Goal: Use online tool/utility: Use online tool/utility

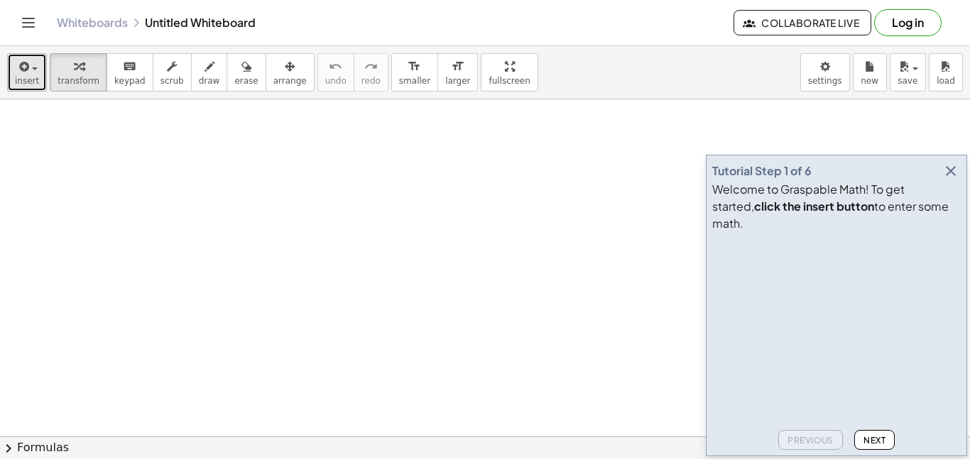
click at [28, 85] on span "insert" at bounding box center [27, 81] width 24 height 10
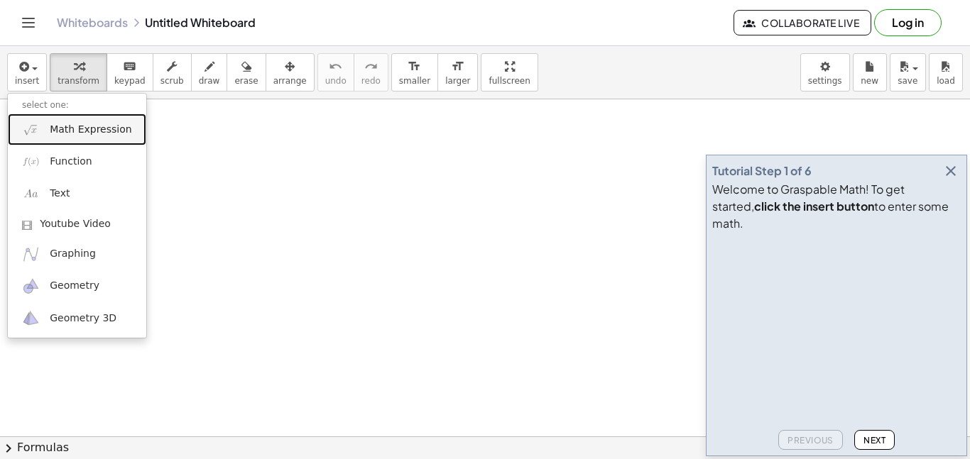
click at [67, 129] on span "Math Expression" at bounding box center [91, 130] width 82 height 14
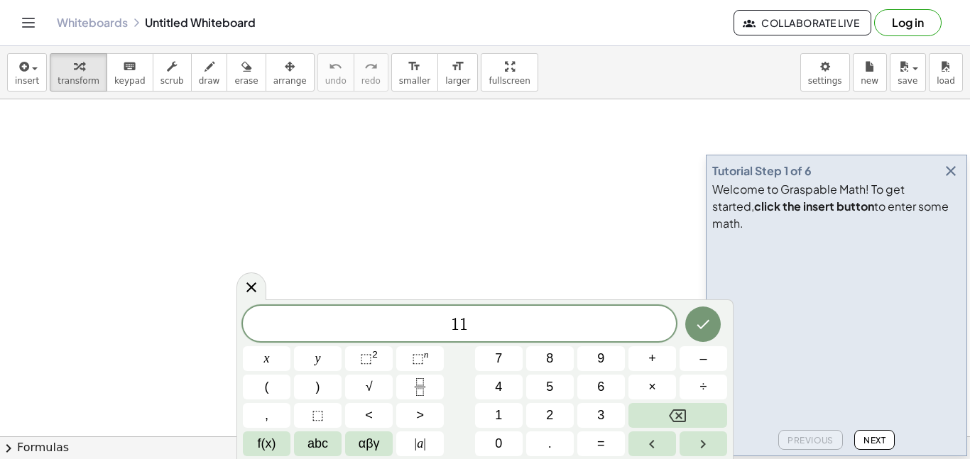
scroll to position [3, 0]
click at [694, 356] on button "–" at bounding box center [704, 359] width 48 height 25
click at [611, 446] on button "=" at bounding box center [601, 444] width 48 height 25
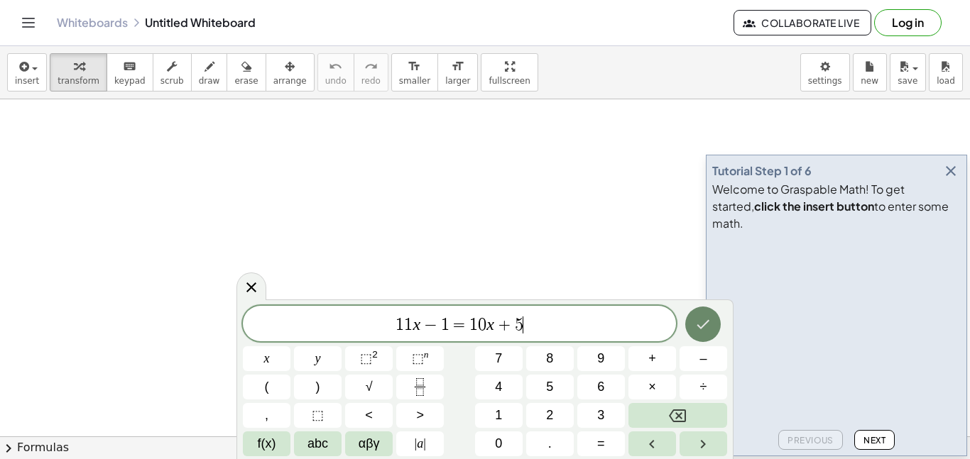
click at [712, 334] on button "Done" at bounding box center [703, 325] width 36 height 36
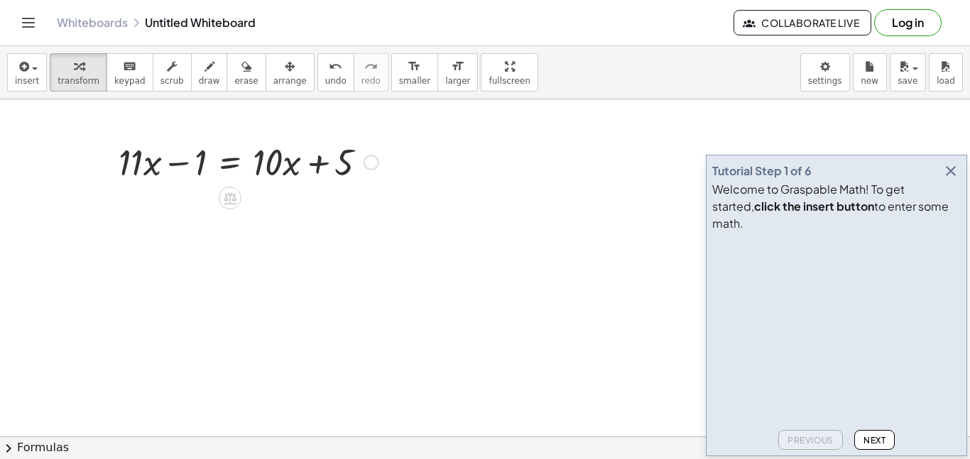
click at [222, 163] on div at bounding box center [248, 161] width 274 height 48
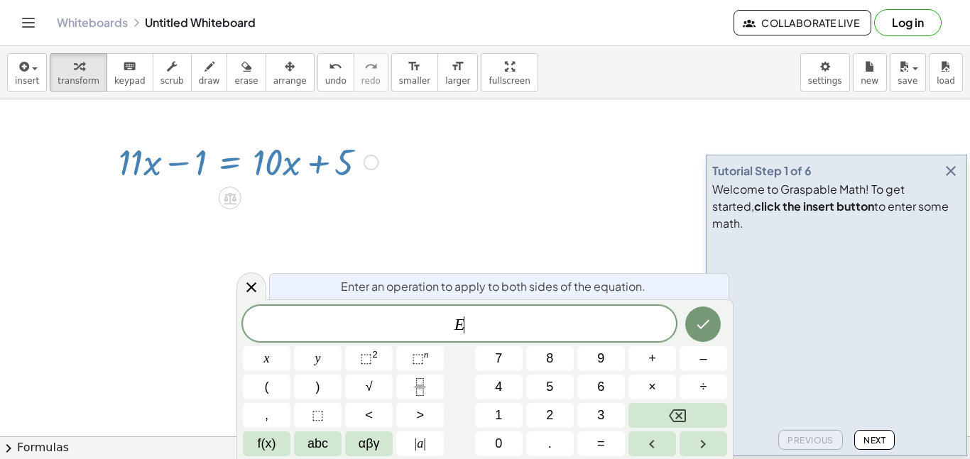
scroll to position [8, 0]
click at [243, 279] on icon at bounding box center [251, 287] width 17 height 17
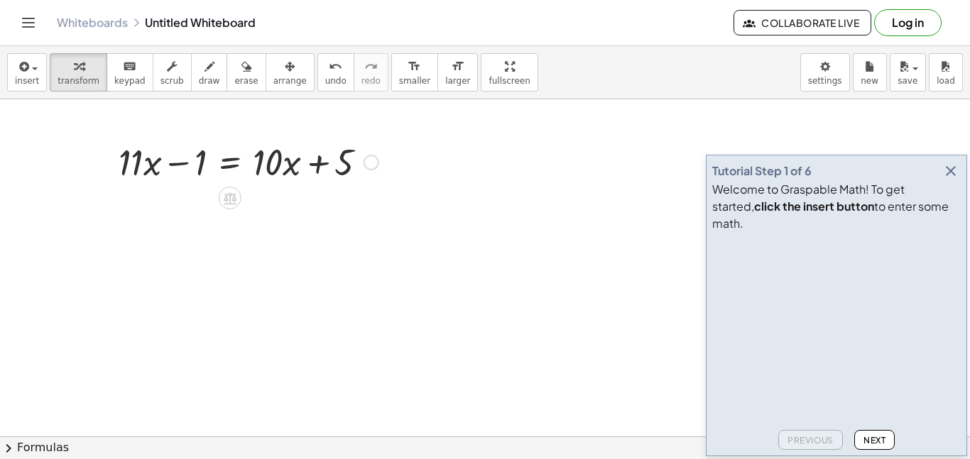
click at [178, 166] on div at bounding box center [248, 161] width 274 height 48
drag, startPoint x: 197, startPoint y: 163, endPoint x: 189, endPoint y: 182, distance: 21.4
click at [189, 182] on div at bounding box center [248, 161] width 274 height 48
click at [225, 192] on icon at bounding box center [229, 198] width 15 height 15
click at [170, 200] on span "+" at bounding box center [173, 198] width 9 height 21
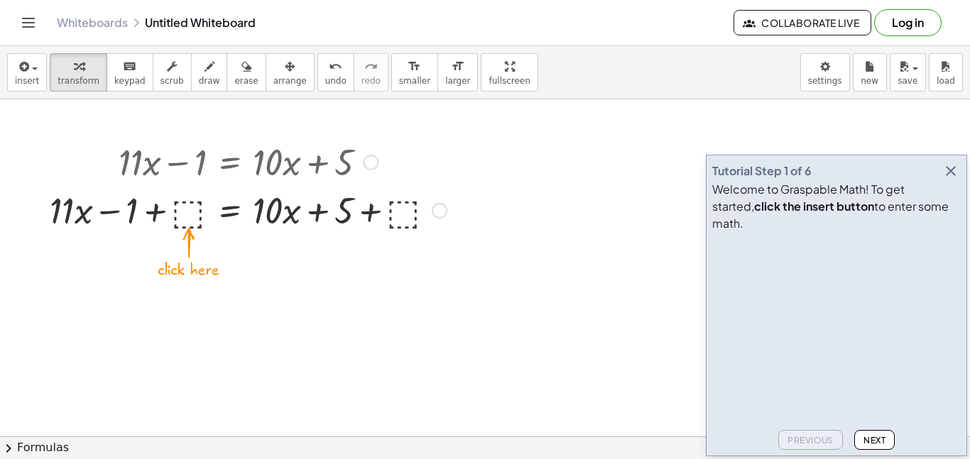
click at [185, 209] on div at bounding box center [248, 209] width 411 height 48
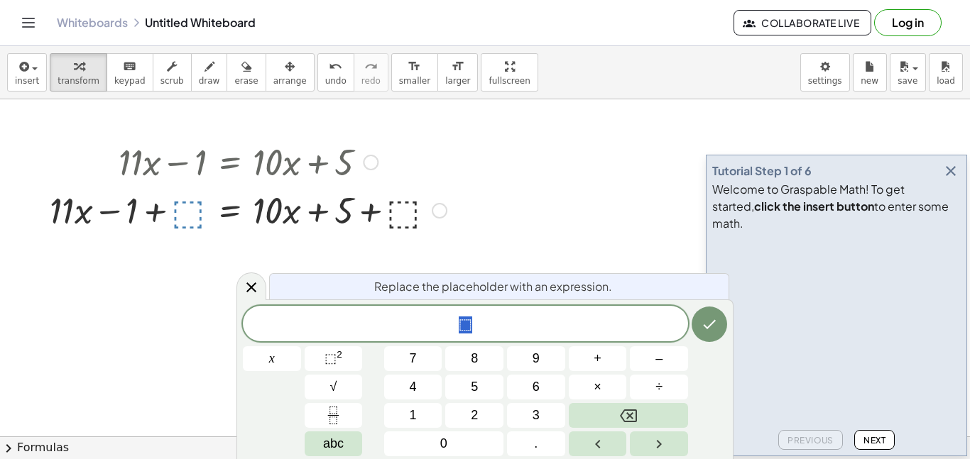
scroll to position [9, 0]
click at [395, 210] on div at bounding box center [248, 209] width 411 height 48
click at [708, 327] on icon "Done" at bounding box center [710, 324] width 13 height 9
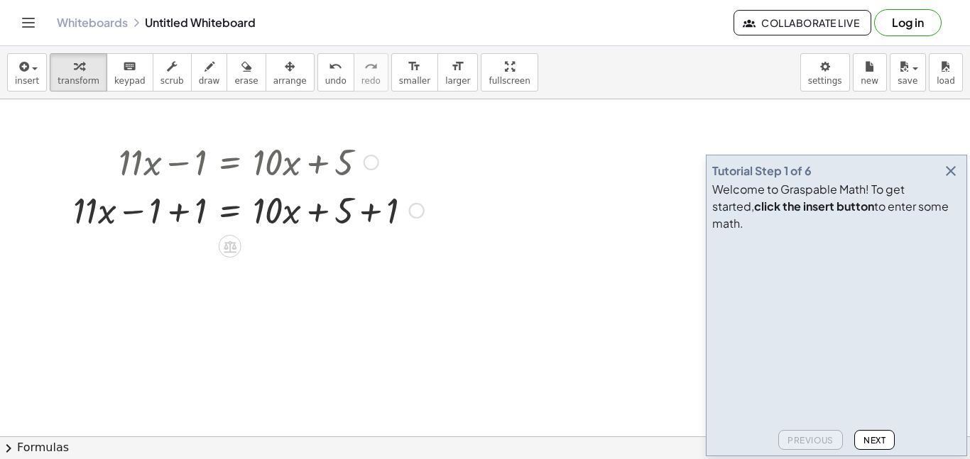
click at [187, 214] on div at bounding box center [248, 209] width 365 height 48
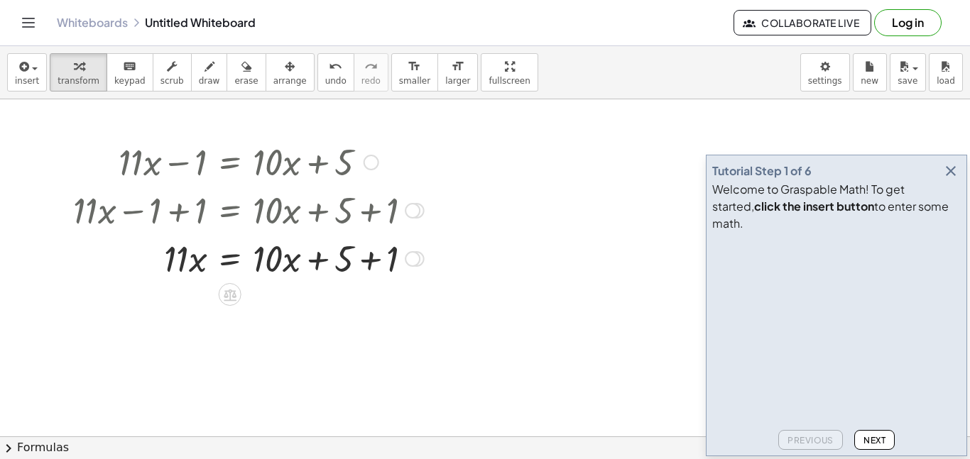
click at [366, 263] on div at bounding box center [248, 258] width 365 height 48
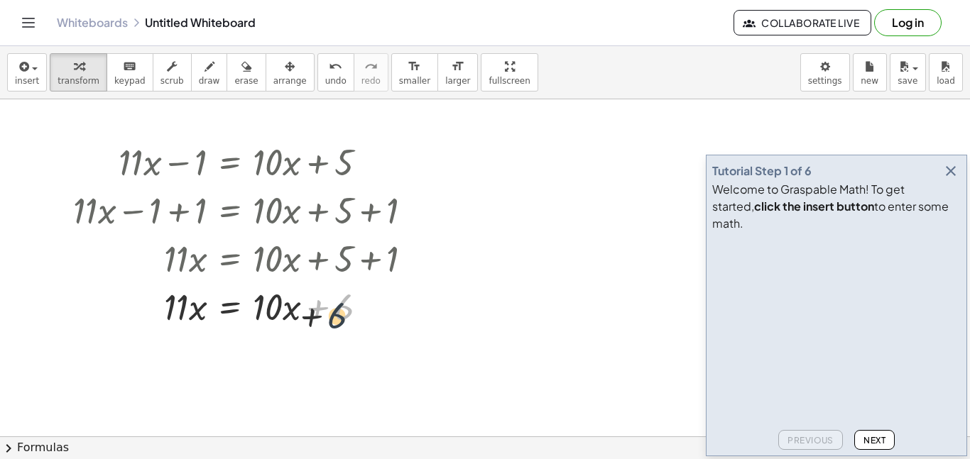
drag, startPoint x: 340, startPoint y: 307, endPoint x: 332, endPoint y: 317, distance: 12.6
click at [332, 317] on div at bounding box center [248, 306] width 365 height 48
click at [221, 346] on div at bounding box center [230, 343] width 23 height 23
click at [202, 347] on span "−" at bounding box center [201, 343] width 9 height 21
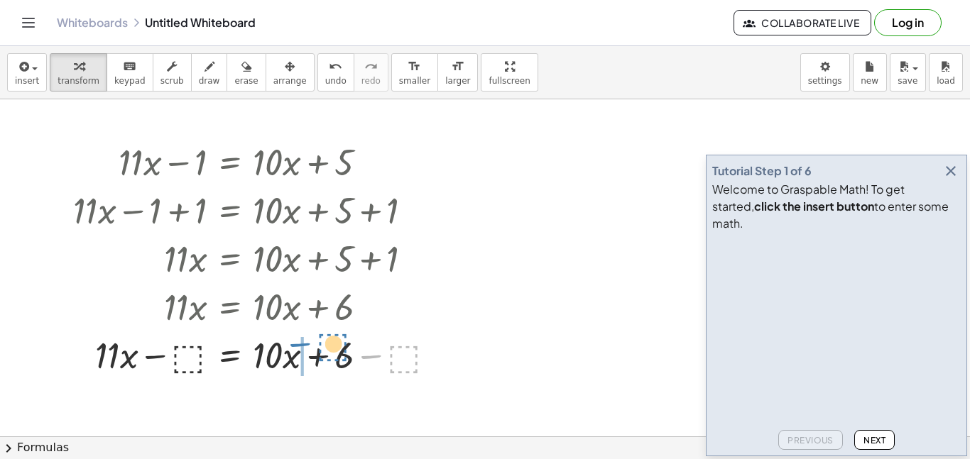
drag, startPoint x: 369, startPoint y: 358, endPoint x: 297, endPoint y: 346, distance: 72.7
click at [297, 346] on div at bounding box center [260, 354] width 388 height 48
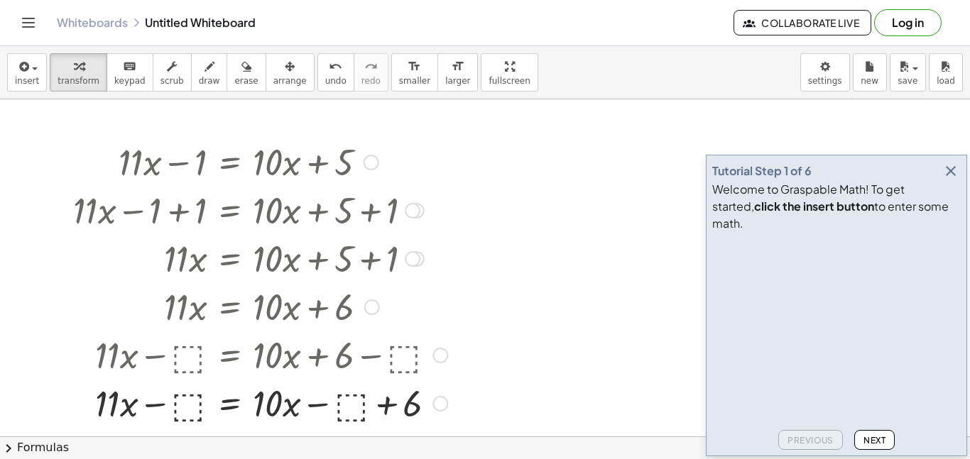
click at [355, 405] on div at bounding box center [260, 402] width 388 height 48
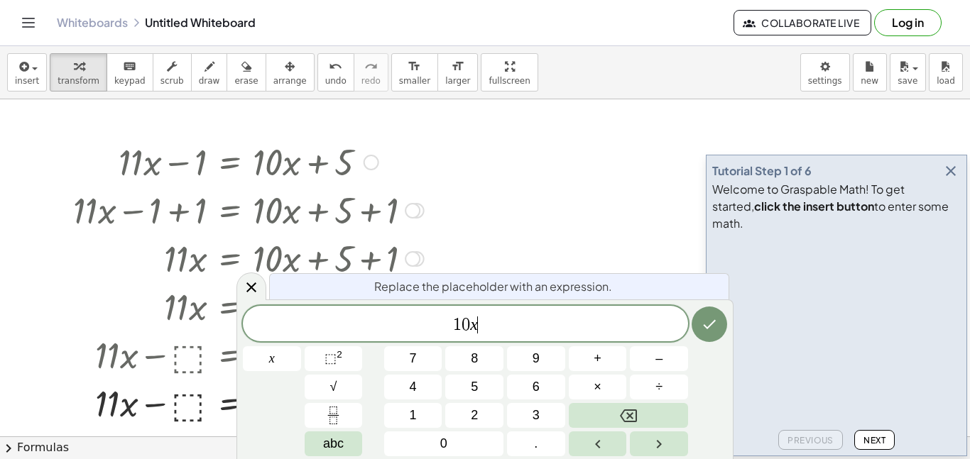
scroll to position [12, 0]
click at [703, 334] on button "Done" at bounding box center [710, 325] width 36 height 36
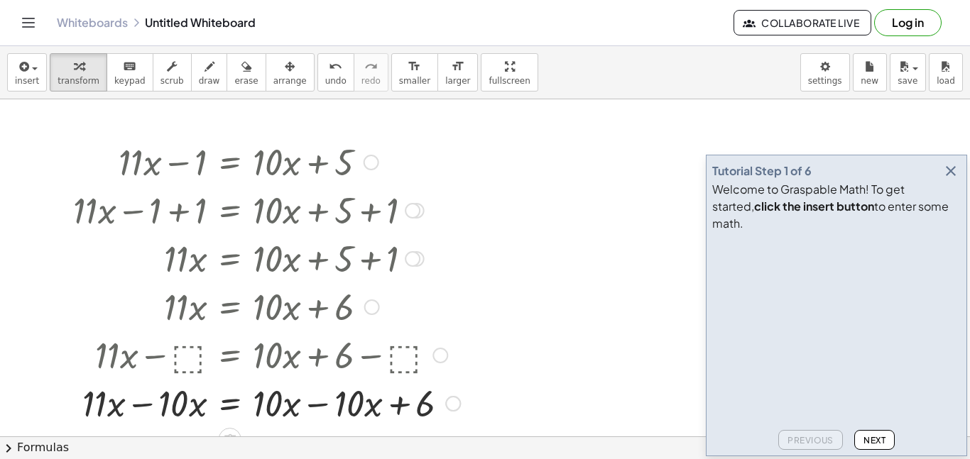
click at [137, 402] on div at bounding box center [266, 402] width 401 height 48
click at [318, 404] on div at bounding box center [266, 402] width 401 height 48
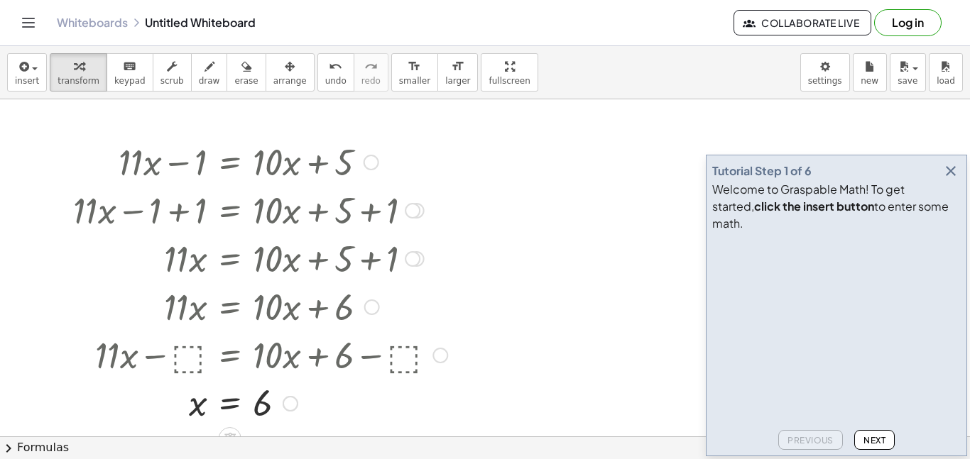
scroll to position [60, 0]
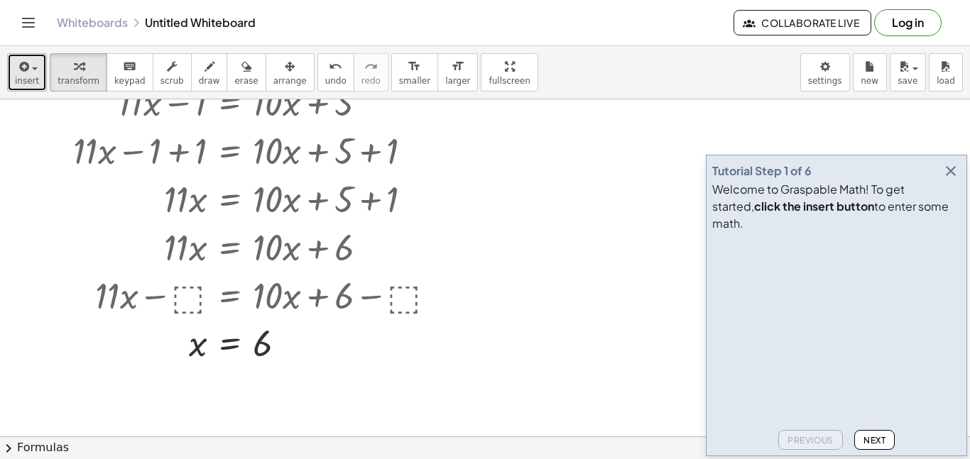
click at [11, 77] on button "insert" at bounding box center [27, 72] width 40 height 38
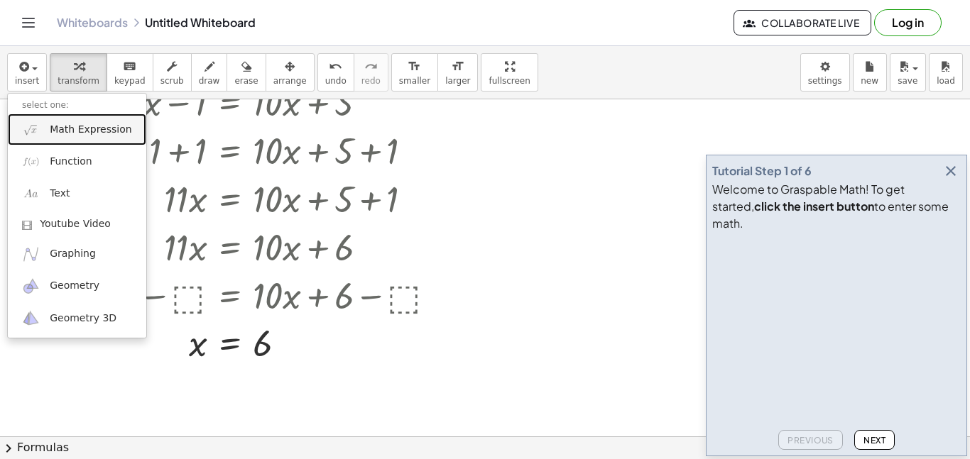
click at [84, 134] on span "Math Expression" at bounding box center [91, 130] width 82 height 14
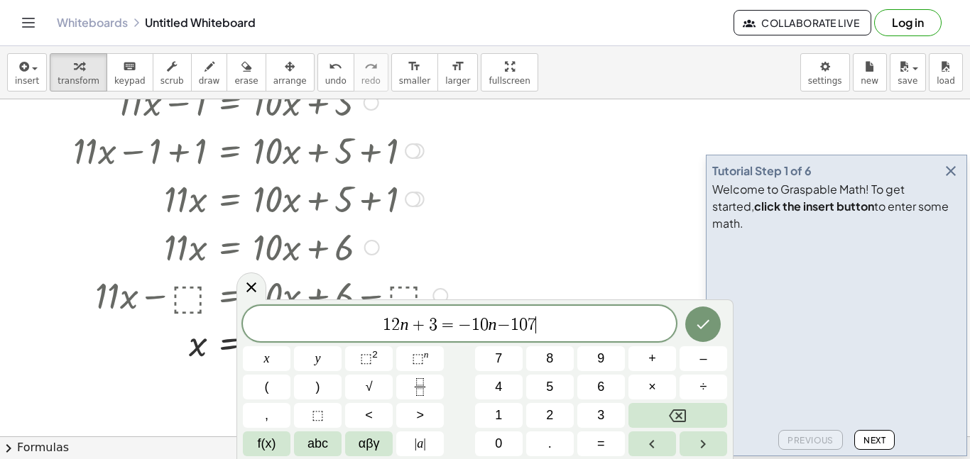
scroll to position [14, 0]
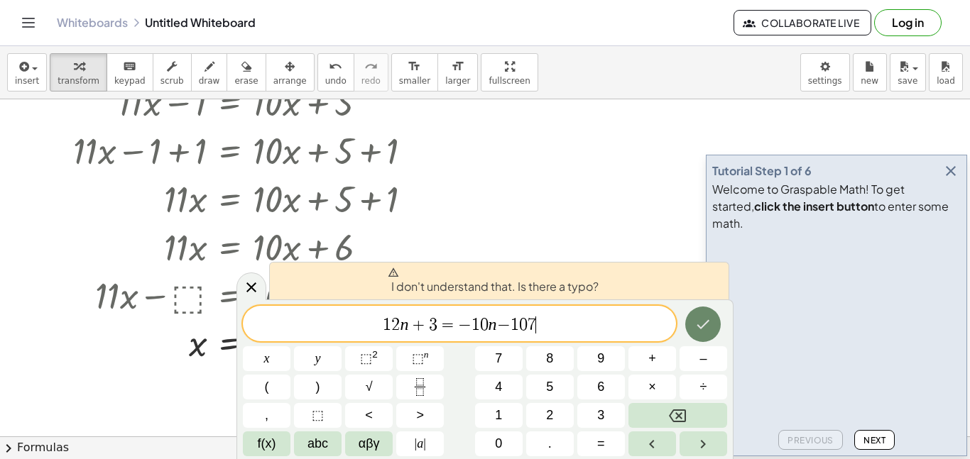
click at [697, 330] on icon "Done" at bounding box center [702, 324] width 17 height 17
click at [243, 289] on icon at bounding box center [251, 287] width 17 height 17
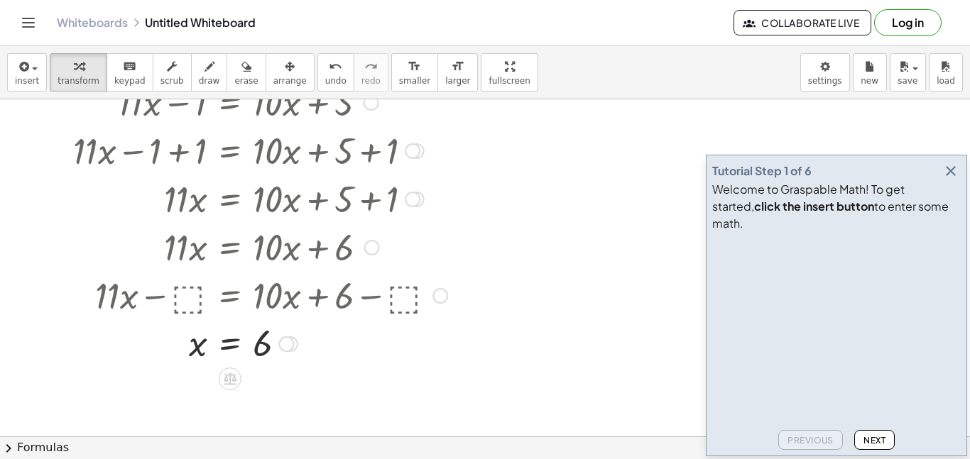
scroll to position [0, 0]
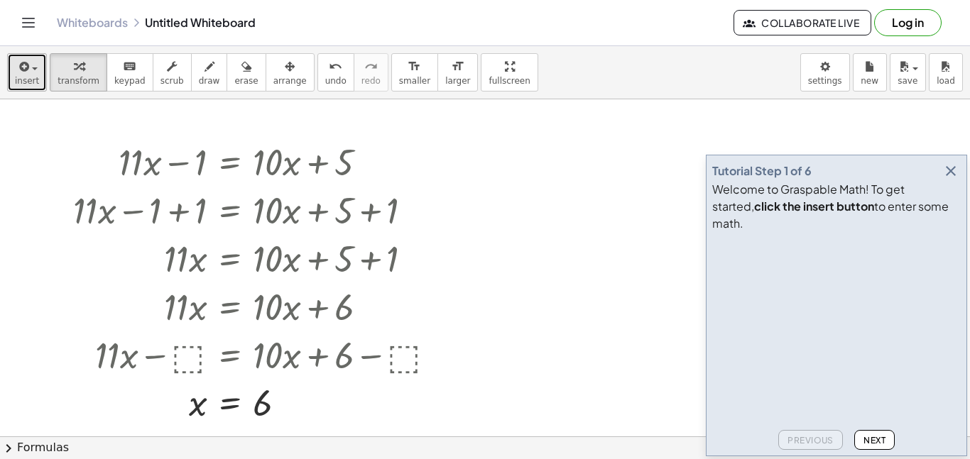
click at [31, 71] on div "button" at bounding box center [27, 66] width 24 height 17
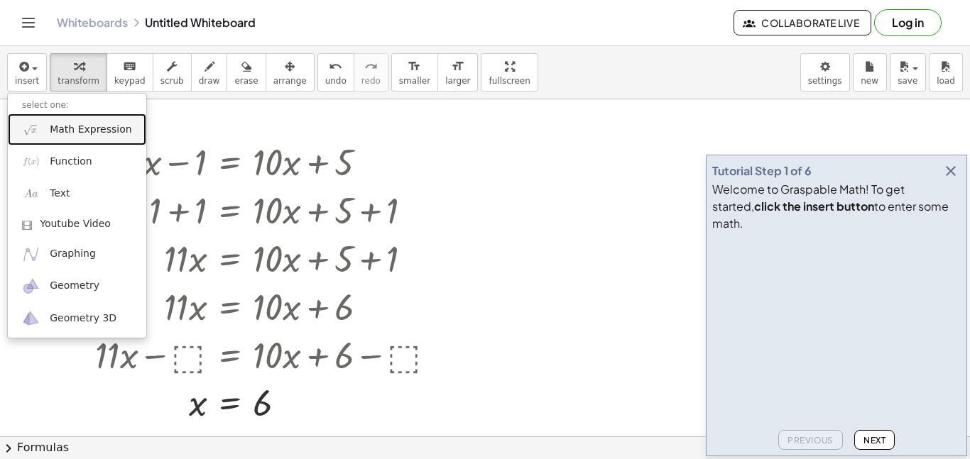
click at [71, 135] on span "Math Expression" at bounding box center [91, 130] width 82 height 14
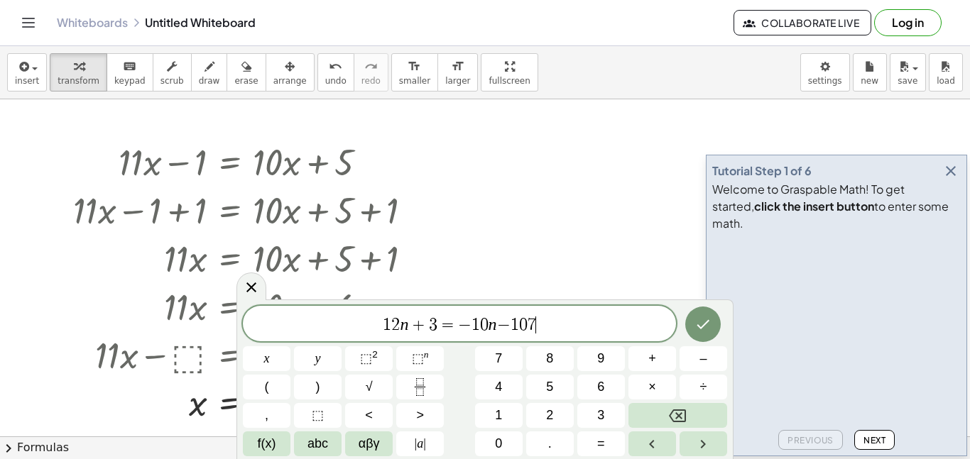
scroll to position [16, 0]
click at [706, 325] on icon "Done" at bounding box center [702, 324] width 17 height 17
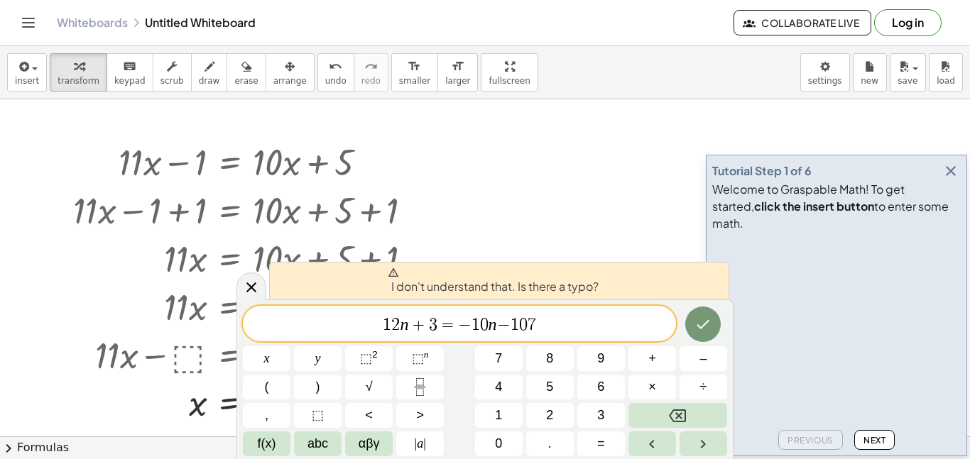
click at [503, 321] on span "−" at bounding box center [503, 325] width 13 height 17
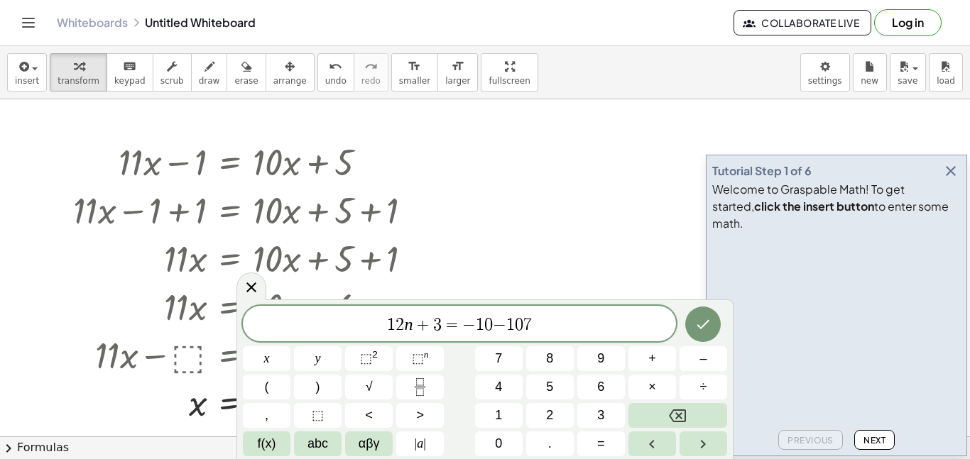
scroll to position [16, 0]
click at [695, 328] on icon "Done" at bounding box center [702, 324] width 17 height 17
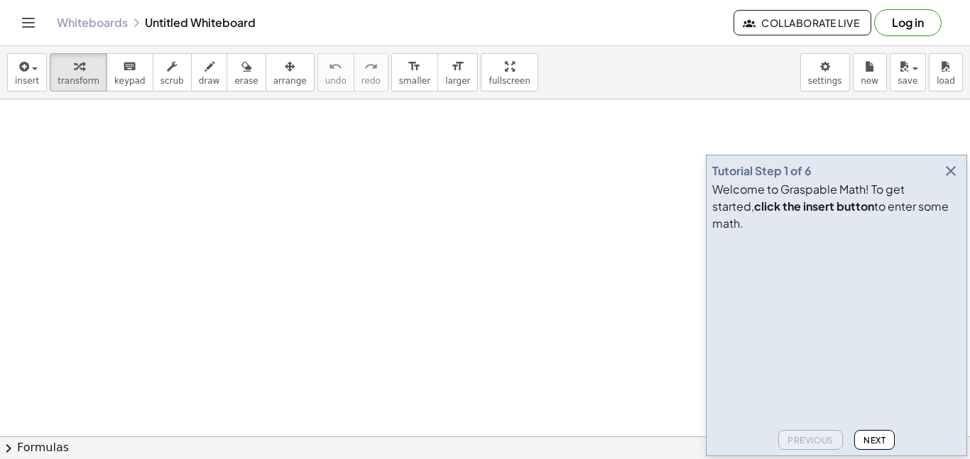
click at [951, 180] on icon "button" at bounding box center [950, 171] width 17 height 17
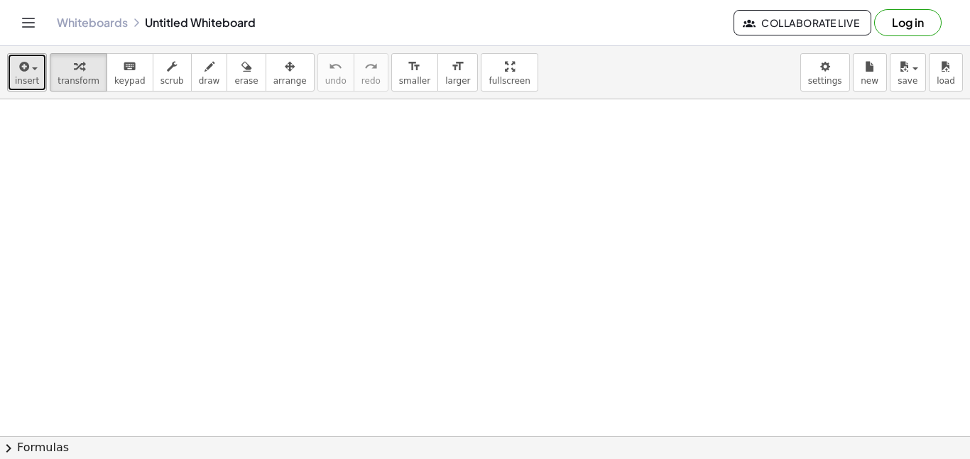
click at [26, 72] on icon "button" at bounding box center [22, 66] width 13 height 17
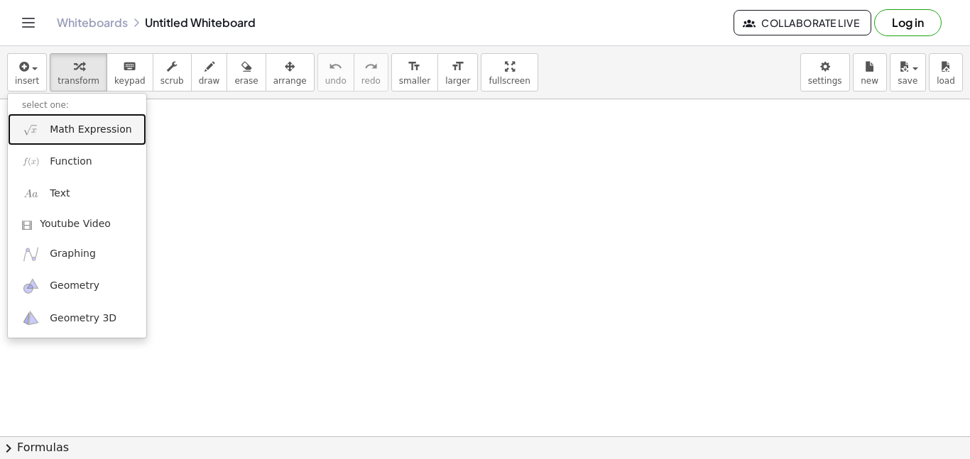
click at [73, 129] on span "Math Expression" at bounding box center [91, 130] width 82 height 14
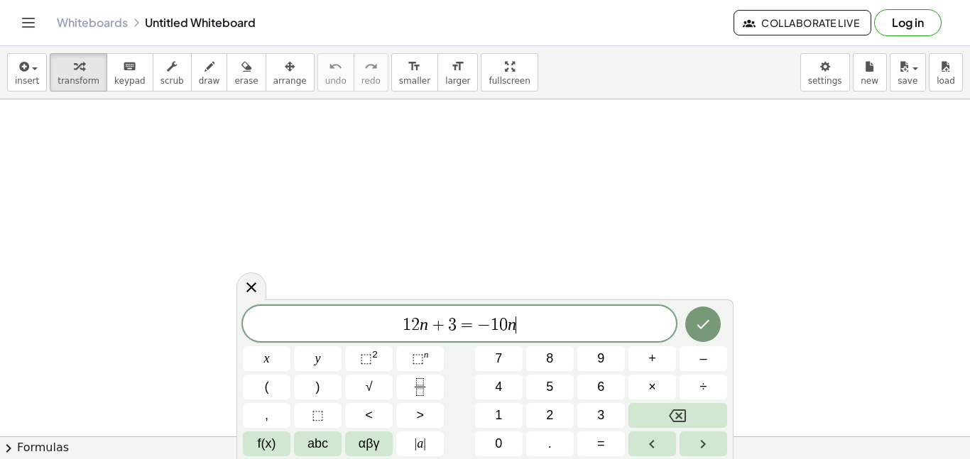
scroll to position [7, 0]
click at [689, 359] on button "–" at bounding box center [704, 359] width 48 height 25
click at [474, 323] on span "−" at bounding box center [473, 325] width 13 height 17
click at [523, 325] on span "−" at bounding box center [516, 325] width 21 height 17
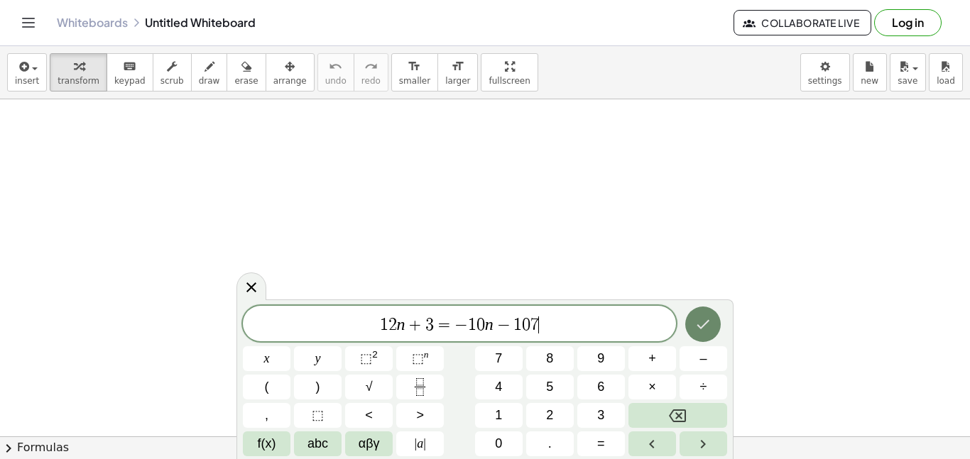
click at [702, 325] on icon "Done" at bounding box center [702, 324] width 17 height 17
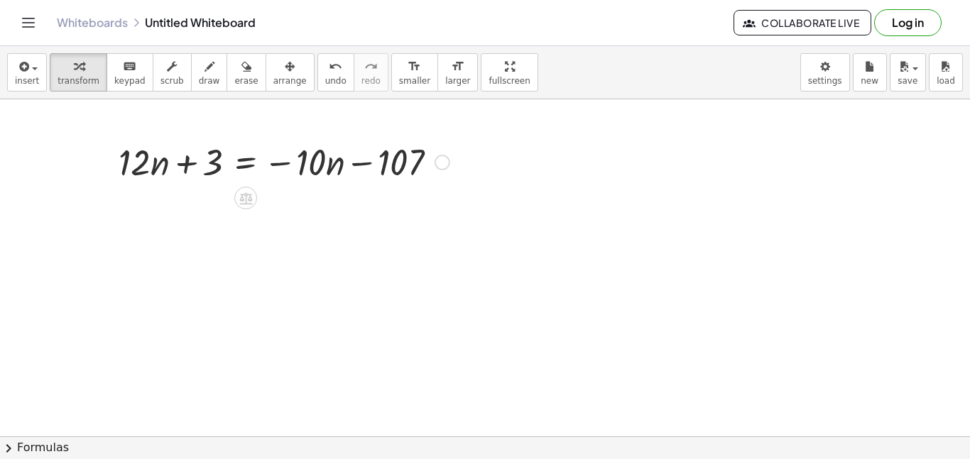
click at [186, 162] on div at bounding box center [283, 161] width 345 height 48
drag, startPoint x: 206, startPoint y: 163, endPoint x: 463, endPoint y: 170, distance: 257.2
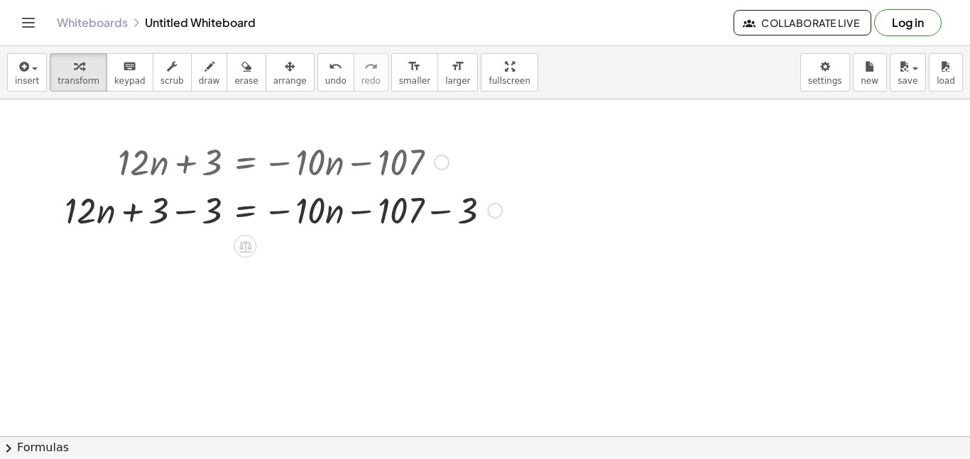
click at [184, 212] on div at bounding box center [284, 209] width 452 height 48
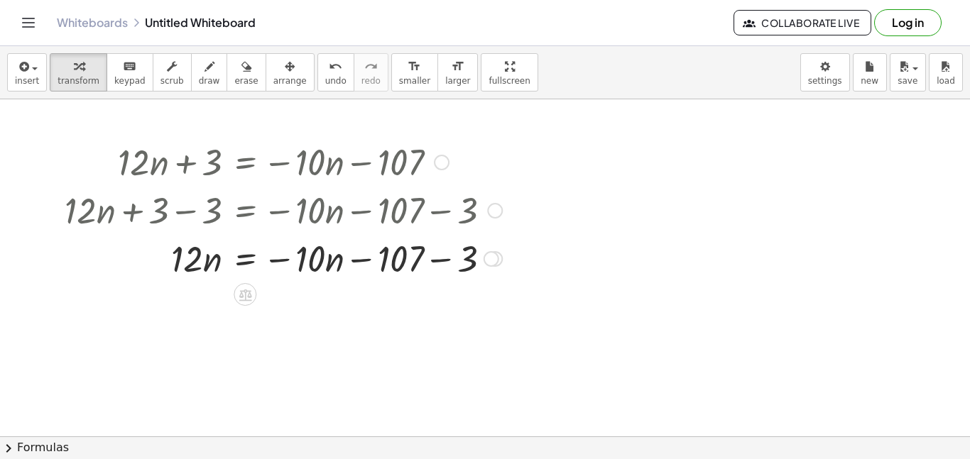
click at [435, 262] on div at bounding box center [284, 258] width 452 height 48
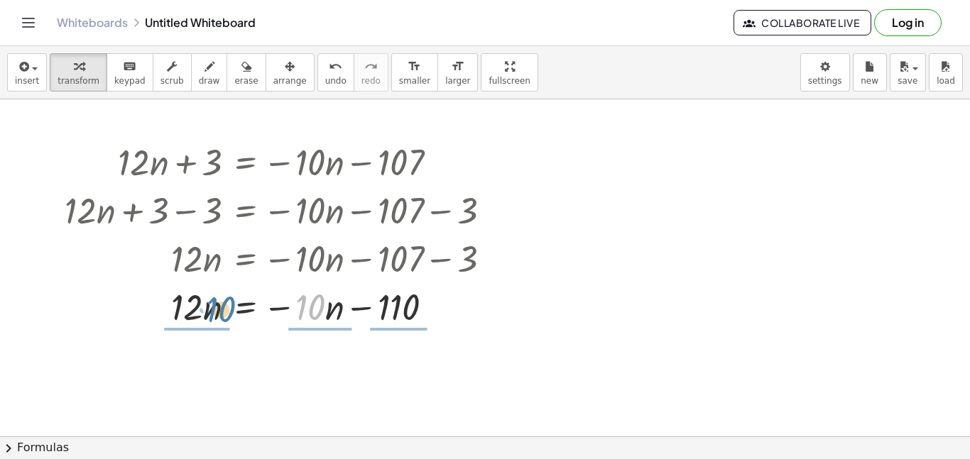
drag, startPoint x: 303, startPoint y: 310, endPoint x: 214, endPoint y: 312, distance: 89.5
click at [214, 312] on div at bounding box center [284, 306] width 452 height 48
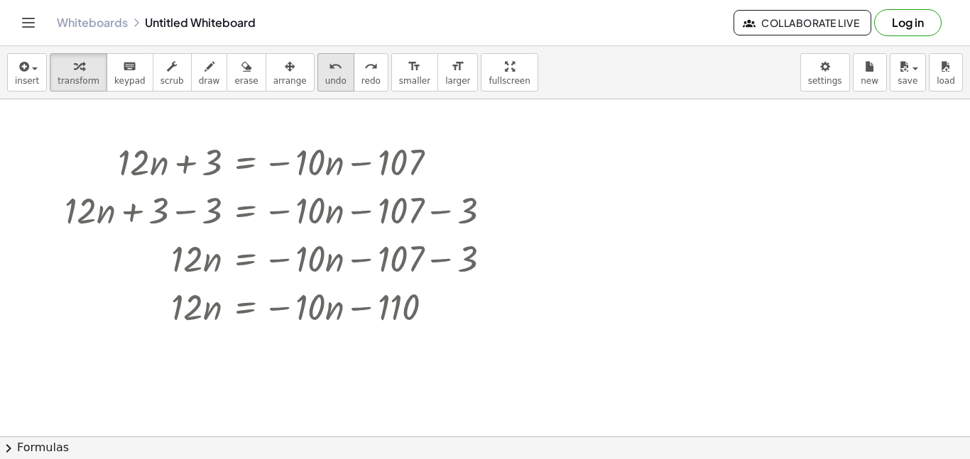
click at [329, 62] on icon "undo" at bounding box center [335, 66] width 13 height 17
click at [244, 342] on icon at bounding box center [245, 343] width 15 height 15
click at [195, 342] on div "+" at bounding box center [188, 343] width 23 height 23
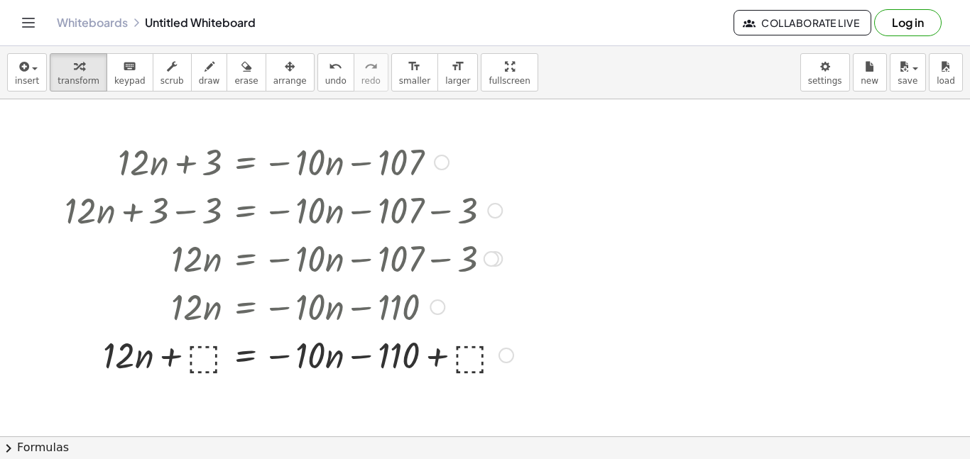
click at [200, 368] on div at bounding box center [289, 354] width 463 height 48
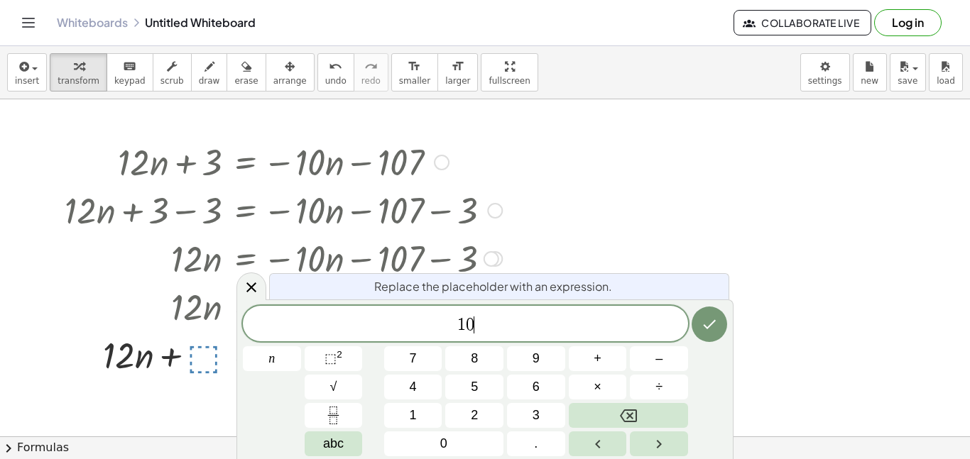
scroll to position [12, 0]
click at [720, 320] on button "Done" at bounding box center [710, 325] width 36 height 36
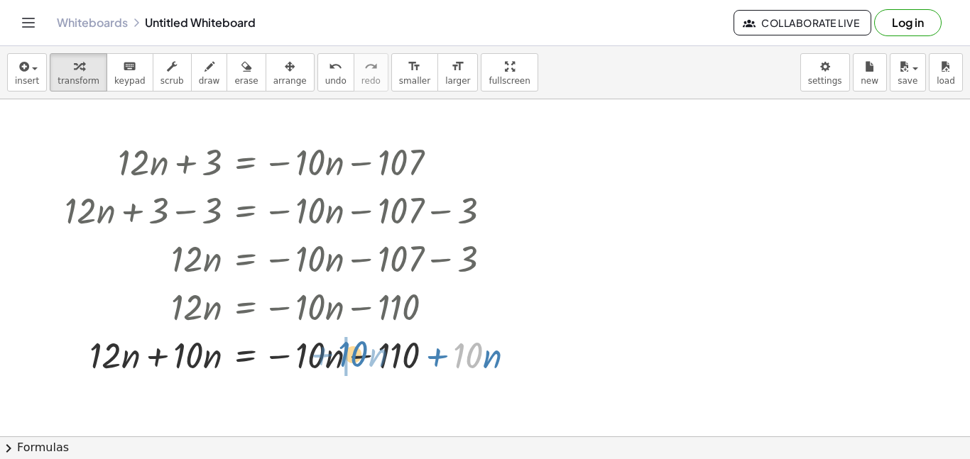
drag, startPoint x: 463, startPoint y: 356, endPoint x: 347, endPoint y: 354, distance: 115.8
click at [347, 354] on div at bounding box center [296, 354] width 476 height 48
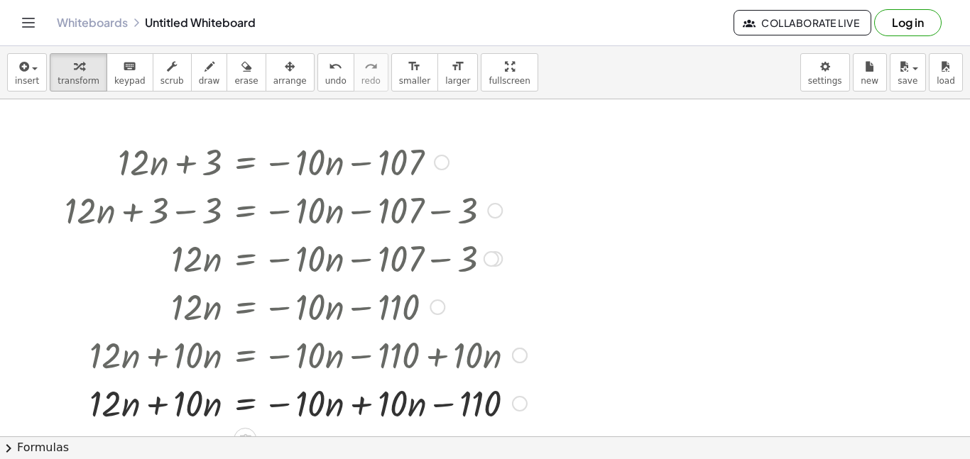
click at [366, 400] on div at bounding box center [296, 402] width 476 height 48
click at [158, 403] on div at bounding box center [296, 402] width 476 height 48
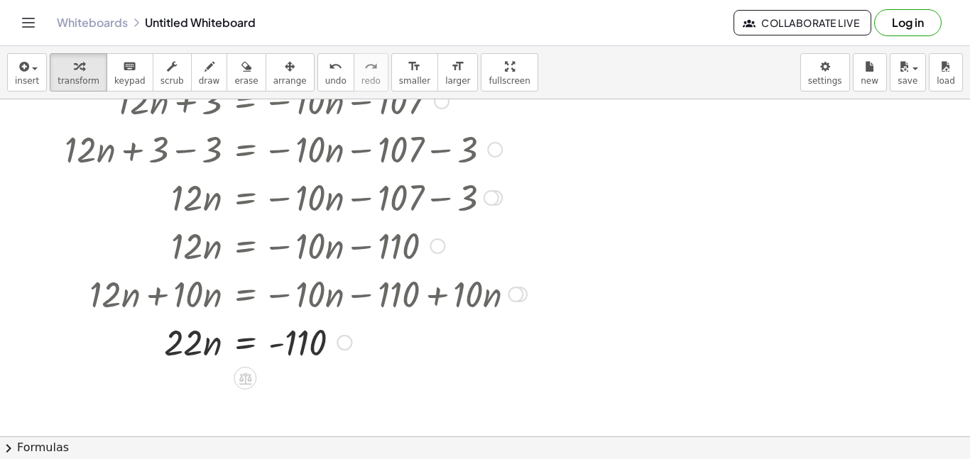
scroll to position [92, 0]
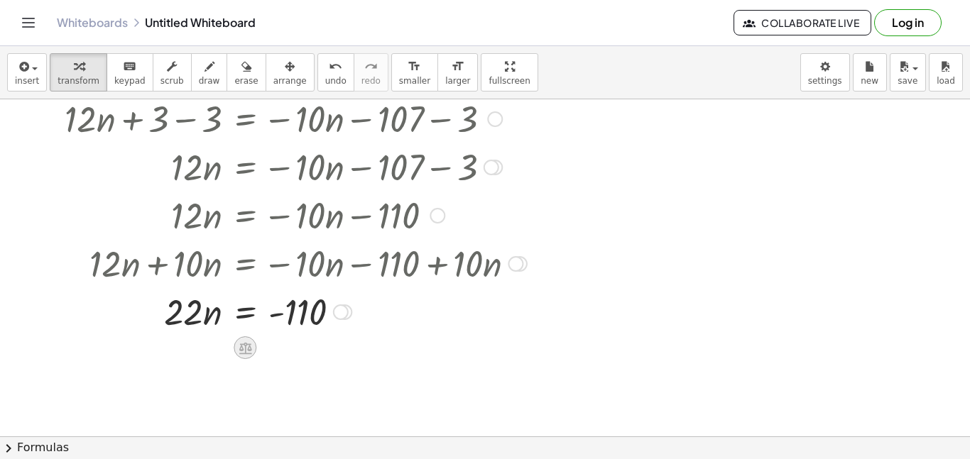
click at [246, 344] on icon at bounding box center [245, 348] width 13 height 12
click at [279, 347] on div "÷" at bounding box center [273, 348] width 23 height 23
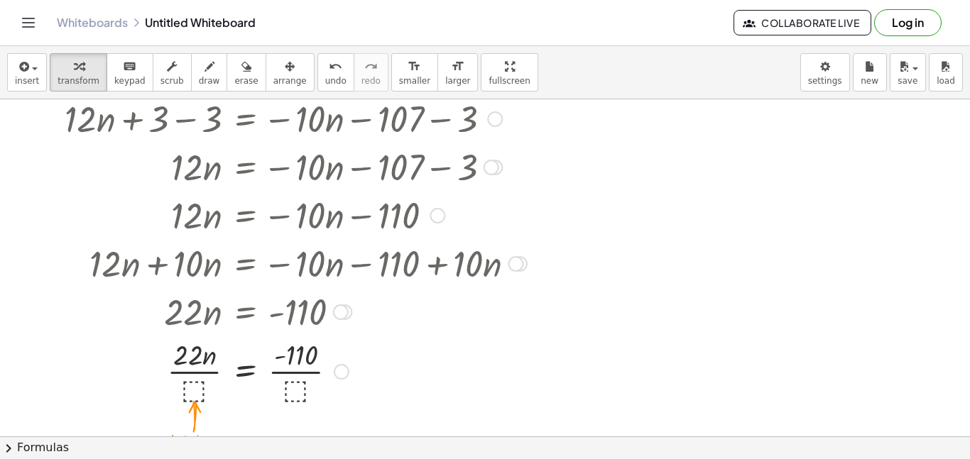
click at [192, 386] on div at bounding box center [296, 370] width 476 height 71
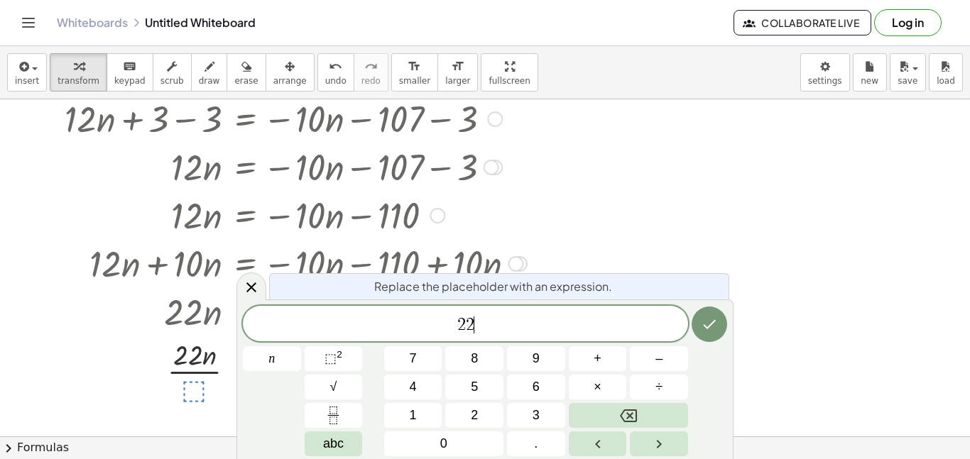
scroll to position [0, 0]
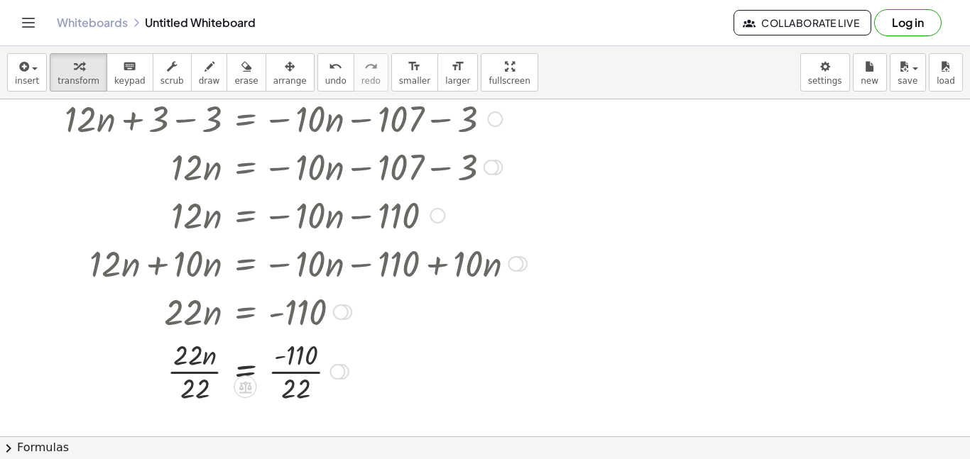
click at [202, 371] on div at bounding box center [296, 370] width 476 height 71
click at [299, 371] on div at bounding box center [296, 370] width 476 height 71
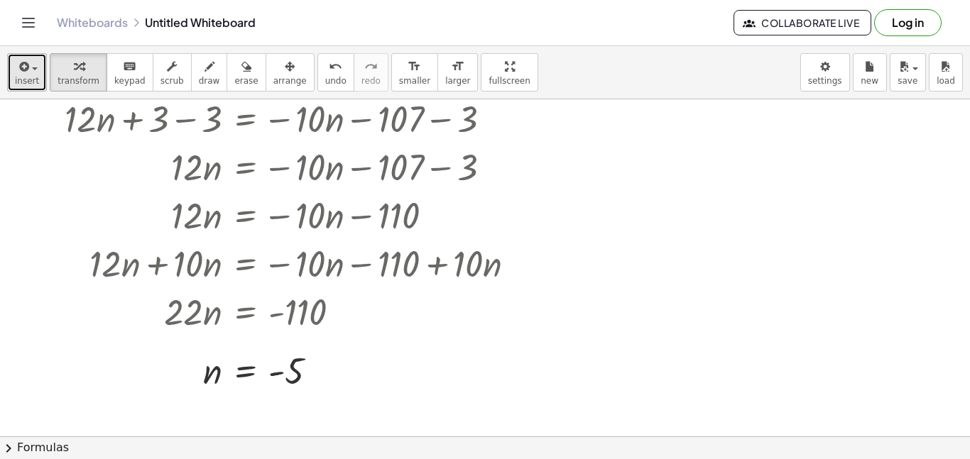
click at [24, 72] on icon "button" at bounding box center [22, 66] width 13 height 17
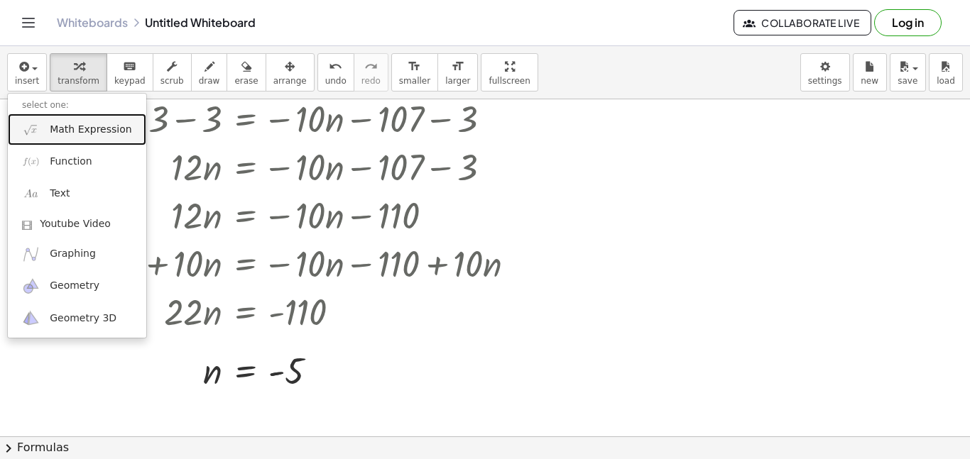
click at [102, 127] on span "Math Expression" at bounding box center [91, 130] width 82 height 14
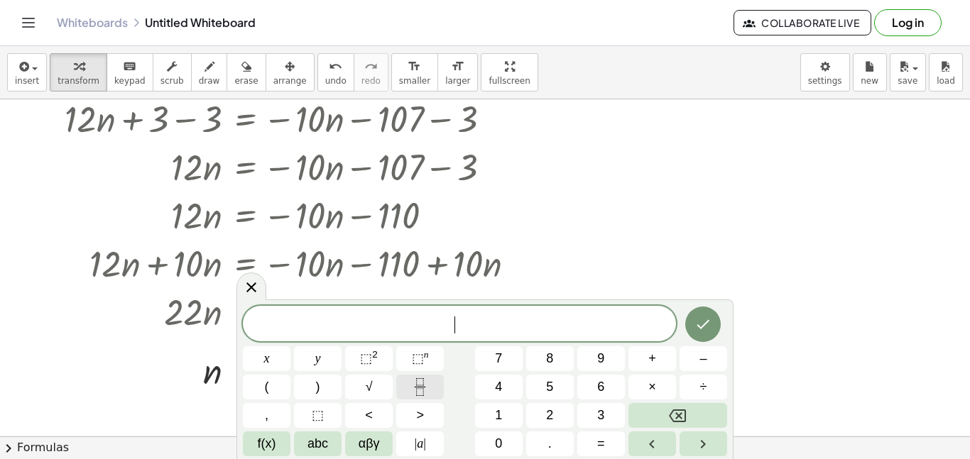
click at [412, 388] on icon "Fraction" at bounding box center [420, 387] width 18 height 18
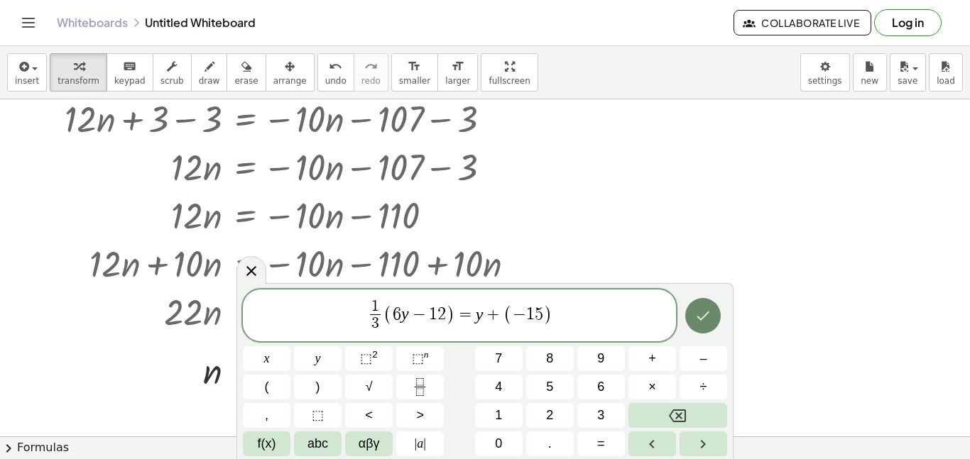
click at [704, 317] on icon "Done" at bounding box center [702, 315] width 17 height 17
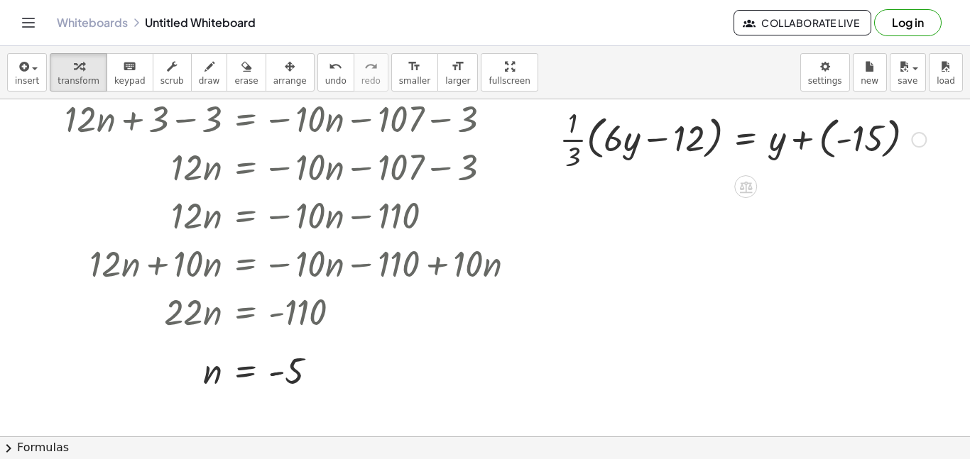
click at [652, 140] on div at bounding box center [742, 138] width 381 height 71
drag, startPoint x: 579, startPoint y: 144, endPoint x: 662, endPoint y: 151, distance: 82.7
click at [662, 151] on div at bounding box center [742, 138] width 381 height 71
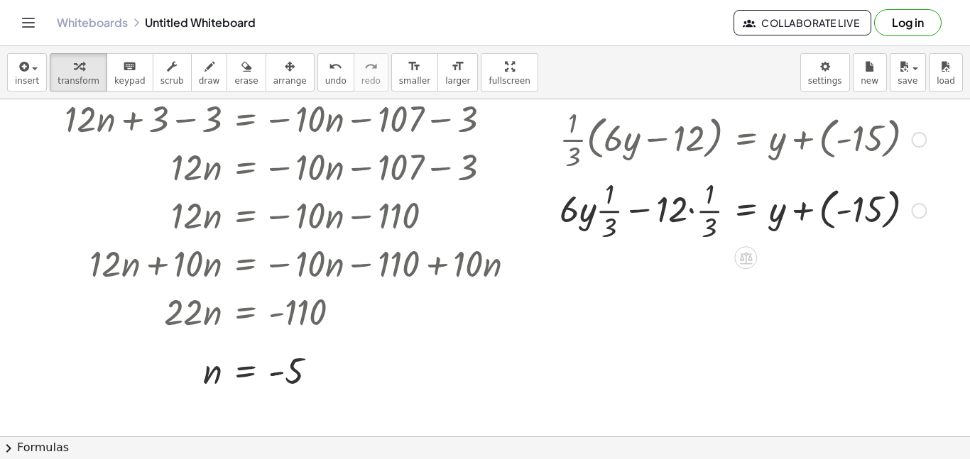
click at [689, 211] on div at bounding box center [742, 209] width 381 height 71
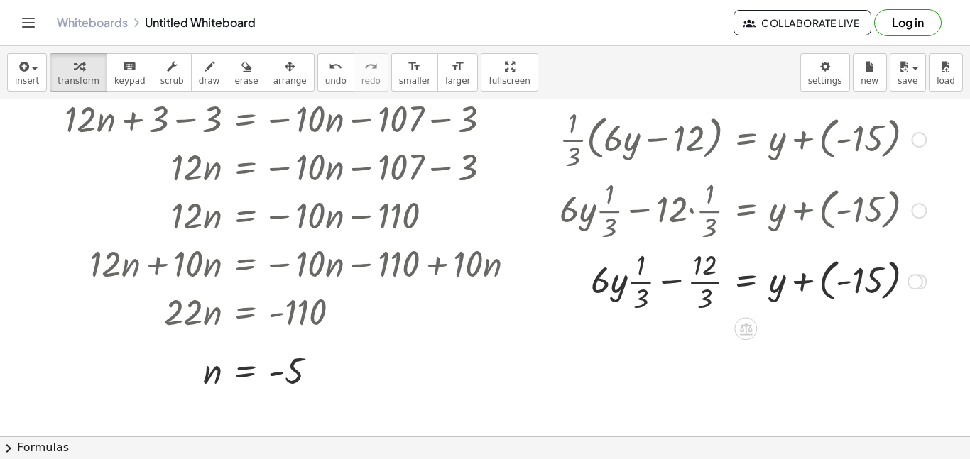
click at [632, 283] on div at bounding box center [742, 280] width 381 height 71
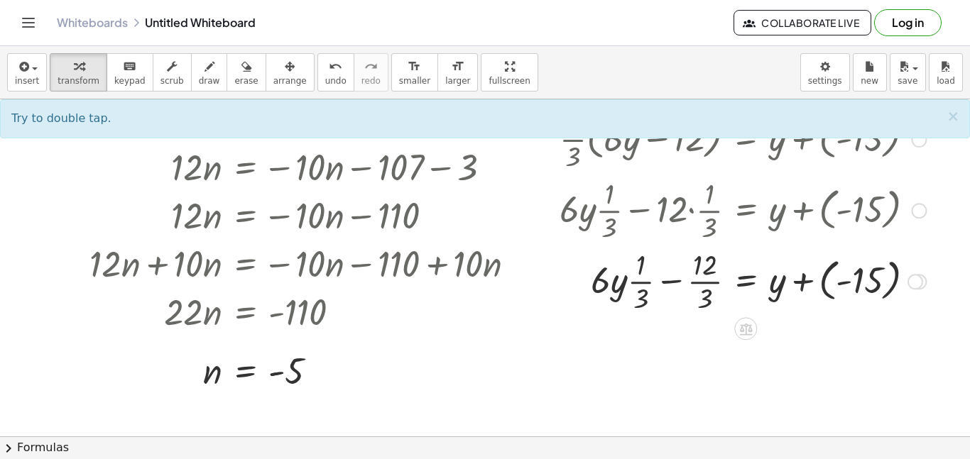
click at [634, 279] on div at bounding box center [742, 280] width 381 height 71
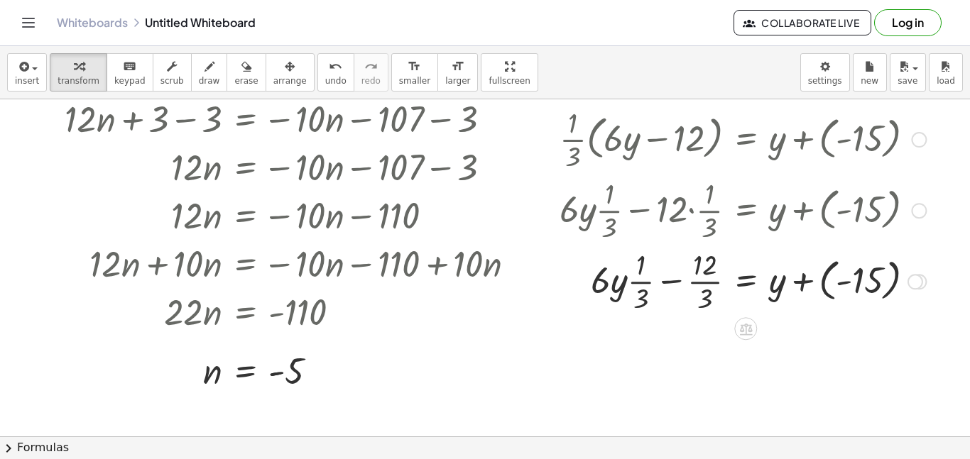
click at [634, 279] on div at bounding box center [742, 280] width 381 height 71
click at [329, 65] on icon "undo" at bounding box center [335, 66] width 13 height 17
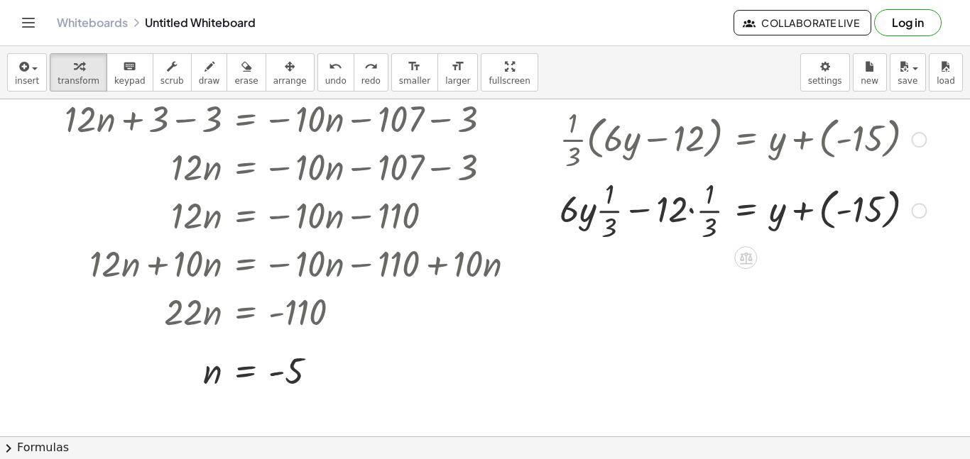
click at [797, 213] on div at bounding box center [742, 209] width 381 height 71
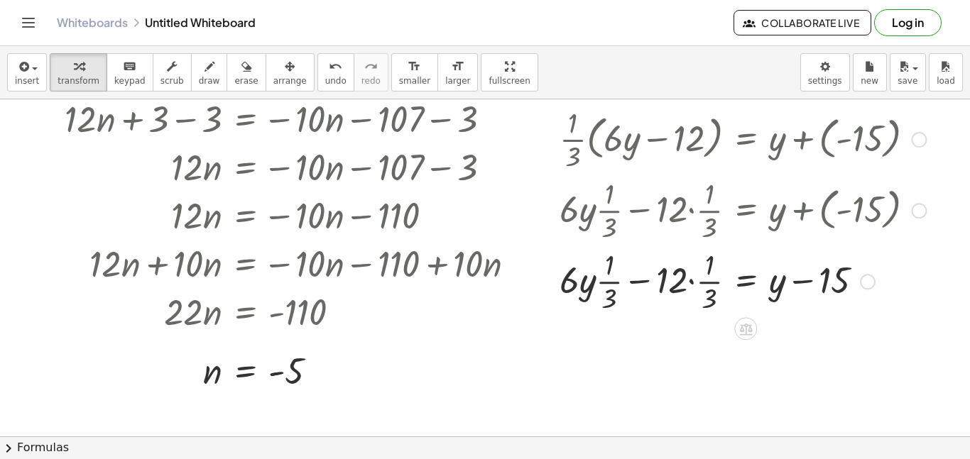
click at [690, 281] on div at bounding box center [742, 280] width 381 height 71
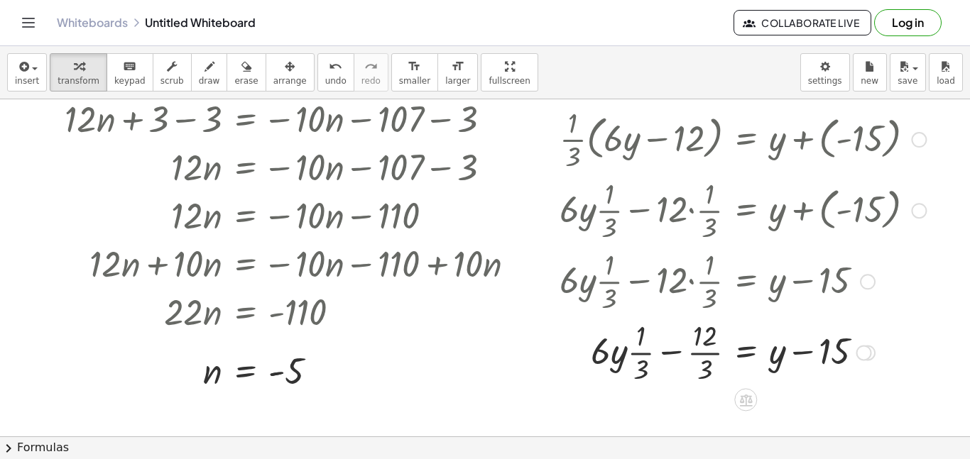
click at [752, 398] on icon at bounding box center [746, 400] width 15 height 15
click at [694, 402] on div "+" at bounding box center [688, 400] width 23 height 23
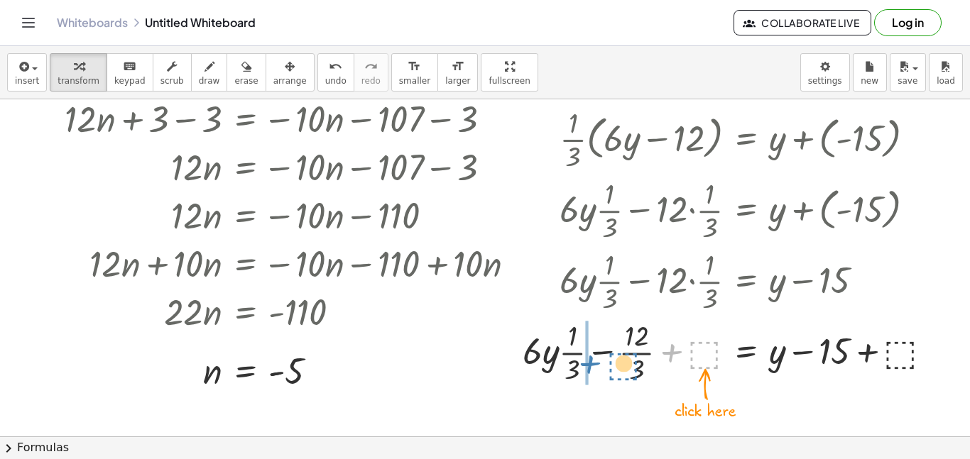
drag, startPoint x: 709, startPoint y: 353, endPoint x: 624, endPoint y: 359, distance: 84.7
click at [624, 359] on div at bounding box center [733, 351] width 435 height 71
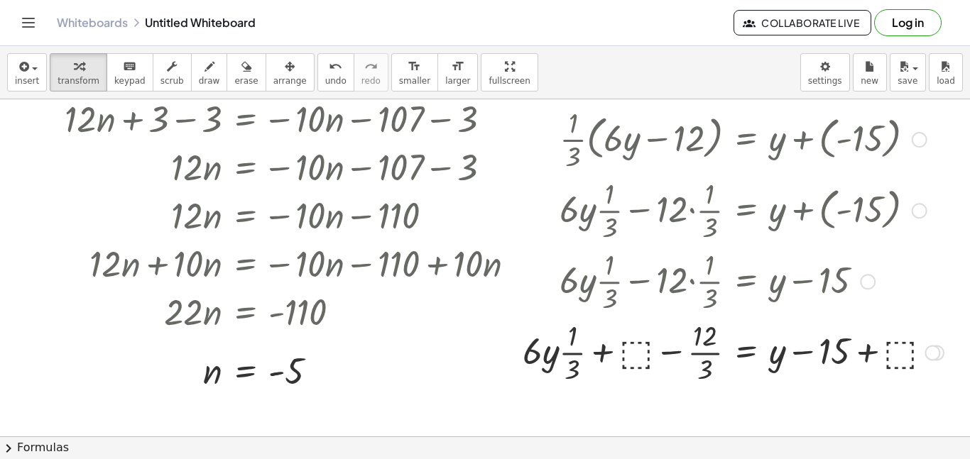
click at [631, 355] on div at bounding box center [733, 351] width 435 height 71
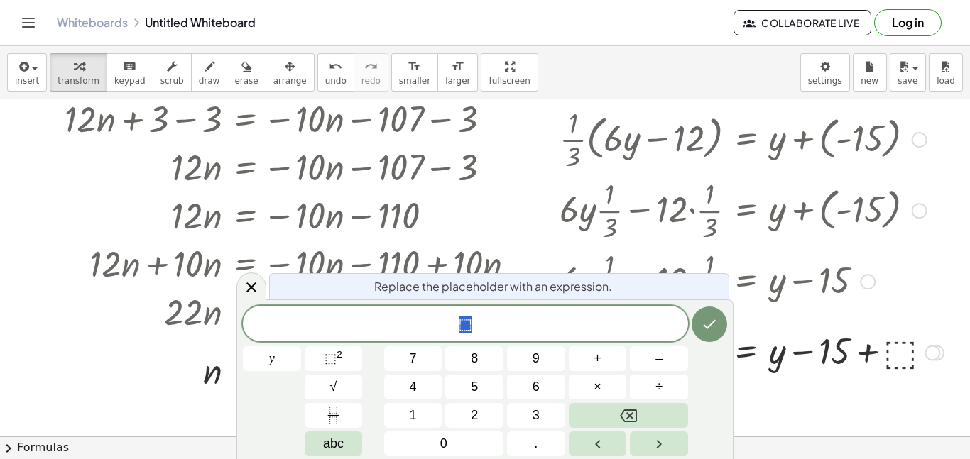
scroll to position [16, 0]
click at [253, 290] on icon at bounding box center [251, 288] width 10 height 10
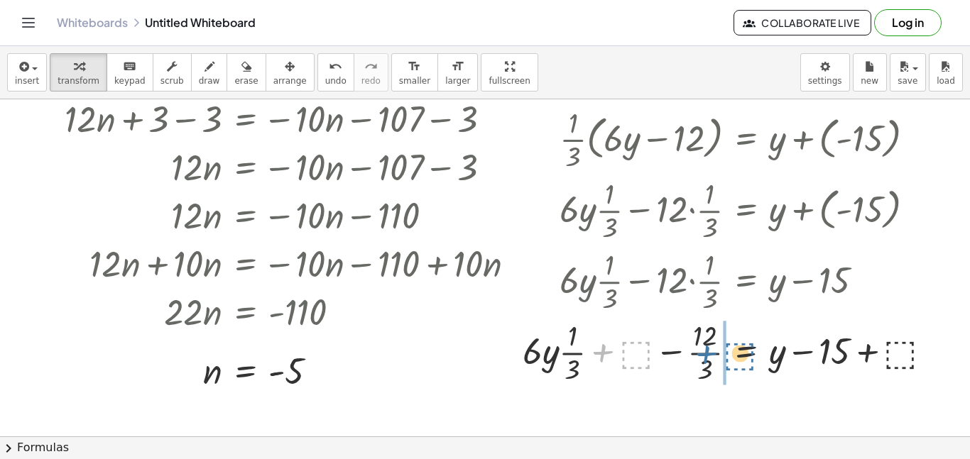
drag, startPoint x: 630, startPoint y: 358, endPoint x: 737, endPoint y: 359, distance: 107.2
click at [737, 359] on div at bounding box center [733, 351] width 435 height 71
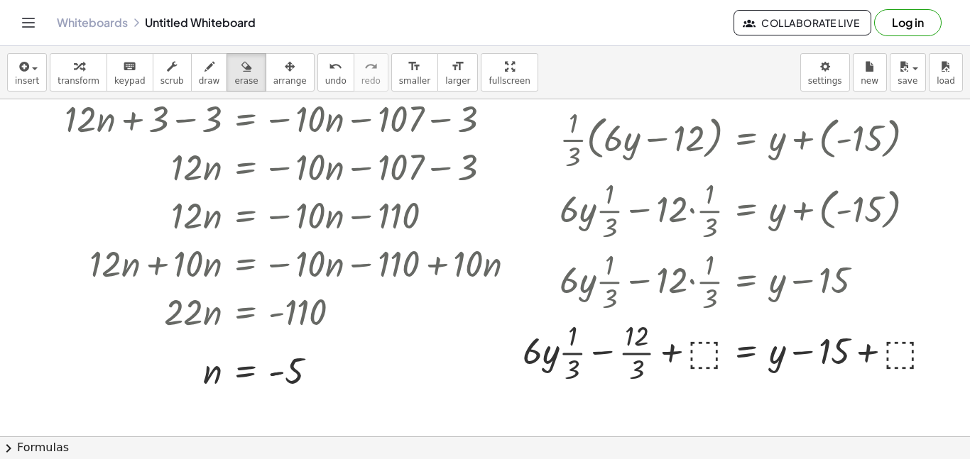
click at [699, 352] on div at bounding box center [485, 391] width 970 height 767
click at [690, 352] on div at bounding box center [733, 351] width 435 height 71
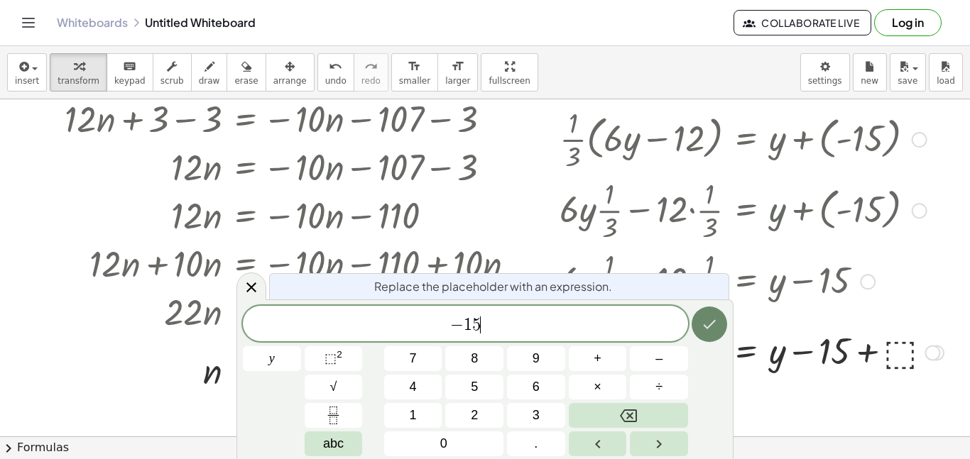
click at [709, 324] on icon "Done" at bounding box center [709, 324] width 17 height 17
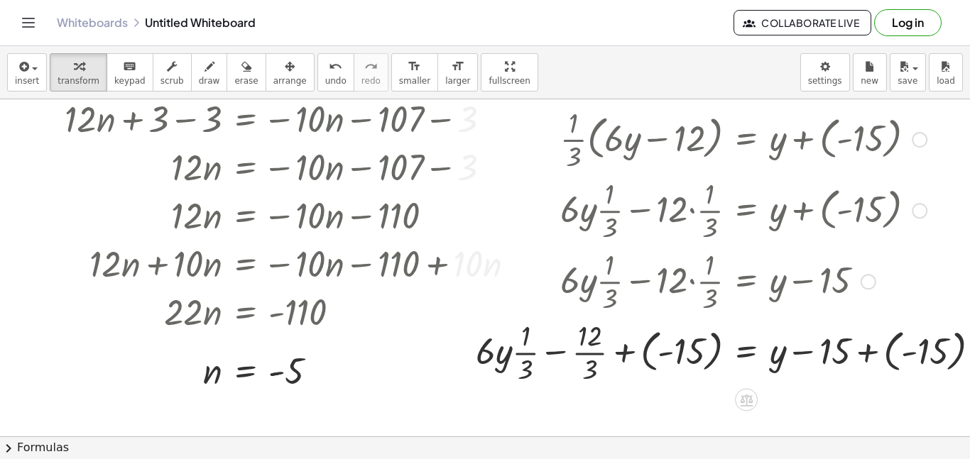
click at [624, 349] on div at bounding box center [734, 351] width 530 height 71
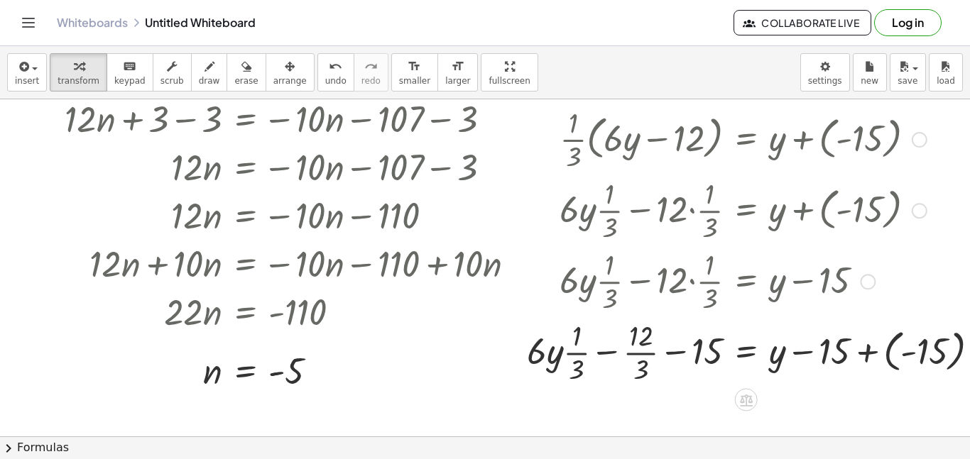
click at [672, 352] on div at bounding box center [759, 351] width 479 height 71
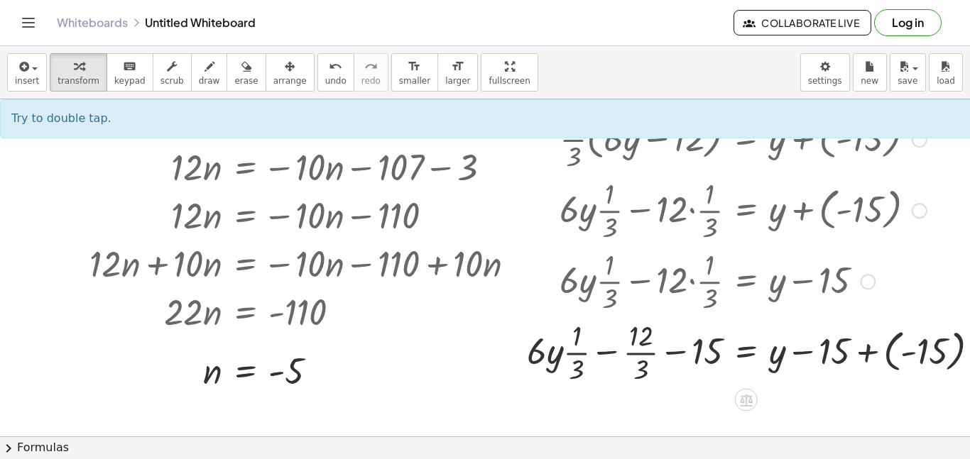
click at [867, 352] on div at bounding box center [759, 351] width 479 height 71
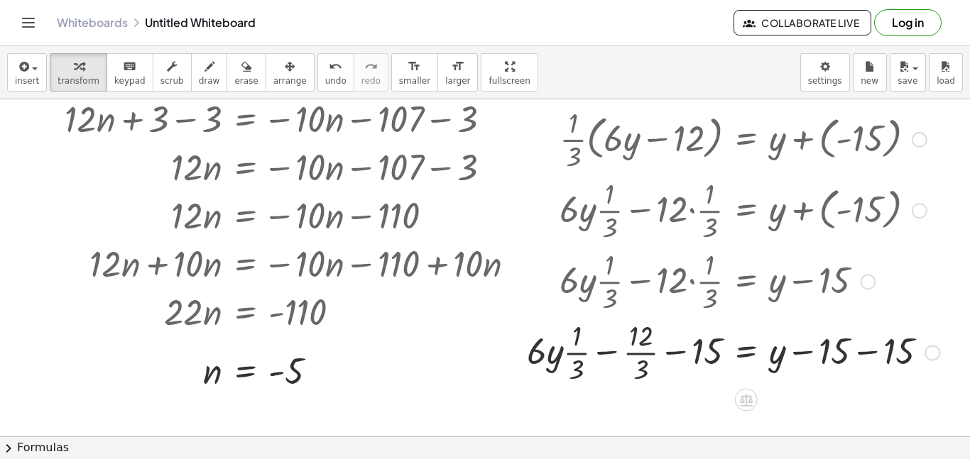
click at [867, 352] on div at bounding box center [733, 351] width 427 height 71
click at [325, 76] on span "undo" at bounding box center [335, 81] width 21 height 10
click at [325, 80] on span "undo" at bounding box center [335, 81] width 21 height 10
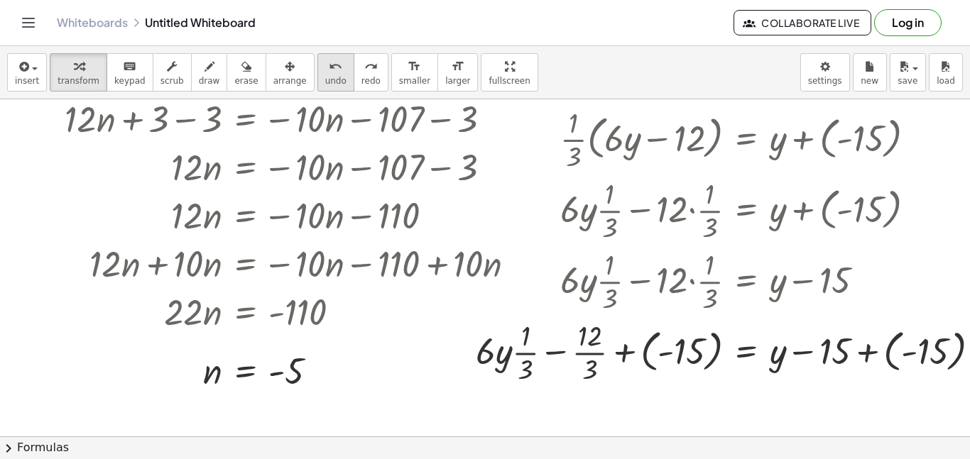
click at [317, 77] on button "undo undo" at bounding box center [335, 72] width 37 height 38
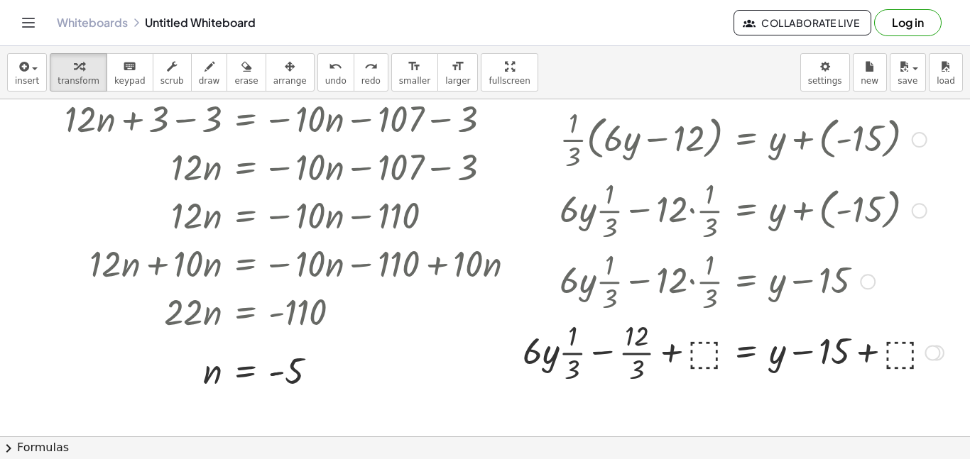
click at [903, 360] on div at bounding box center [733, 351] width 435 height 71
click at [864, 353] on div at bounding box center [733, 351] width 427 height 71
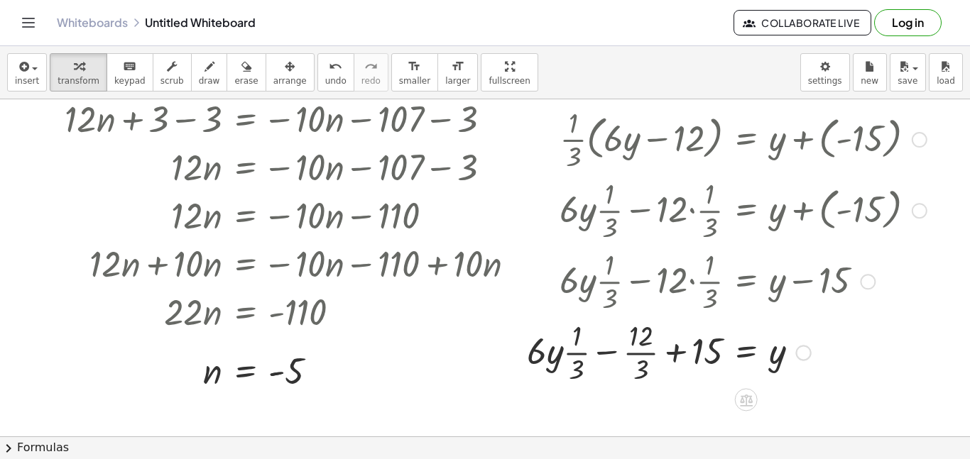
click at [675, 352] on div at bounding box center [727, 351] width 414 height 71
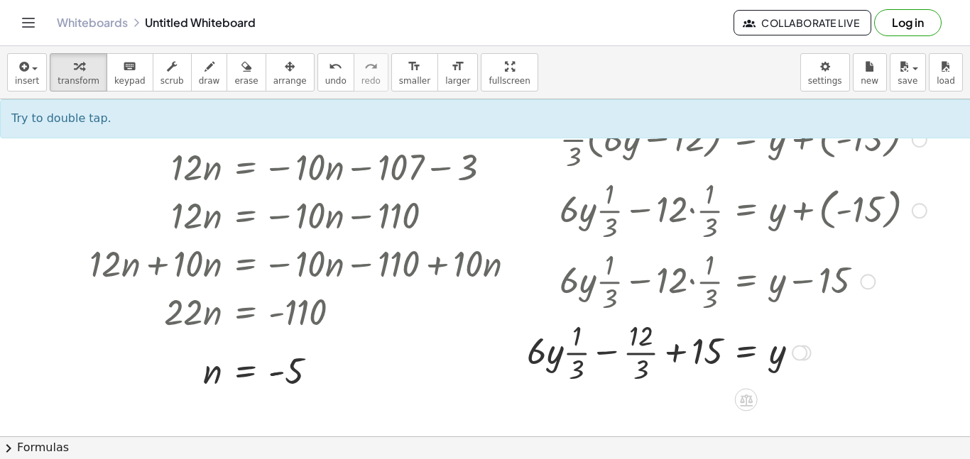
click at [675, 352] on div at bounding box center [727, 351] width 414 height 71
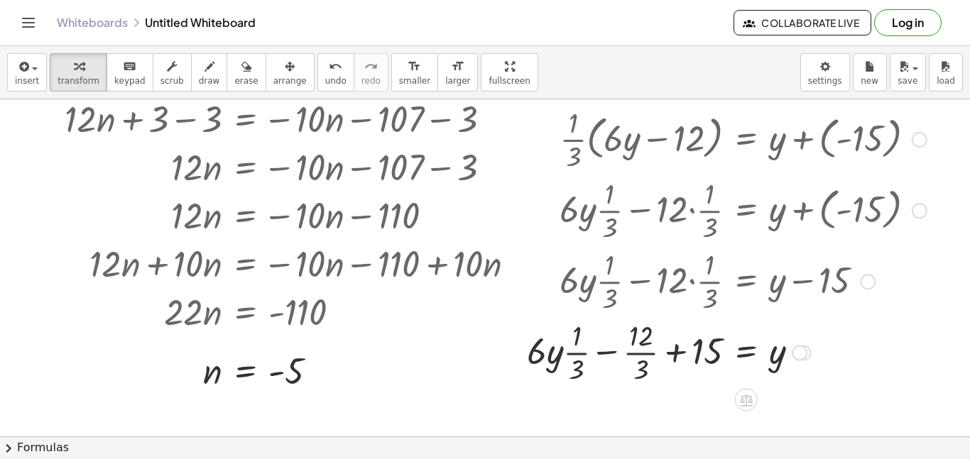
click at [675, 352] on div at bounding box center [727, 351] width 414 height 71
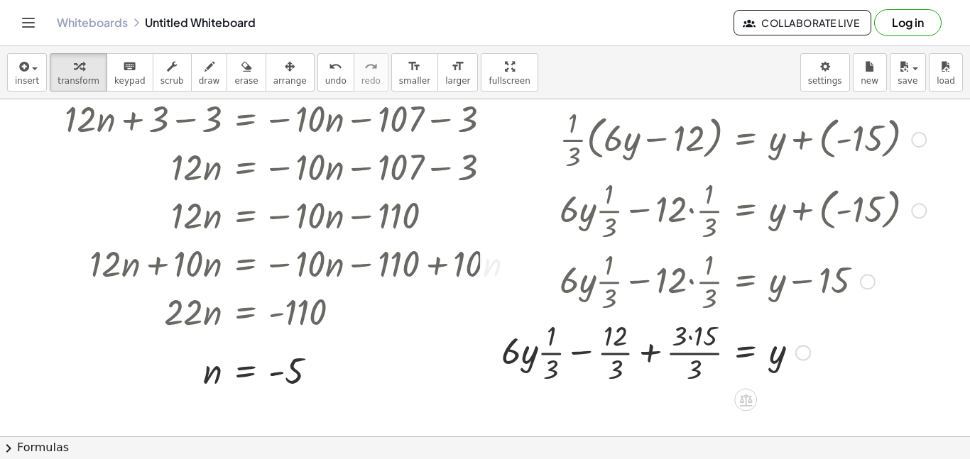
click at [640, 351] on div at bounding box center [713, 351] width 439 height 71
click at [661, 335] on div at bounding box center [711, 351] width 444 height 71
click at [690, 339] on div at bounding box center [711, 351] width 444 height 71
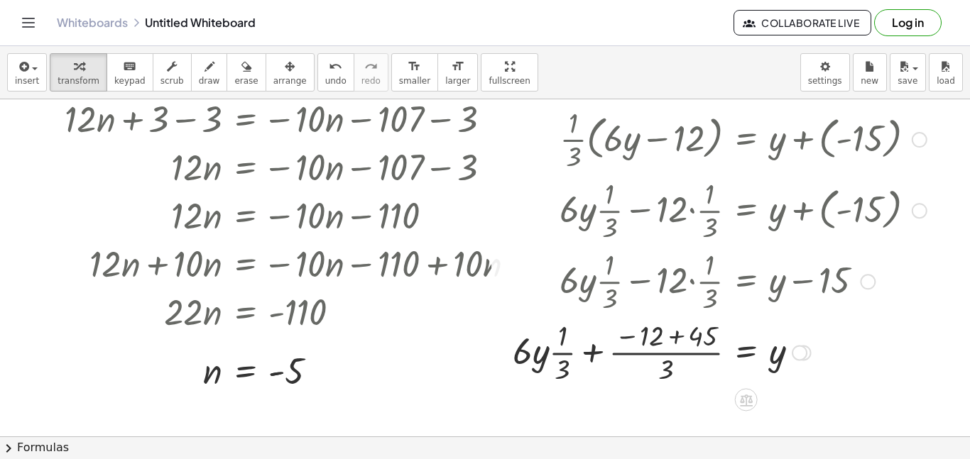
click at [677, 339] on div at bounding box center [720, 351] width 428 height 71
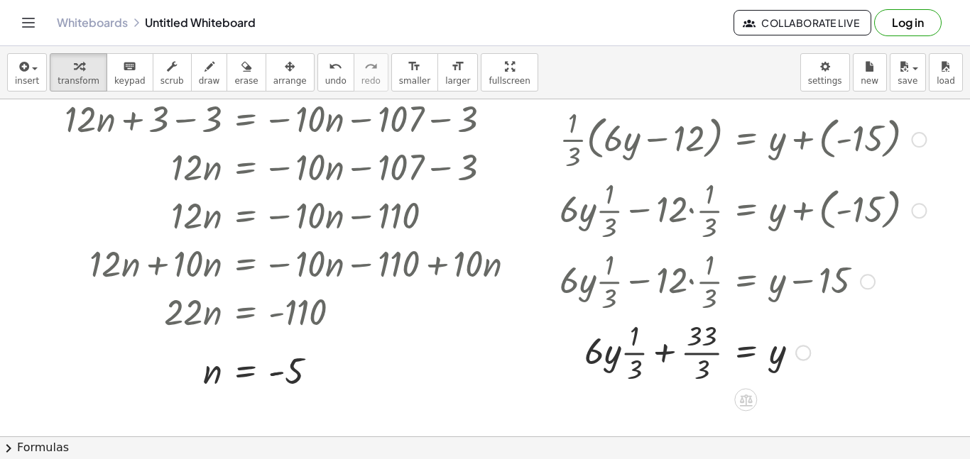
click at [704, 371] on div at bounding box center [742, 351] width 381 height 71
click at [649, 366] on div at bounding box center [742, 351] width 381 height 71
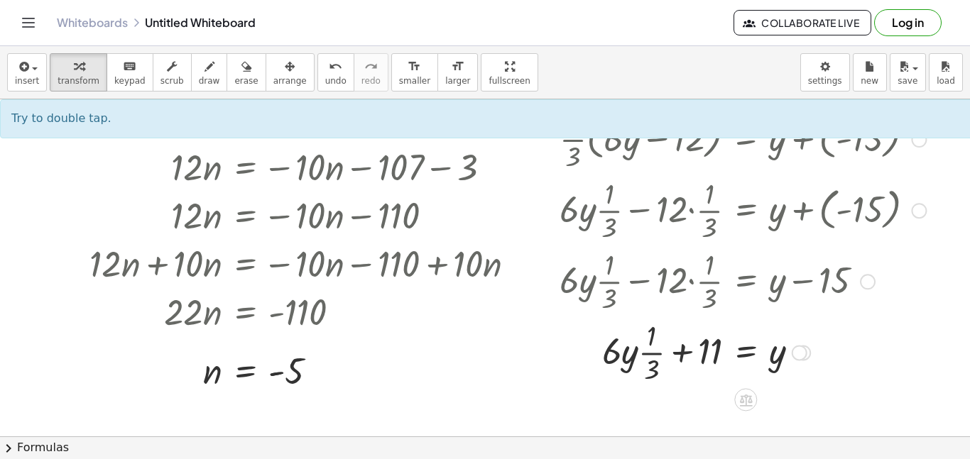
click at [682, 356] on div at bounding box center [742, 351] width 381 height 71
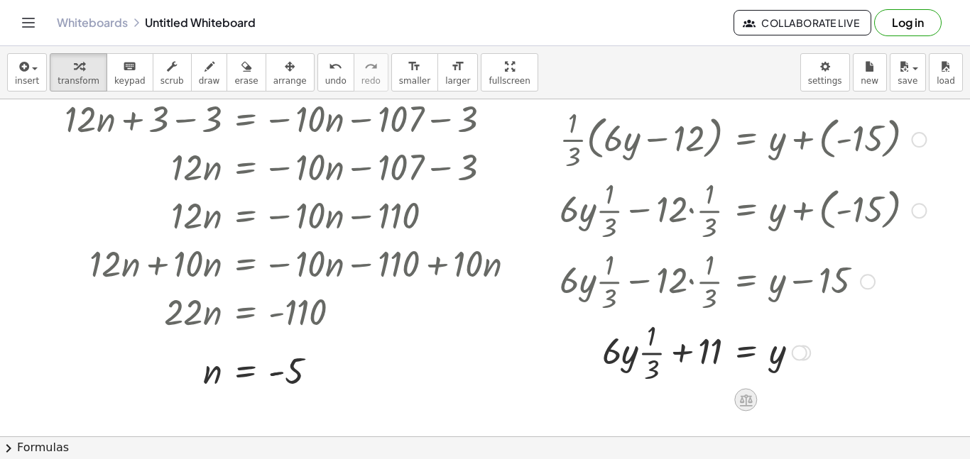
click at [746, 400] on icon at bounding box center [745, 401] width 13 height 12
click at [689, 401] on span "+" at bounding box center [689, 401] width 9 height 21
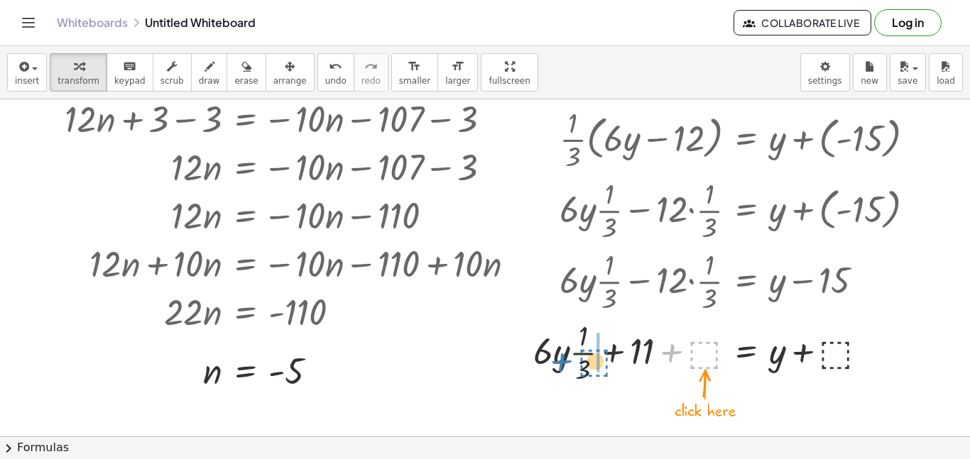
drag, startPoint x: 700, startPoint y: 340, endPoint x: 591, endPoint y: 347, distance: 109.6
click at [591, 347] on div at bounding box center [729, 351] width 407 height 71
click at [641, 345] on div at bounding box center [729, 351] width 407 height 71
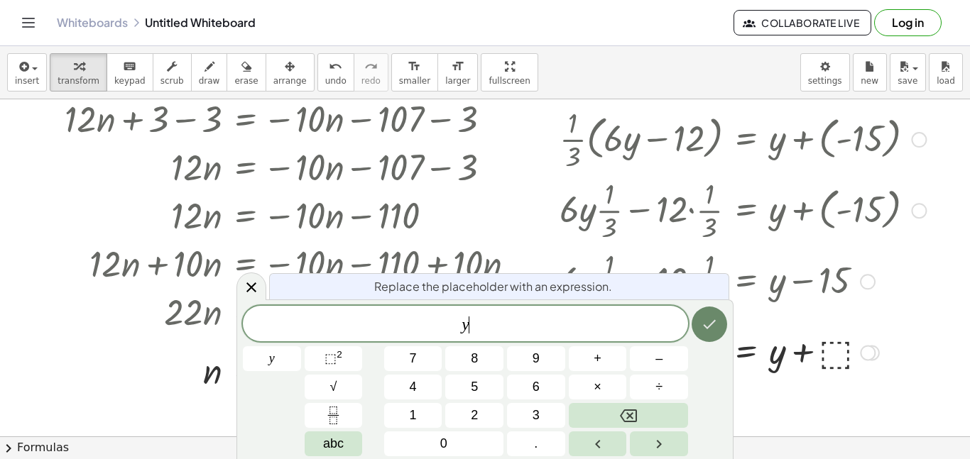
click at [705, 326] on icon "Done" at bounding box center [710, 324] width 13 height 9
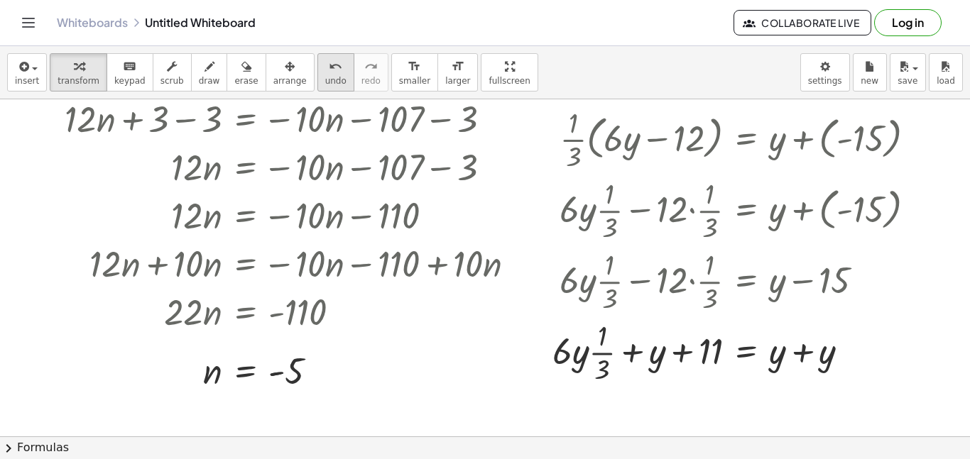
click at [329, 70] on icon "undo" at bounding box center [335, 66] width 13 height 17
click at [329, 71] on icon "undo" at bounding box center [335, 66] width 13 height 17
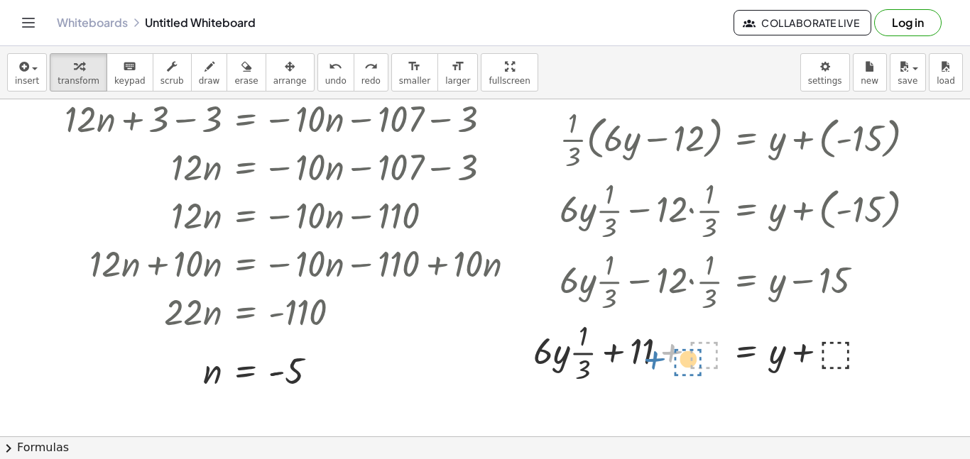
drag, startPoint x: 679, startPoint y: 351, endPoint x: 665, endPoint y: 356, distance: 14.4
click at [665, 356] on div at bounding box center [729, 351] width 407 height 71
click at [325, 84] on span "undo" at bounding box center [335, 81] width 21 height 10
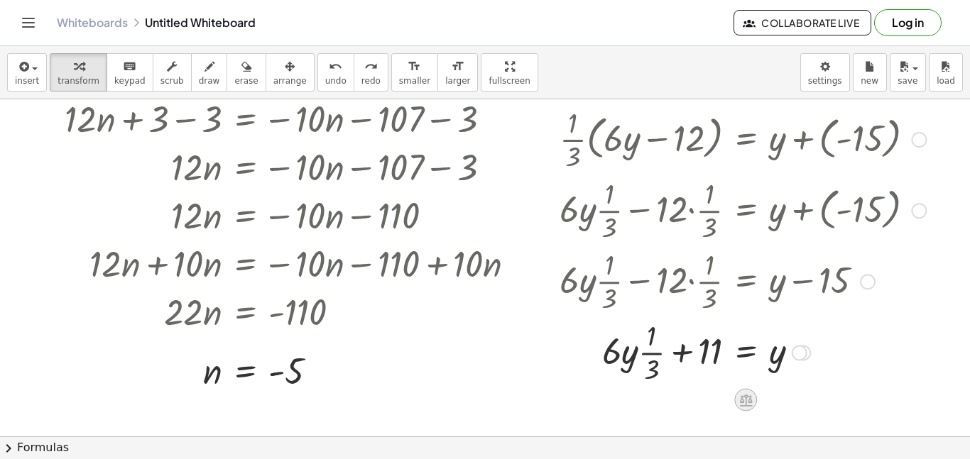
click at [744, 406] on icon at bounding box center [745, 401] width 13 height 12
click at [716, 400] on span "−" at bounding box center [717, 401] width 9 height 21
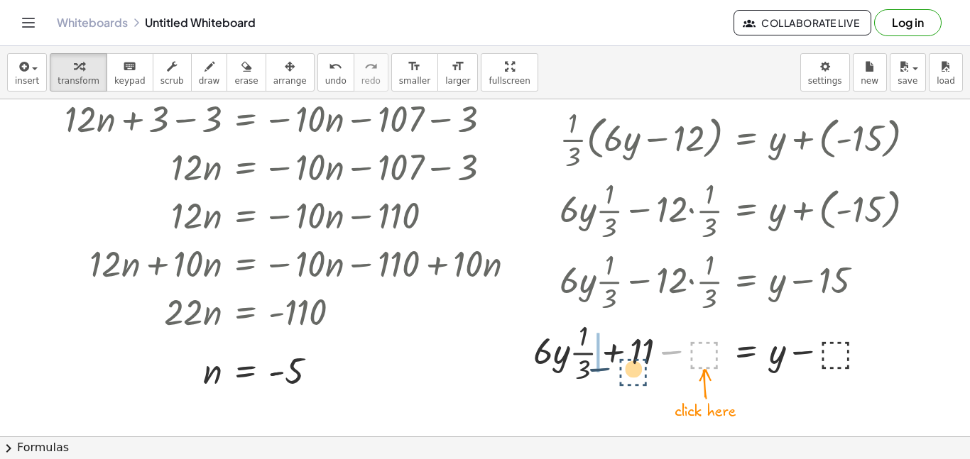
drag, startPoint x: 696, startPoint y: 356, endPoint x: 612, endPoint y: 361, distance: 83.9
click at [612, 361] on div at bounding box center [729, 351] width 407 height 71
click at [641, 359] on div at bounding box center [729, 351] width 407 height 71
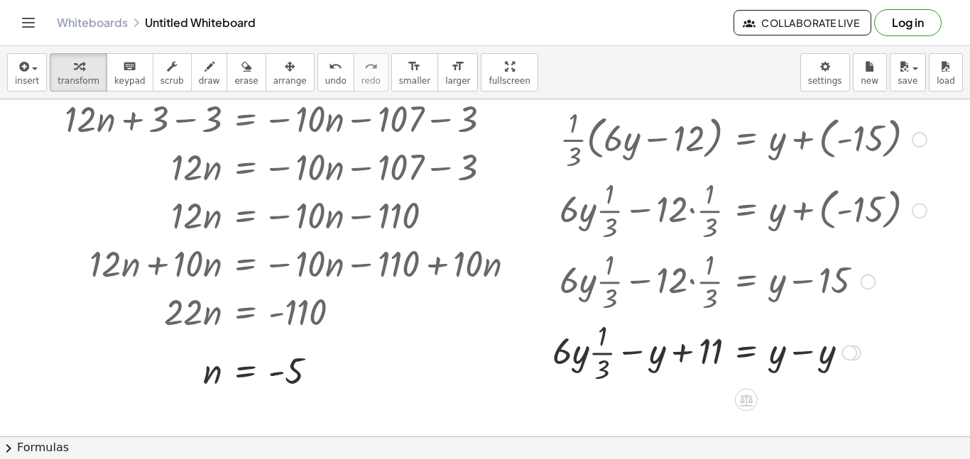
click at [804, 353] on div at bounding box center [739, 351] width 388 height 71
click at [624, 352] on div at bounding box center [739, 351] width 388 height 71
click at [627, 353] on div at bounding box center [739, 351] width 388 height 71
click at [606, 357] on div at bounding box center [739, 351] width 388 height 71
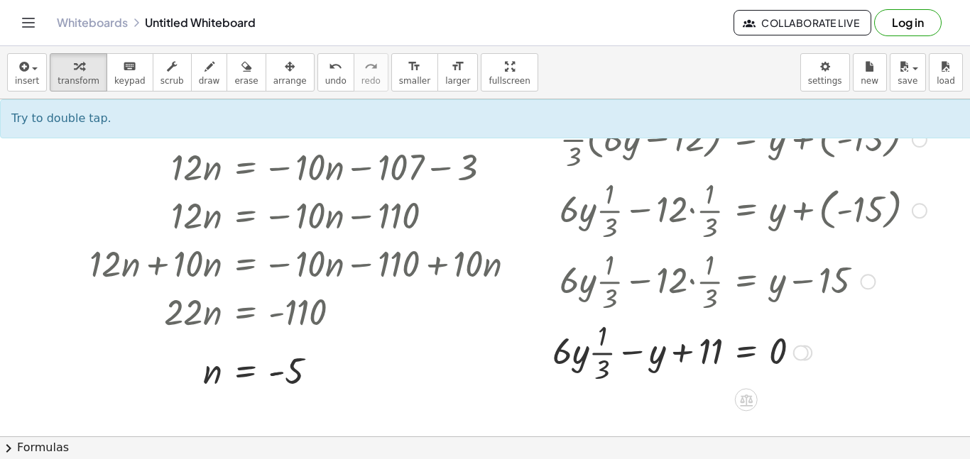
click at [687, 351] on div at bounding box center [739, 351] width 388 height 71
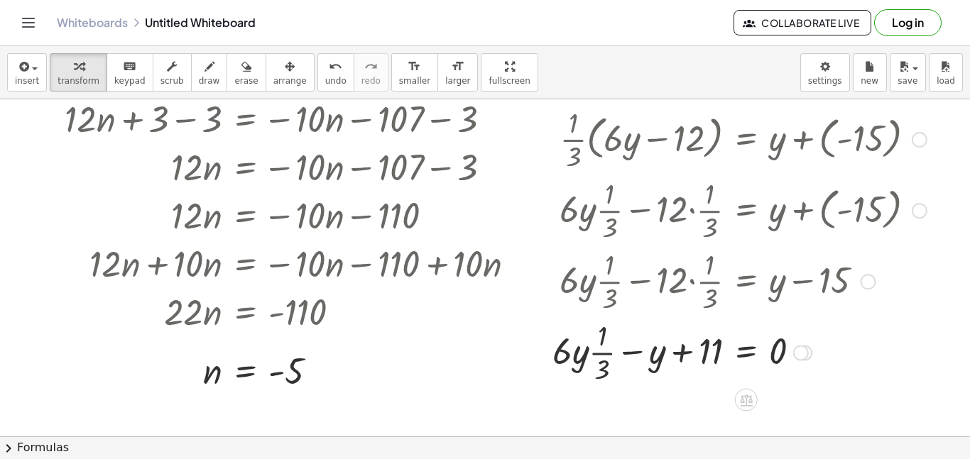
click at [746, 351] on div at bounding box center [739, 351] width 388 height 71
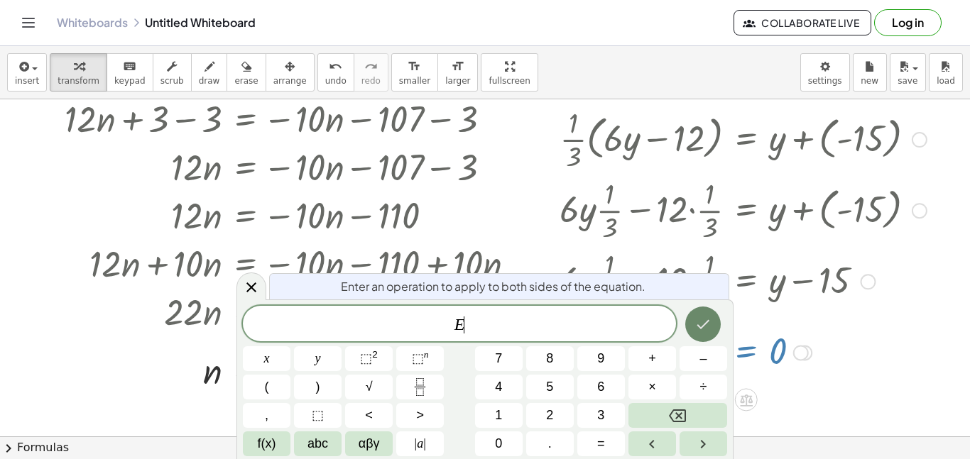
click at [697, 326] on icon "Done" at bounding box center [703, 324] width 13 height 9
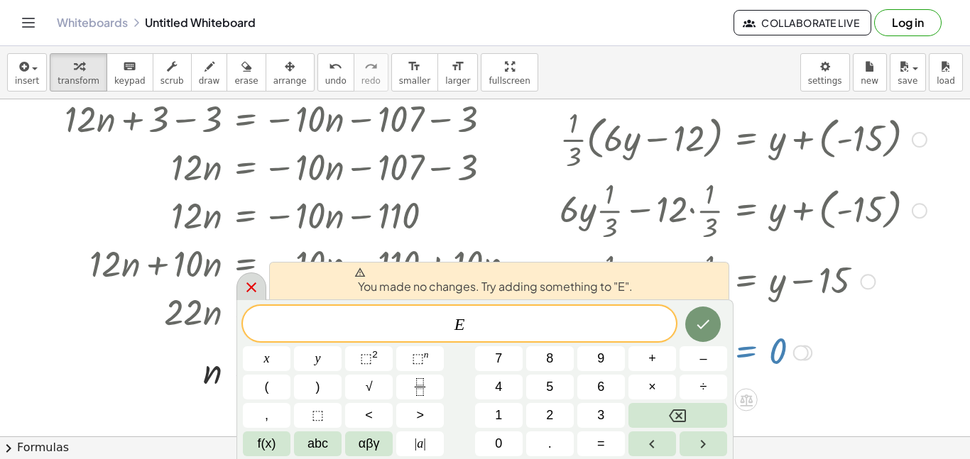
click at [257, 288] on icon at bounding box center [251, 287] width 17 height 17
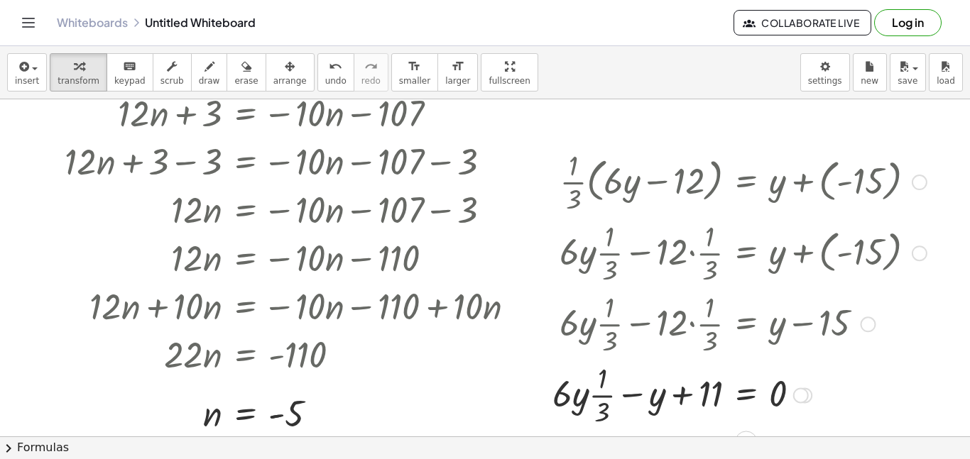
scroll to position [0, 0]
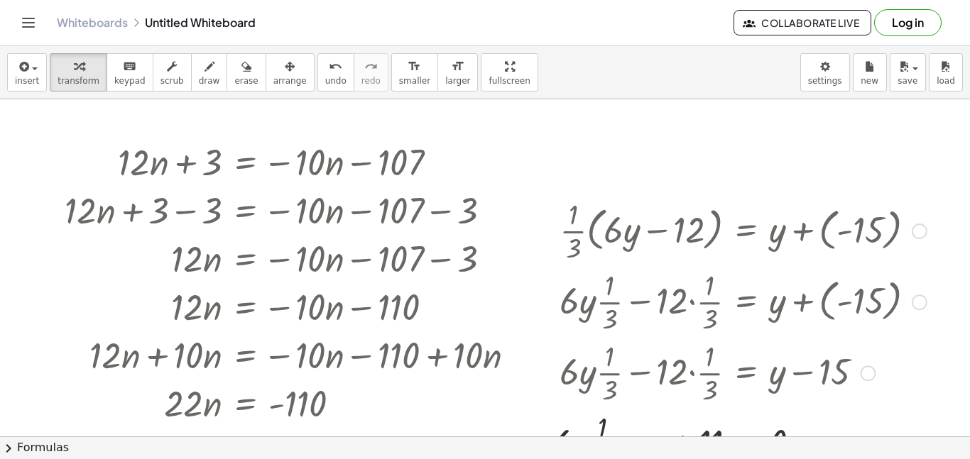
click at [575, 236] on div at bounding box center [739, 230] width 388 height 71
click at [329, 66] on icon "undo" at bounding box center [335, 66] width 13 height 17
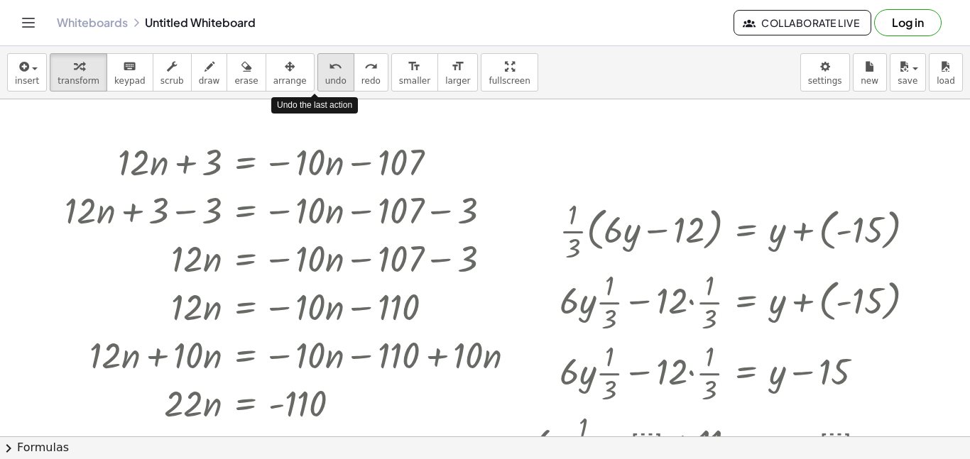
click at [329, 66] on icon "undo" at bounding box center [335, 66] width 13 height 17
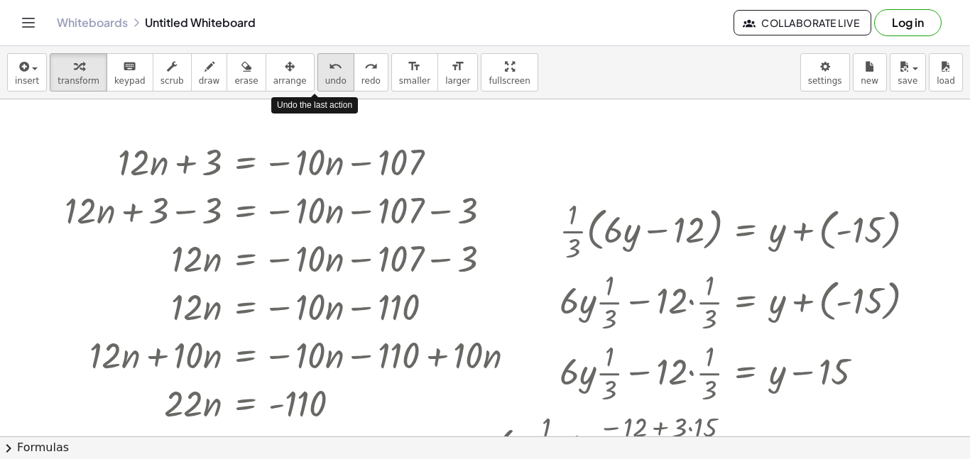
click at [329, 66] on icon "undo" at bounding box center [335, 66] width 13 height 17
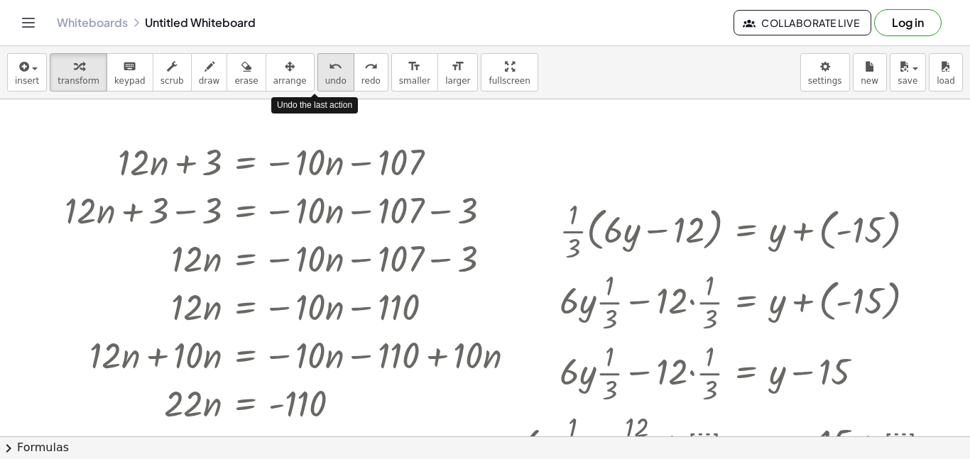
click at [329, 66] on icon "undo" at bounding box center [335, 66] width 13 height 17
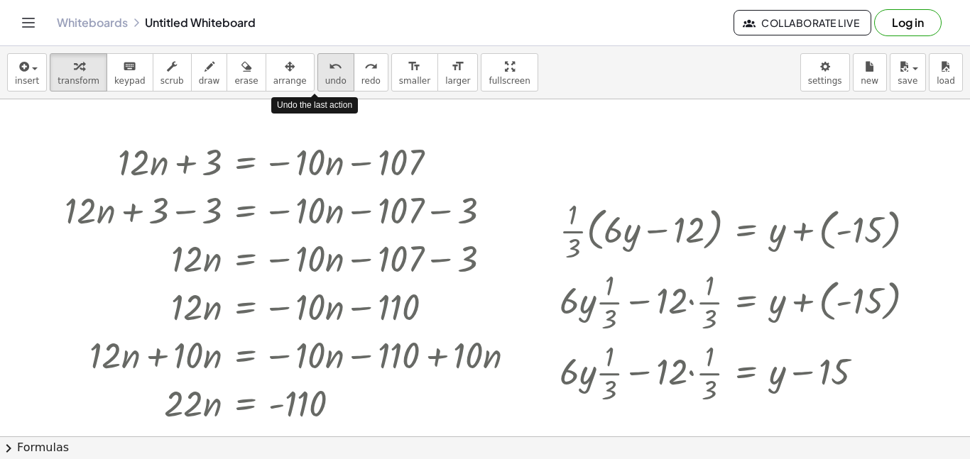
click at [329, 66] on icon "undo" at bounding box center [335, 66] width 13 height 17
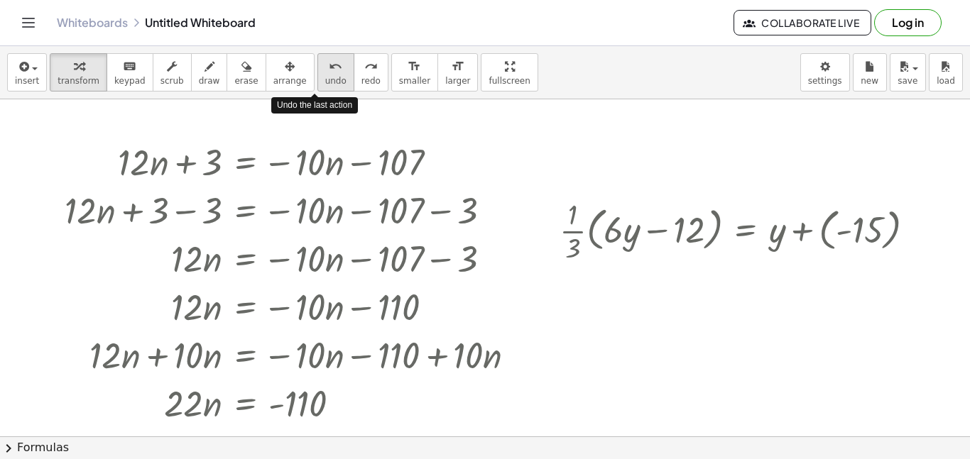
click at [329, 66] on icon "undo" at bounding box center [335, 66] width 13 height 17
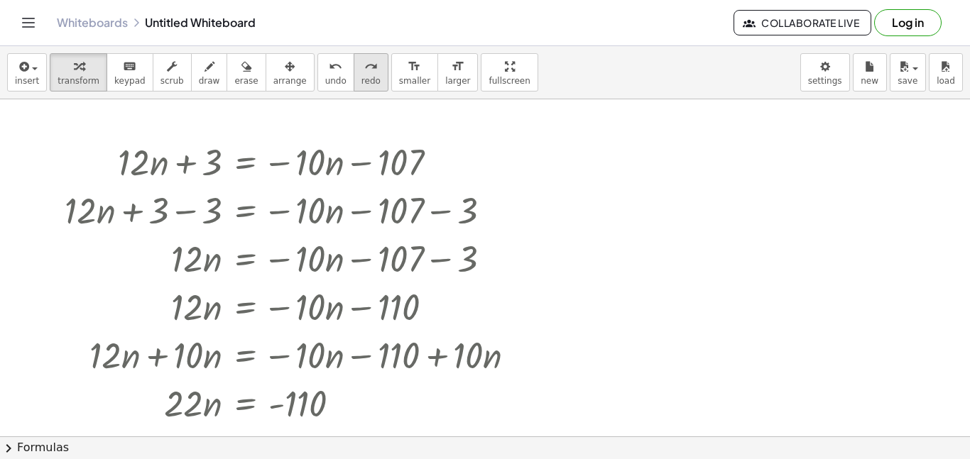
click at [361, 81] on span "redo" at bounding box center [370, 81] width 19 height 10
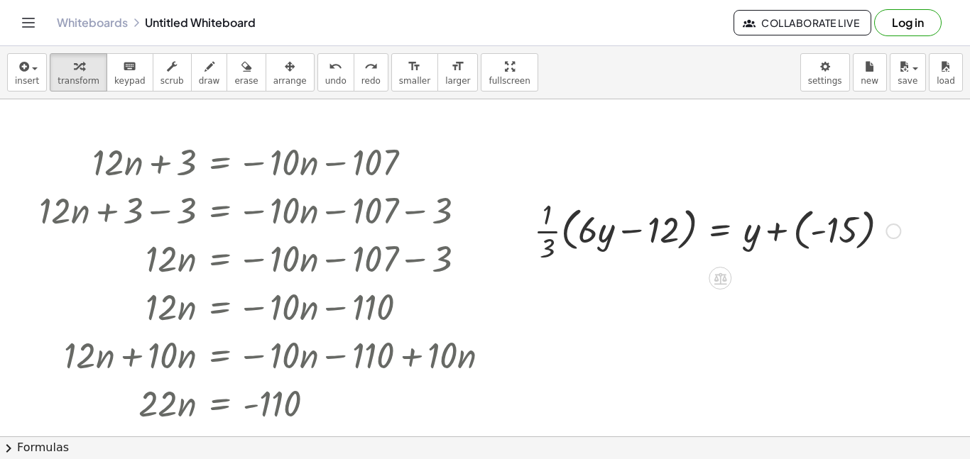
scroll to position [0, 36]
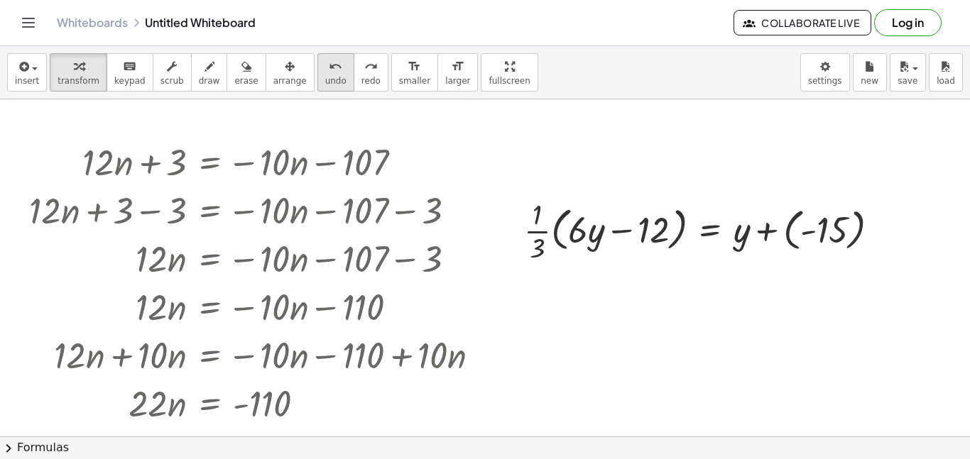
click at [325, 81] on span "undo" at bounding box center [335, 81] width 21 height 10
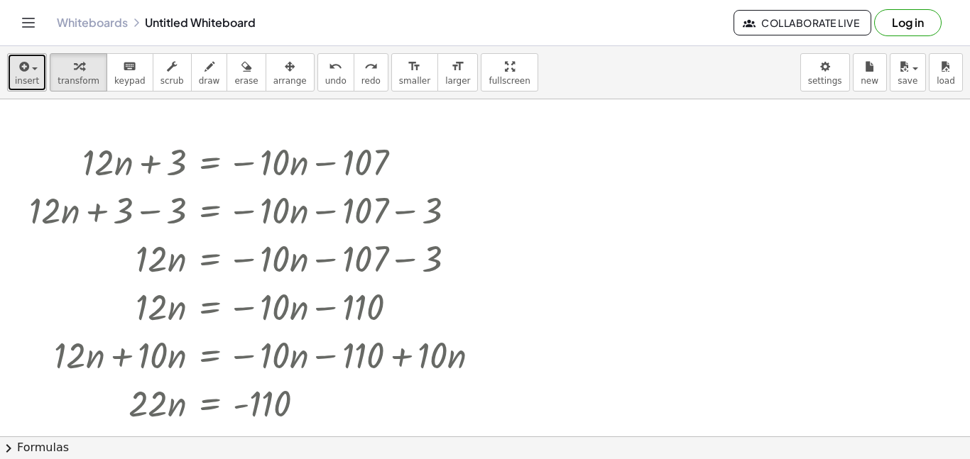
click at [33, 71] on div "button" at bounding box center [27, 66] width 24 height 17
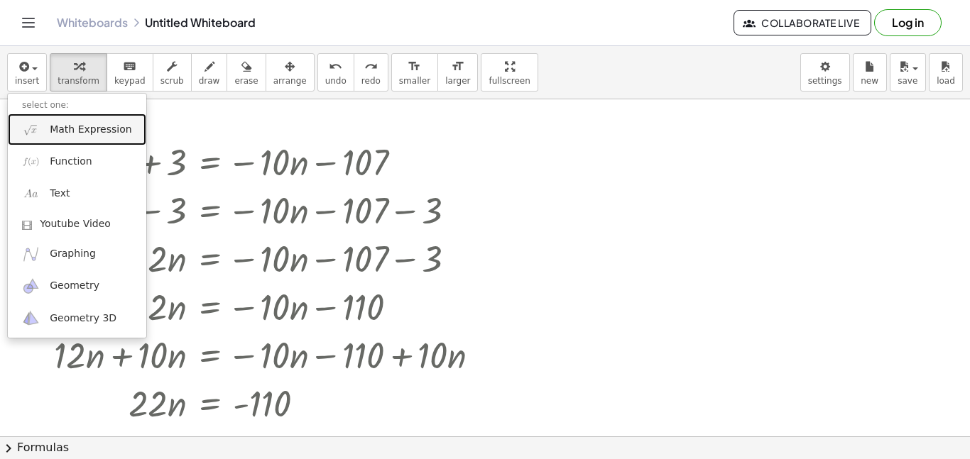
click at [77, 129] on span "Math Expression" at bounding box center [91, 130] width 82 height 14
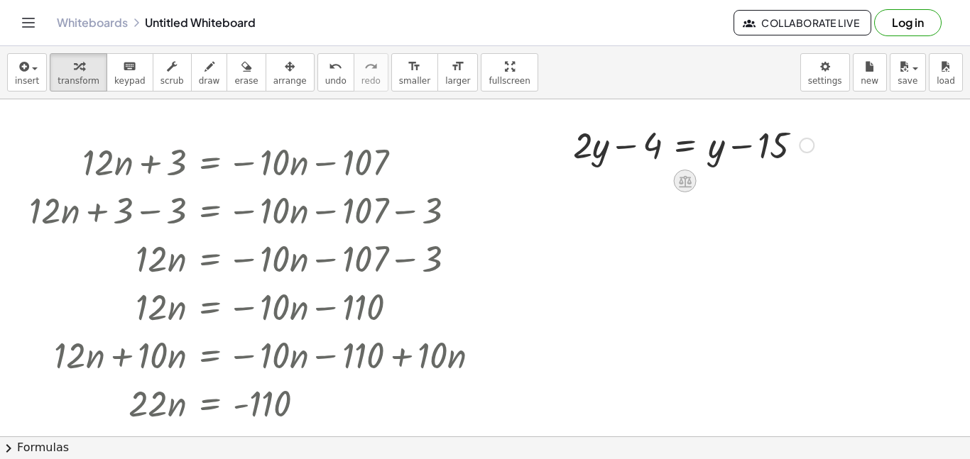
click at [693, 184] on div at bounding box center [685, 181] width 23 height 23
click at [635, 180] on div "+" at bounding box center [628, 181] width 23 height 23
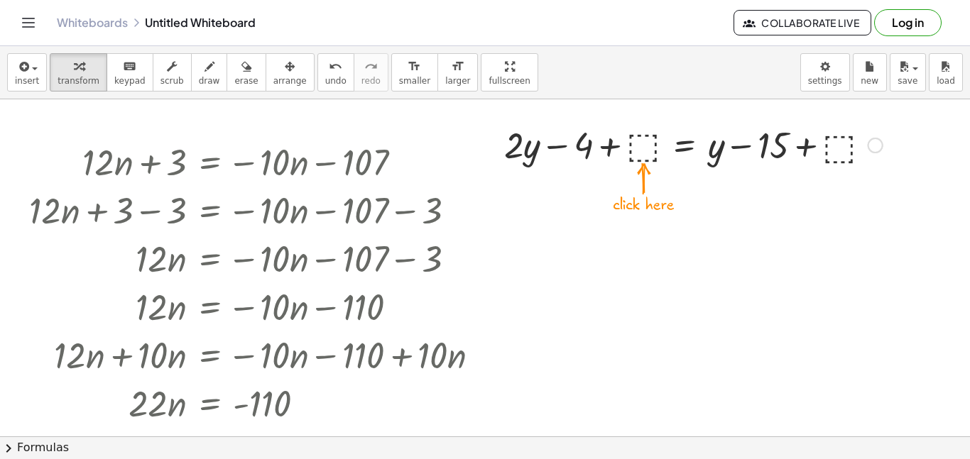
click at [653, 144] on div at bounding box center [693, 144] width 393 height 48
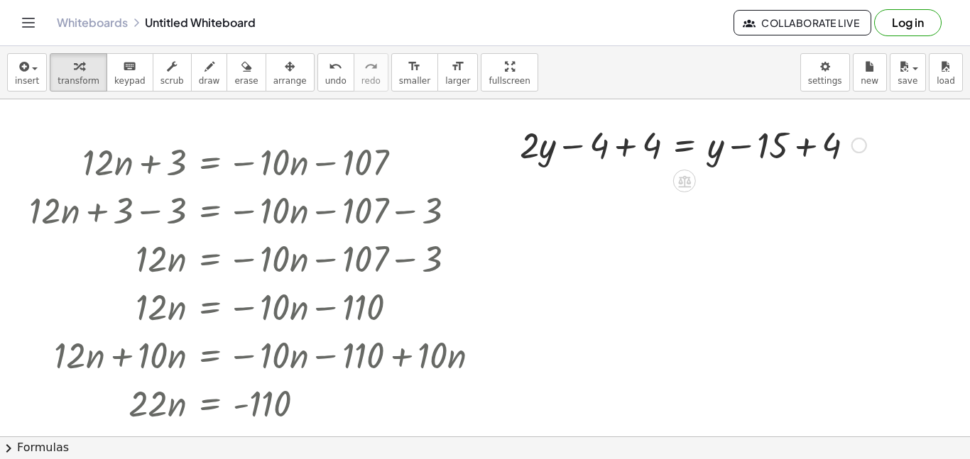
click at [623, 148] on div at bounding box center [693, 144] width 361 height 48
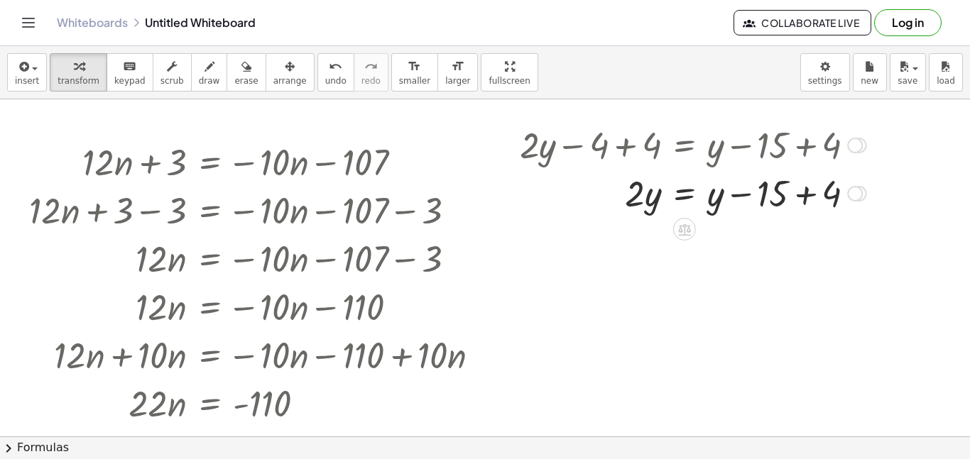
click at [809, 191] on div at bounding box center [693, 192] width 361 height 48
click at [682, 224] on icon at bounding box center [684, 230] width 13 height 12
click at [653, 231] on span "−" at bounding box center [656, 229] width 9 height 21
click at [640, 190] on div at bounding box center [698, 192] width 370 height 48
drag, startPoint x: 819, startPoint y: 202, endPoint x: 753, endPoint y: 194, distance: 67.2
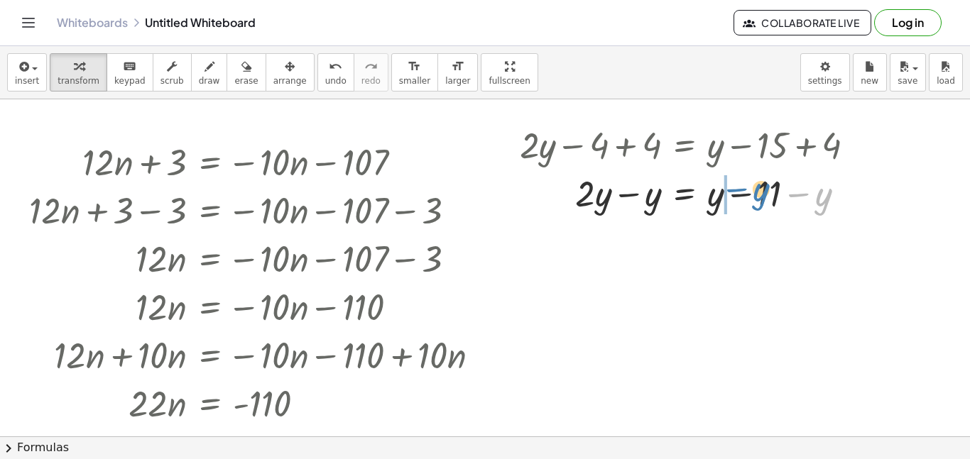
click at [753, 194] on div at bounding box center [693, 192] width 361 height 48
click at [737, 194] on div at bounding box center [693, 192] width 361 height 48
click at [628, 192] on div at bounding box center [693, 192] width 361 height 48
click at [686, 198] on div at bounding box center [693, 192] width 361 height 47
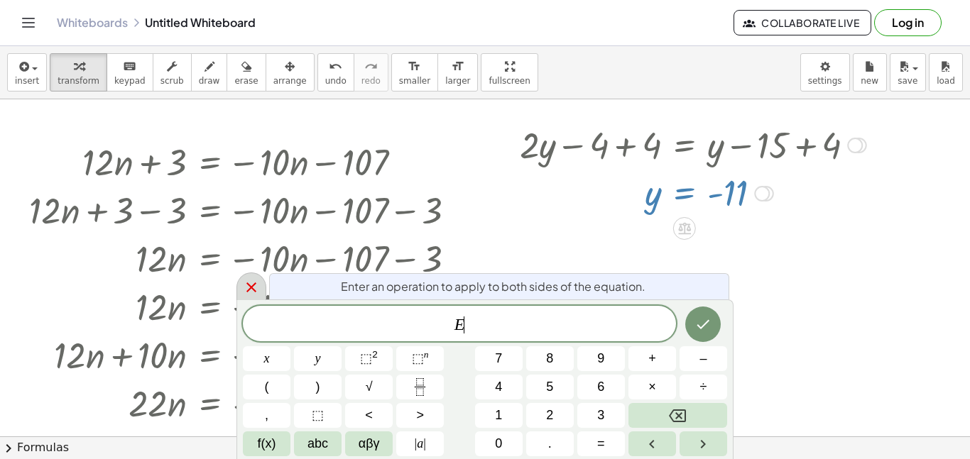
click at [256, 289] on icon at bounding box center [251, 287] width 17 height 17
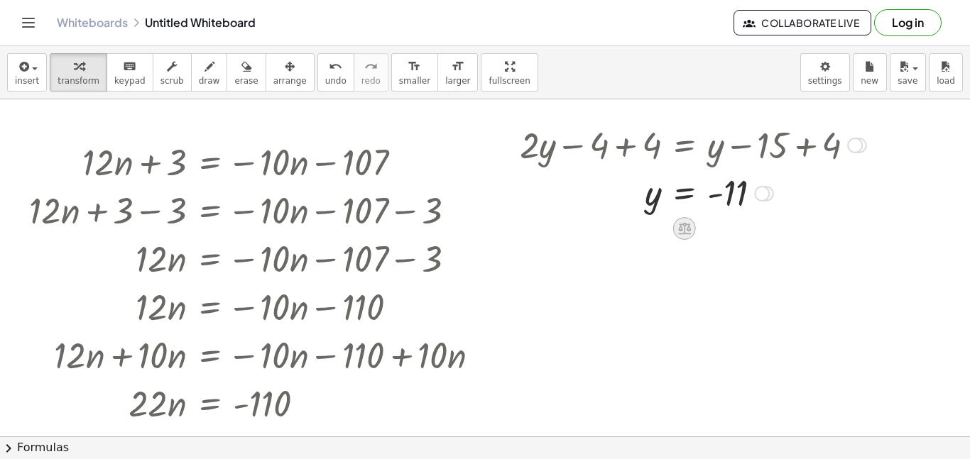
click at [681, 233] on icon at bounding box center [684, 228] width 15 height 15
click at [714, 229] on span "÷" at bounding box center [713, 229] width 8 height 21
click at [649, 217] on div at bounding box center [693, 192] width 361 height 71
click at [681, 196] on div at bounding box center [693, 192] width 361 height 71
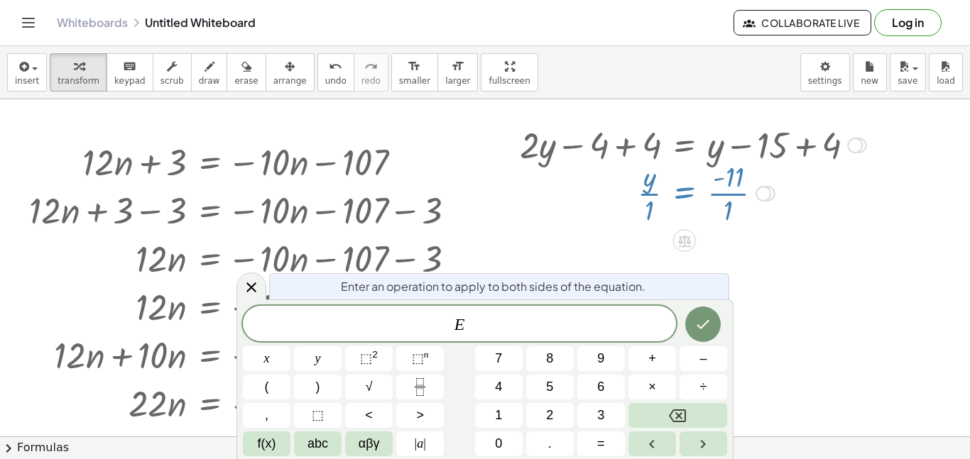
click at [658, 195] on div at bounding box center [693, 192] width 361 height 71
click at [256, 290] on icon at bounding box center [251, 287] width 17 height 17
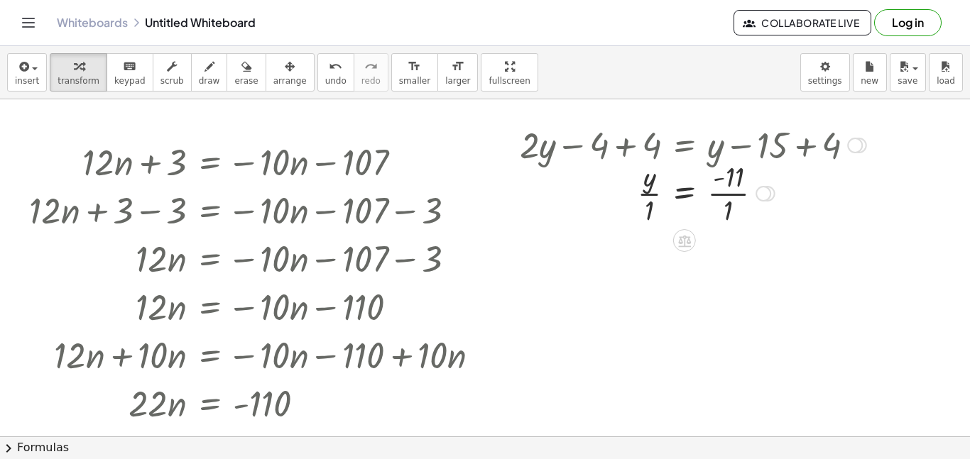
click at [656, 193] on div at bounding box center [693, 192] width 361 height 71
click at [729, 194] on div at bounding box center [693, 192] width 361 height 71
click at [41, 76] on button "insert" at bounding box center [27, 72] width 40 height 38
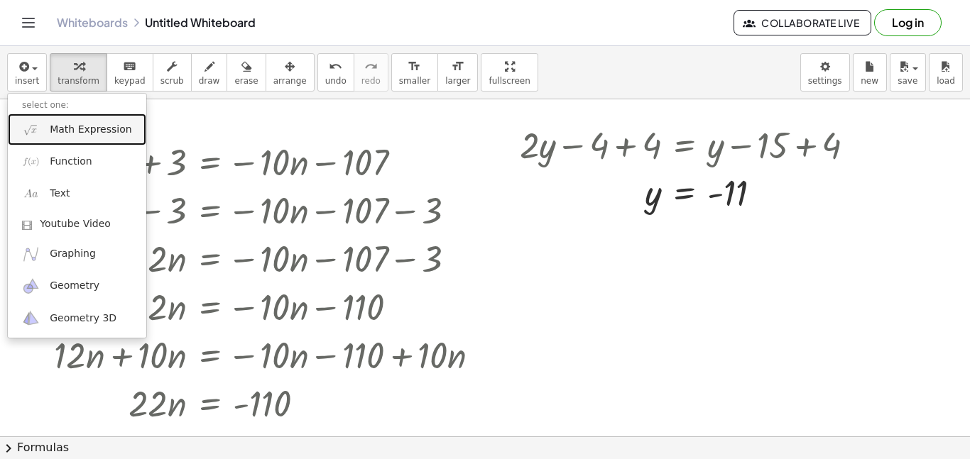
click at [72, 129] on span "Math Expression" at bounding box center [91, 130] width 82 height 14
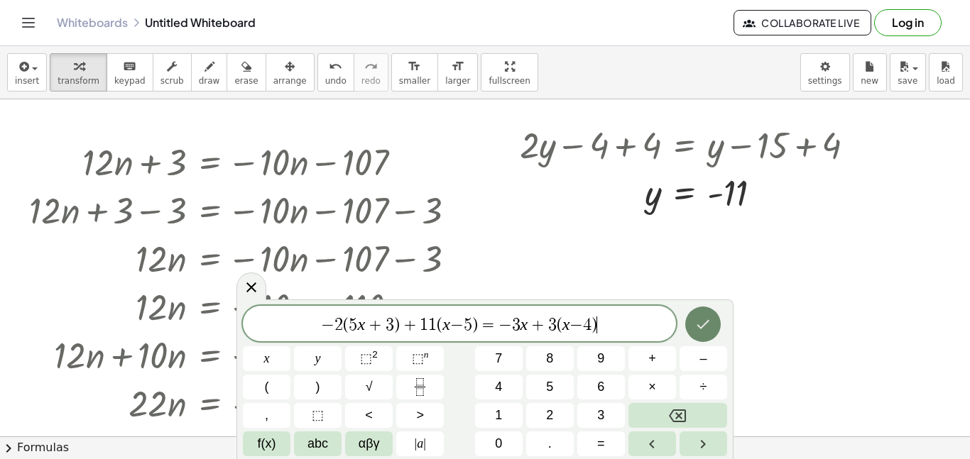
click at [712, 326] on button "Done" at bounding box center [703, 325] width 36 height 36
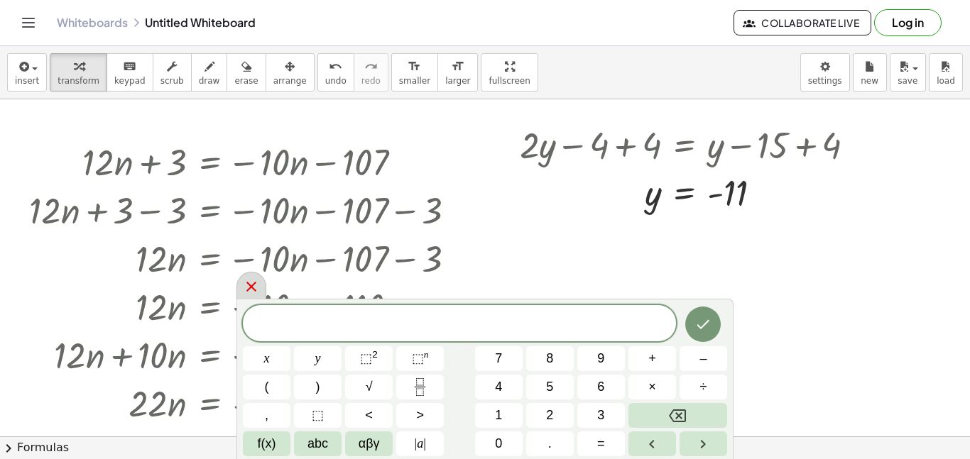
click at [254, 288] on icon at bounding box center [251, 286] width 17 height 17
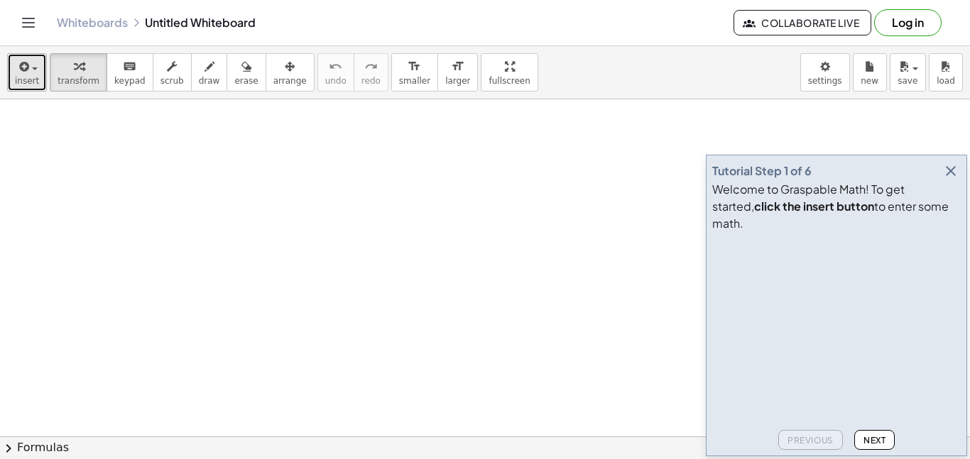
click at [24, 67] on icon "button" at bounding box center [22, 66] width 13 height 17
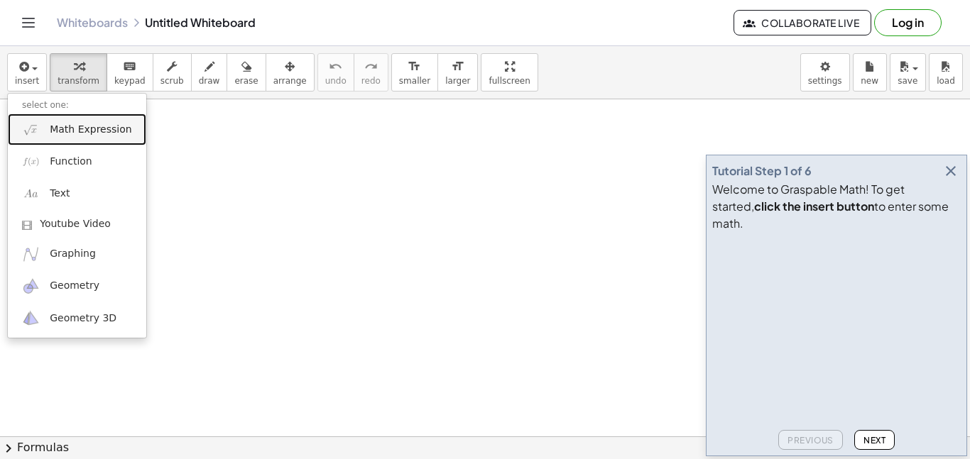
click at [80, 130] on span "Math Expression" at bounding box center [91, 130] width 82 height 14
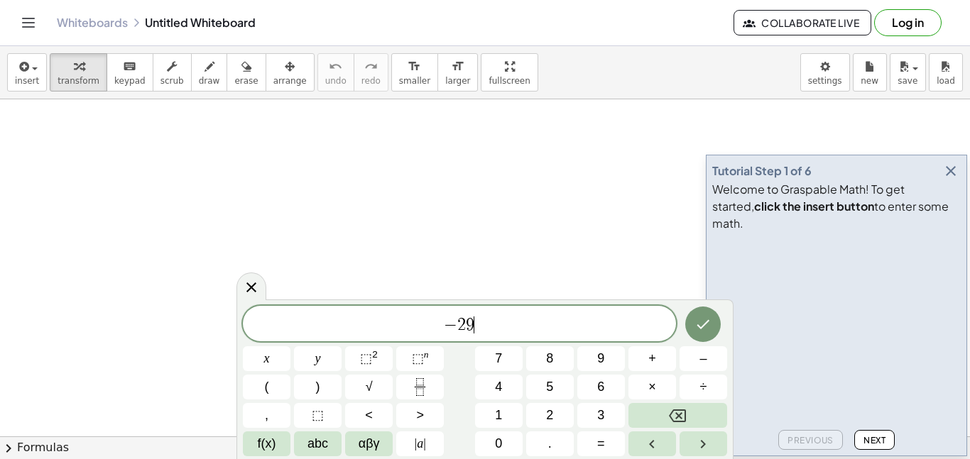
scroll to position [3, 0]
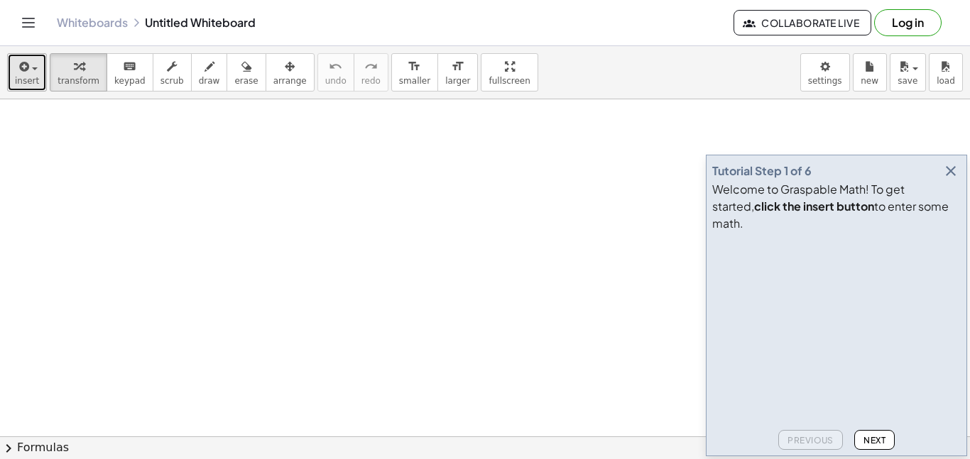
click at [9, 80] on button "insert" at bounding box center [27, 72] width 40 height 38
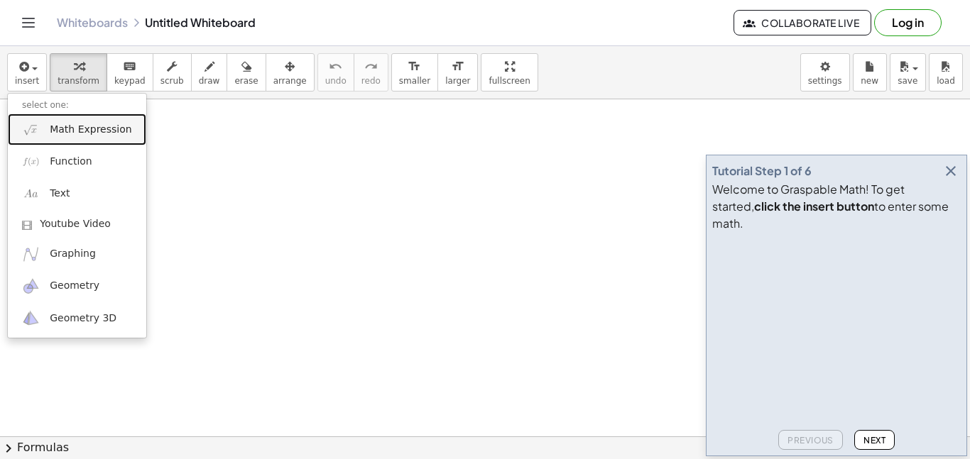
click at [94, 138] on link "Math Expression" at bounding box center [77, 130] width 138 height 32
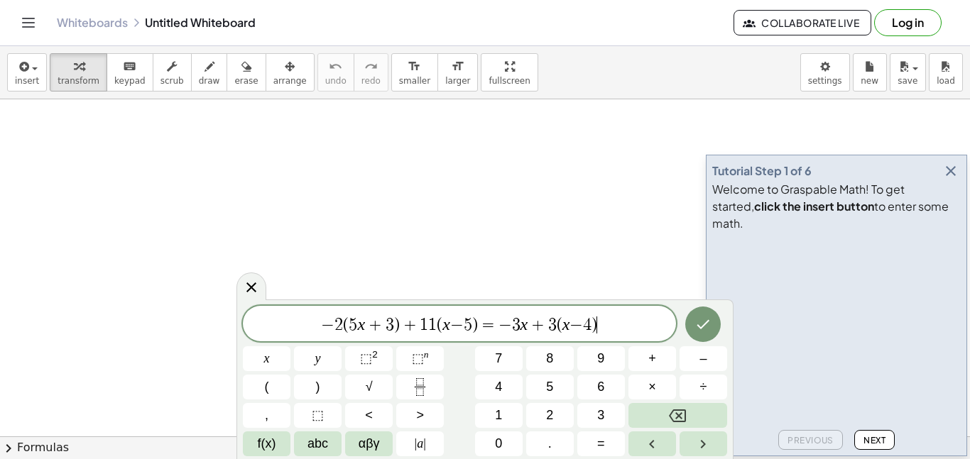
scroll to position [1, 0]
click at [704, 319] on icon "Done" at bounding box center [702, 323] width 17 height 17
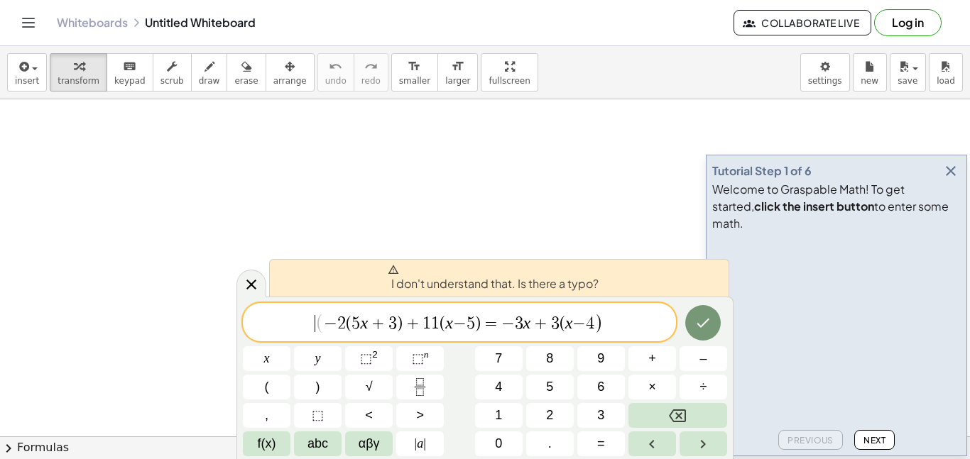
click at [317, 325] on span "(" at bounding box center [319, 323] width 9 height 21
click at [690, 327] on button "Done" at bounding box center [703, 323] width 36 height 36
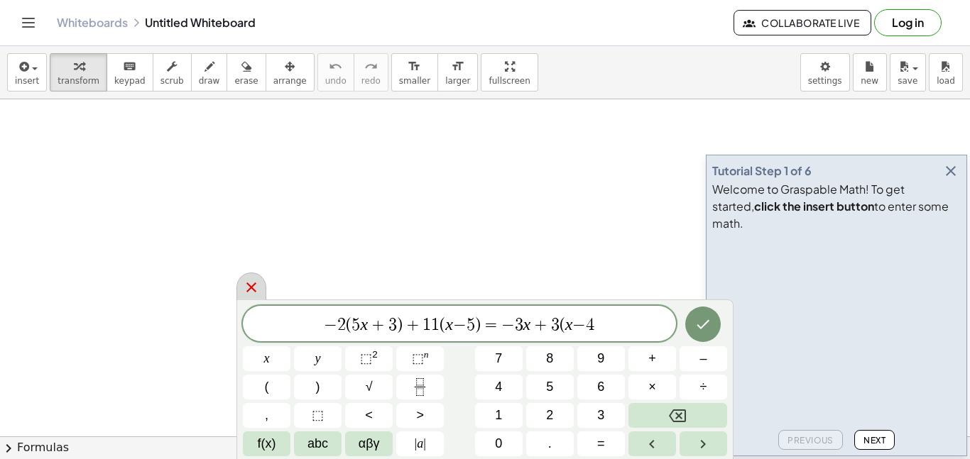
click at [262, 287] on div at bounding box center [251, 287] width 30 height 28
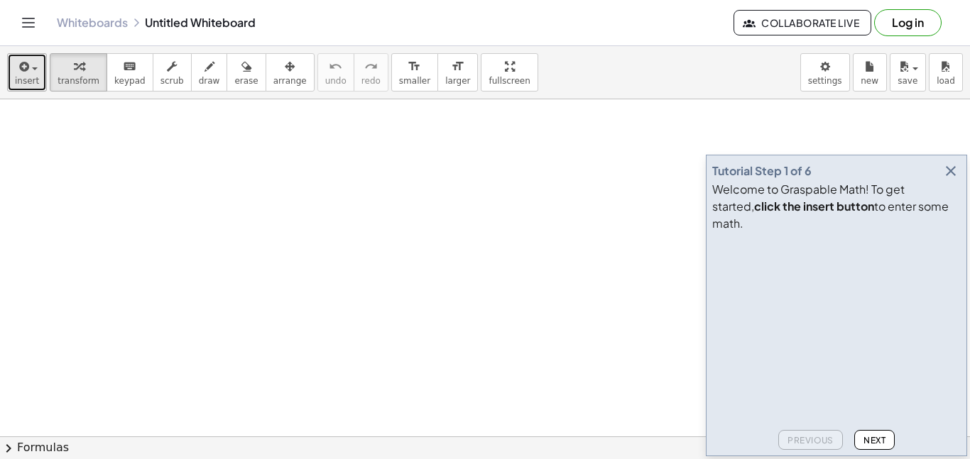
click at [31, 81] on span "insert" at bounding box center [27, 81] width 24 height 10
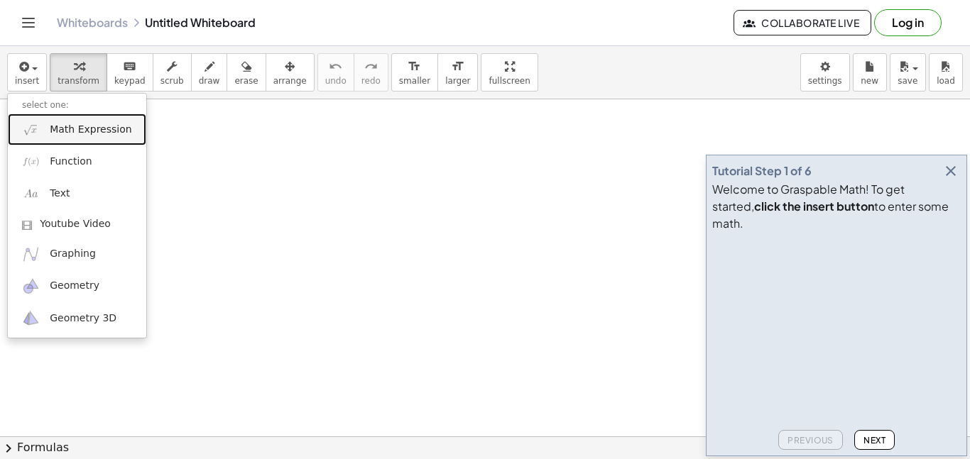
click at [70, 135] on span "Math Expression" at bounding box center [91, 130] width 82 height 14
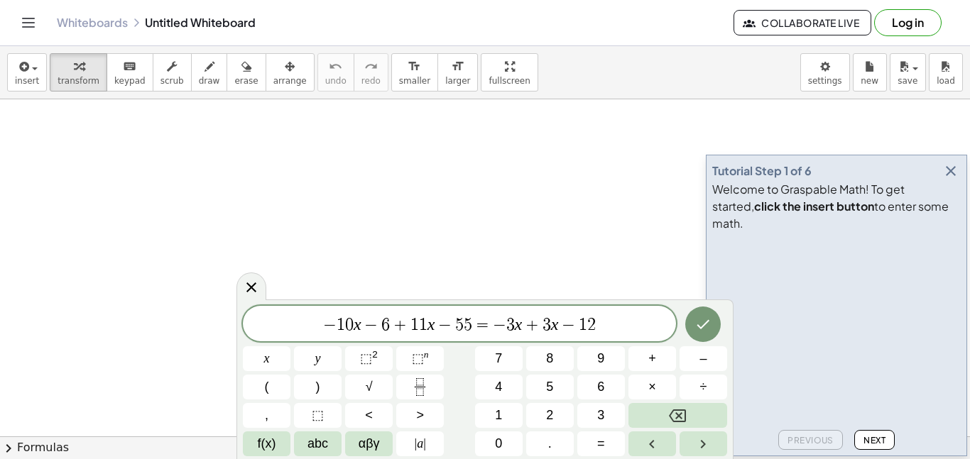
scroll to position [0, 0]
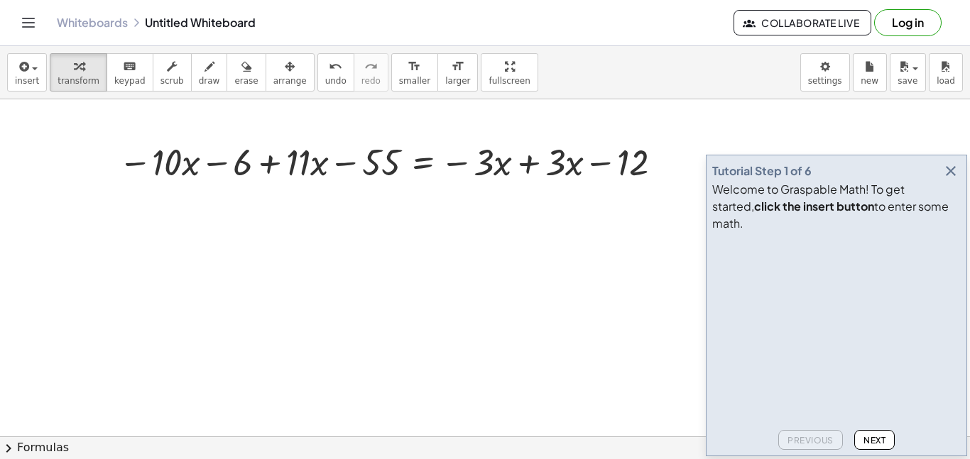
click at [951, 180] on icon "button" at bounding box center [950, 171] width 17 height 17
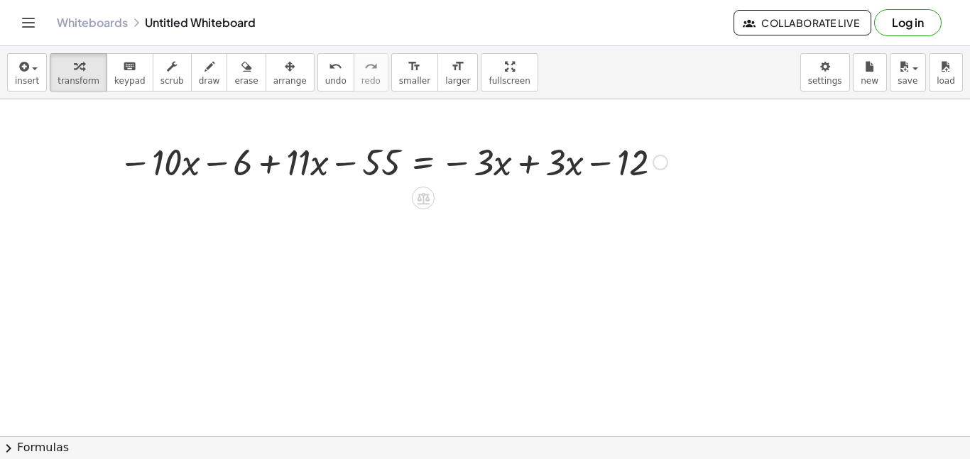
click at [528, 163] on div at bounding box center [392, 161] width 563 height 48
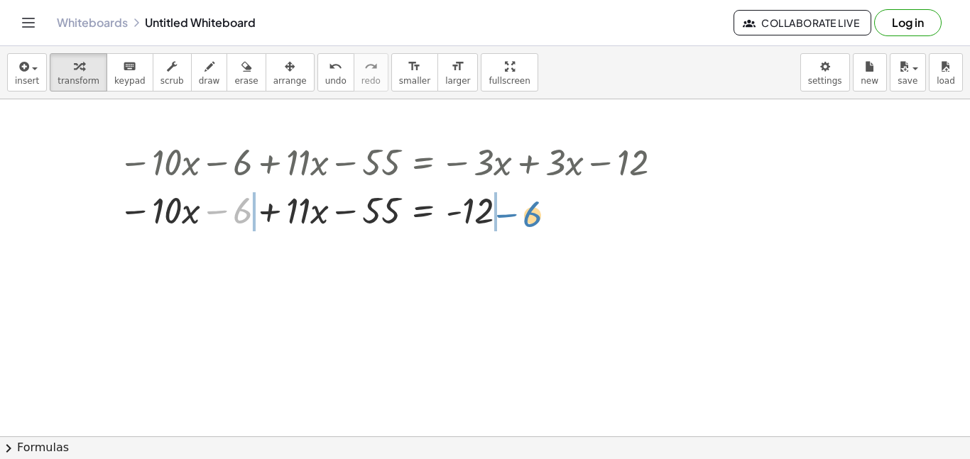
drag, startPoint x: 221, startPoint y: 214, endPoint x: 503, endPoint y: 217, distance: 282.6
click at [503, 217] on div at bounding box center [392, 209] width 563 height 48
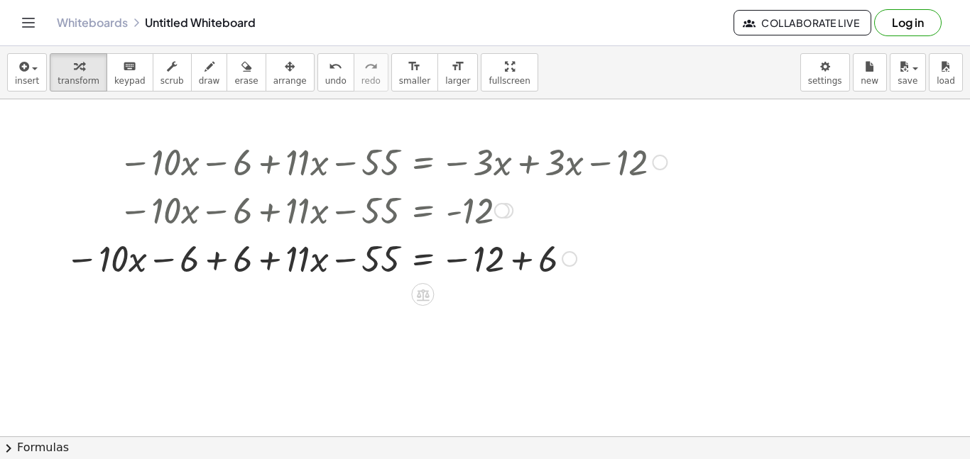
click at [212, 263] on div at bounding box center [366, 258] width 616 height 48
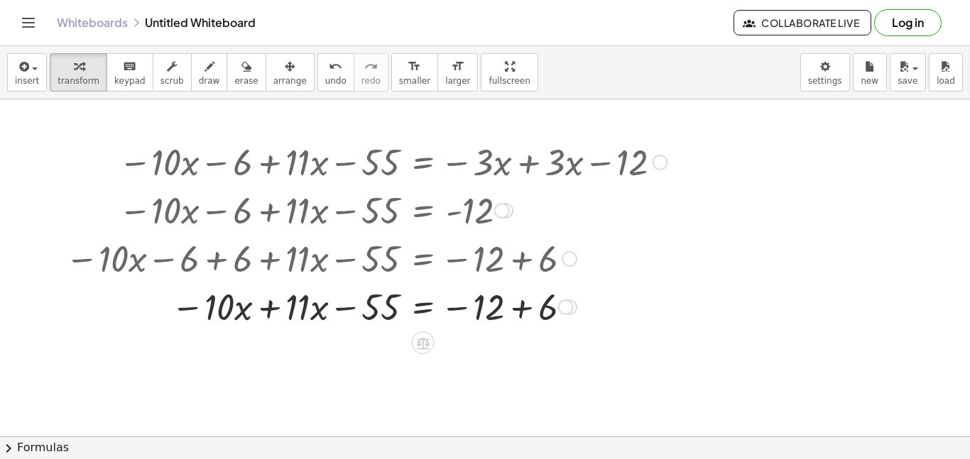
click at [524, 311] on div at bounding box center [366, 306] width 616 height 48
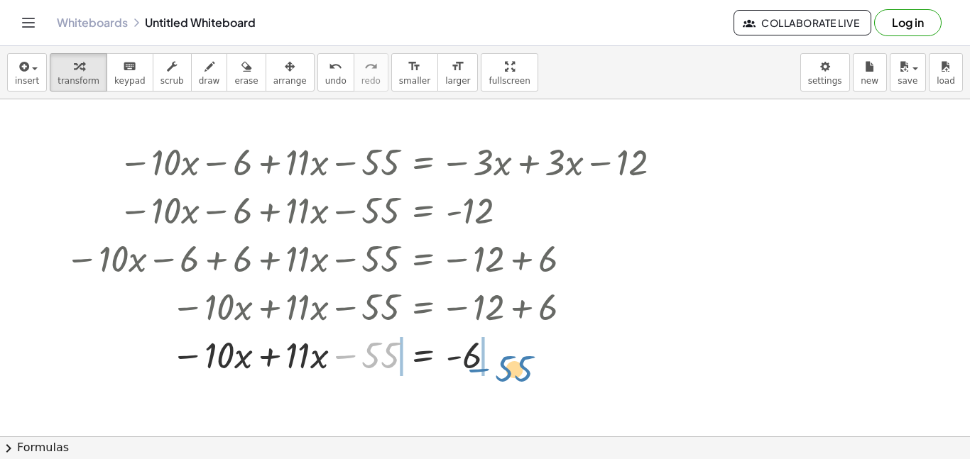
drag, startPoint x: 373, startPoint y: 361, endPoint x: 511, endPoint y: 373, distance: 138.3
click at [511, 373] on div at bounding box center [366, 354] width 616 height 48
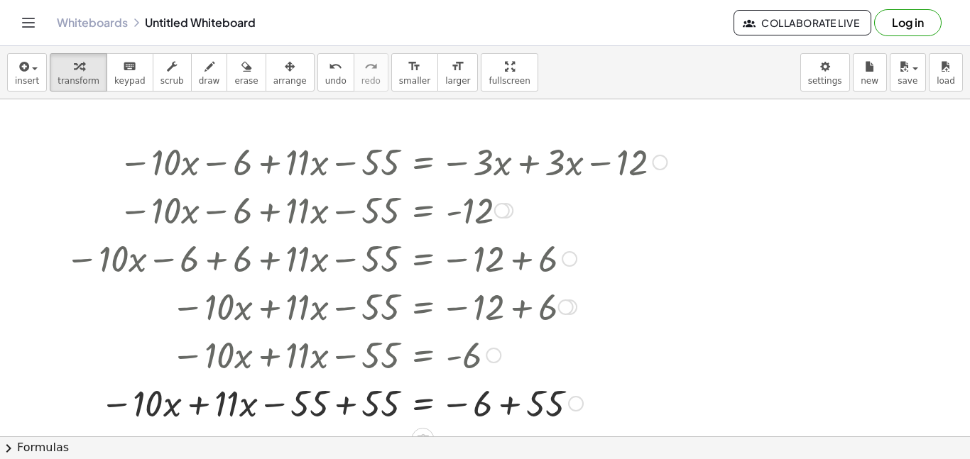
click at [352, 404] on div at bounding box center [366, 402] width 616 height 48
click at [513, 406] on div at bounding box center [366, 402] width 616 height 48
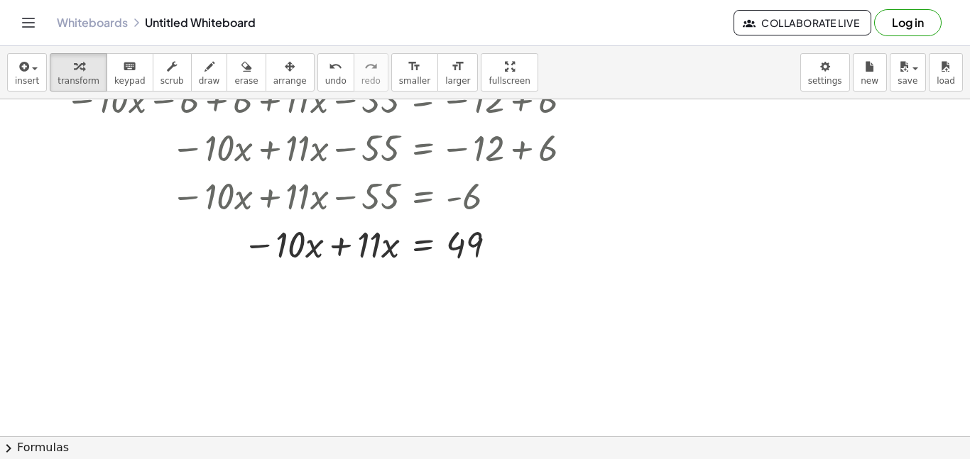
scroll to position [164, 0]
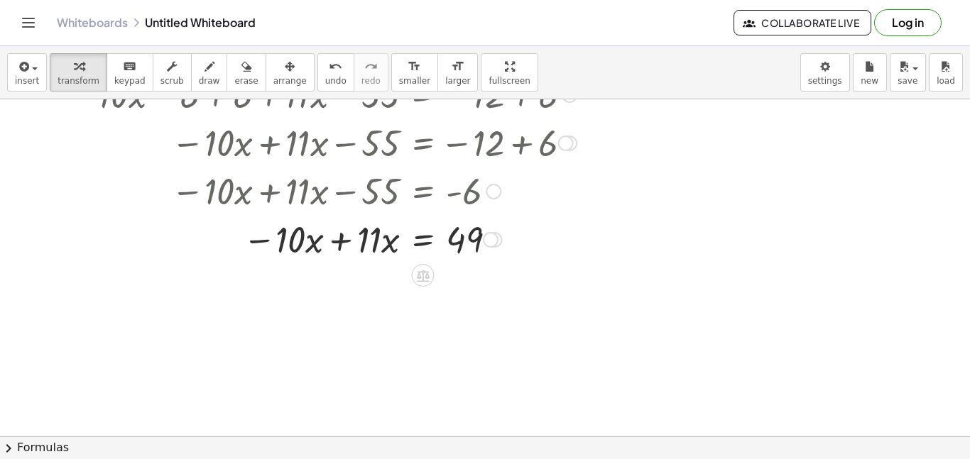
click at [341, 241] on div at bounding box center [366, 238] width 616 height 48
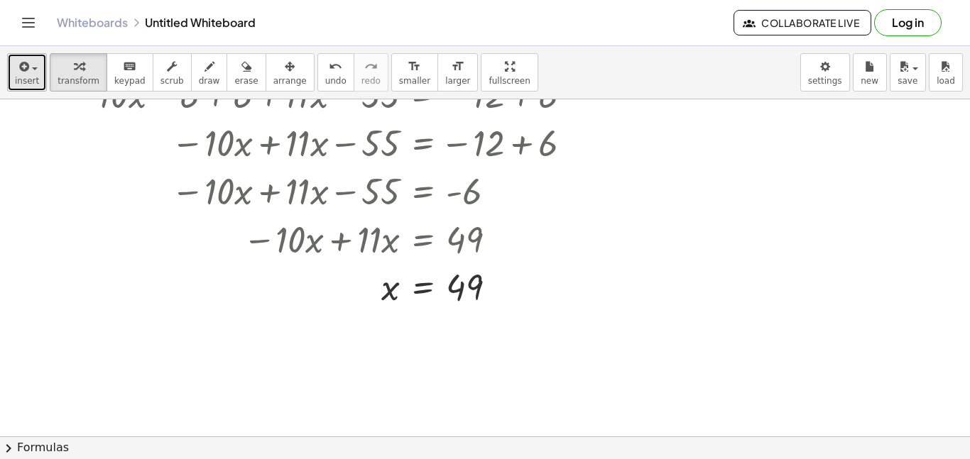
click at [19, 83] on span "insert" at bounding box center [27, 81] width 24 height 10
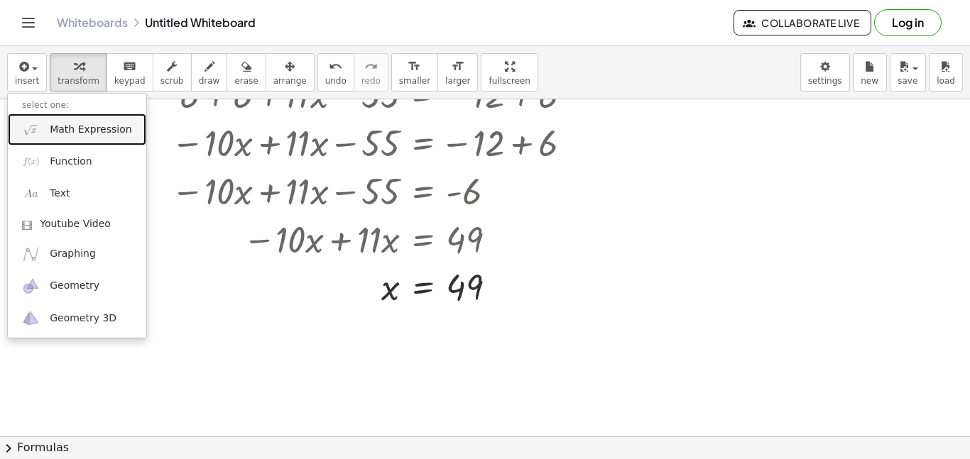
click at [55, 129] on span "Math Expression" at bounding box center [91, 130] width 82 height 14
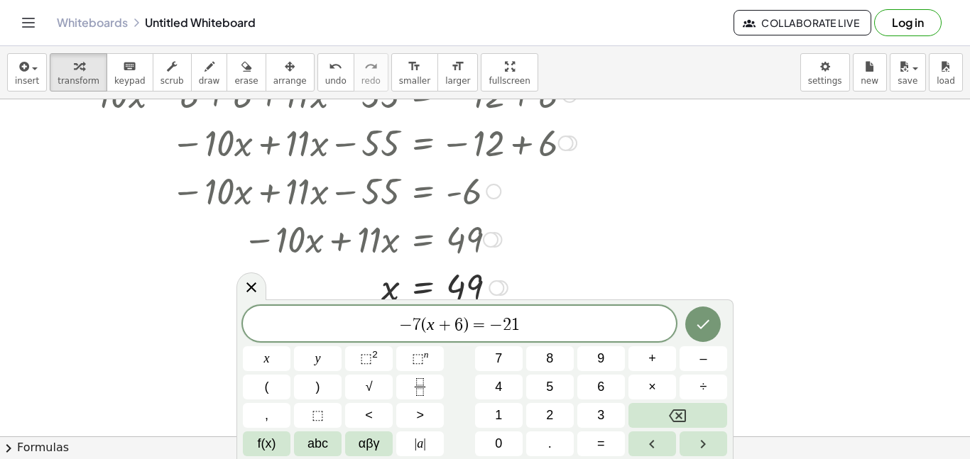
scroll to position [6, 0]
click at [325, 81] on span "undo" at bounding box center [335, 81] width 21 height 10
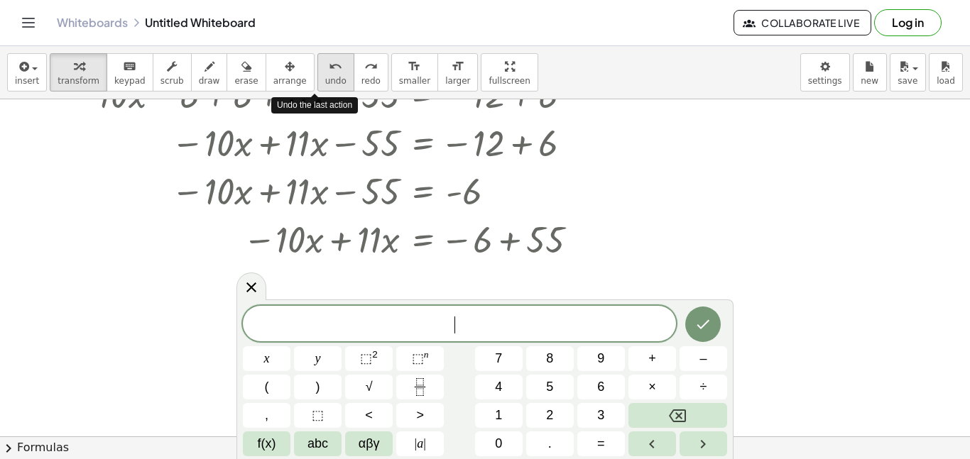
click at [325, 81] on span "undo" at bounding box center [335, 81] width 21 height 10
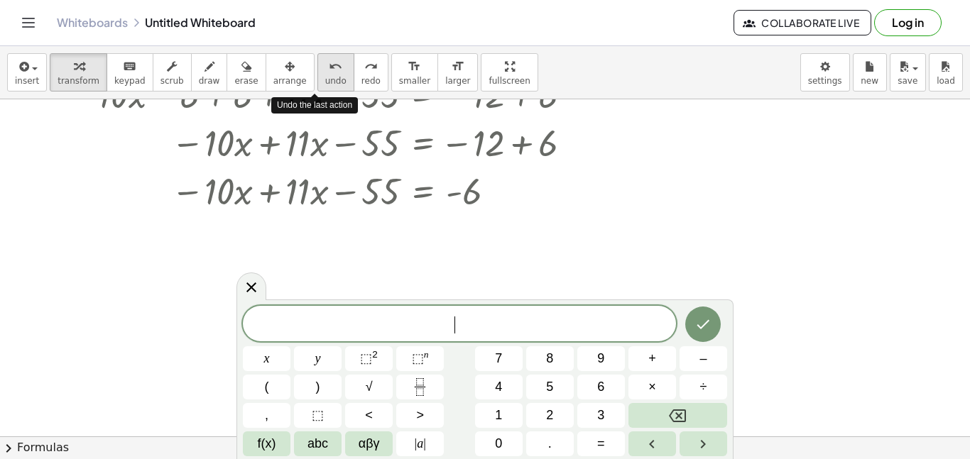
click at [325, 81] on span "undo" at bounding box center [335, 81] width 21 height 10
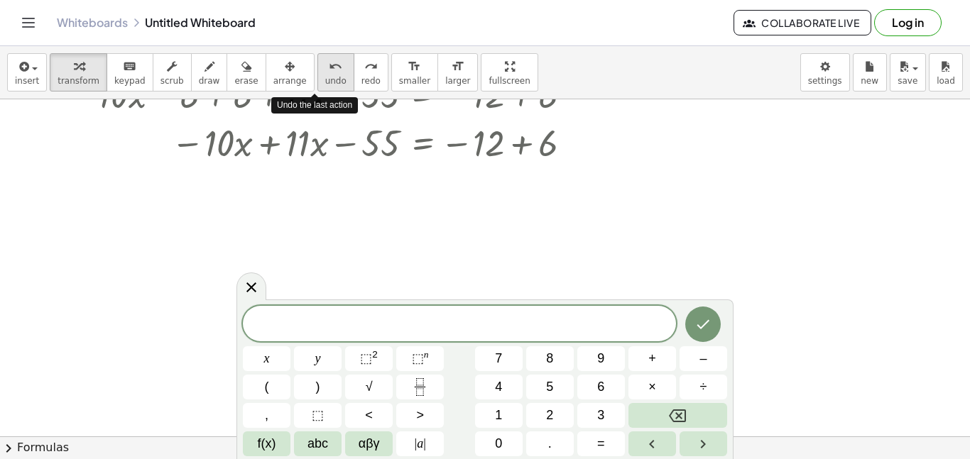
click at [325, 81] on span "undo" at bounding box center [335, 81] width 21 height 10
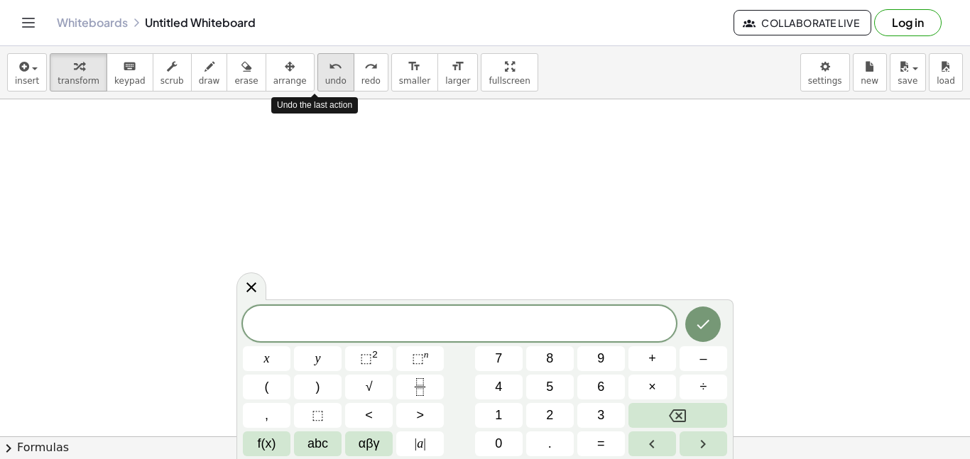
click at [325, 81] on span "undo" at bounding box center [335, 81] width 21 height 10
click at [257, 290] on icon at bounding box center [251, 287] width 17 height 17
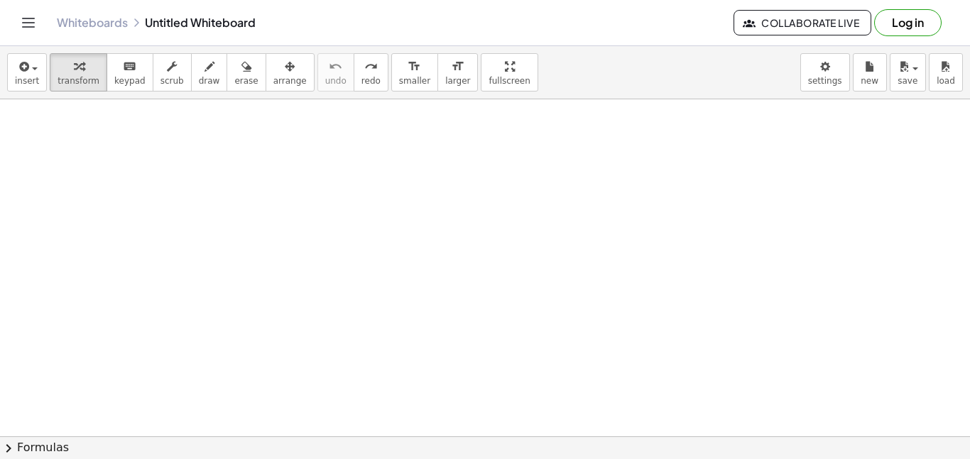
scroll to position [0, 0]
click at [361, 76] on span "redo" at bounding box center [370, 81] width 19 height 10
click at [36, 72] on button "insert" at bounding box center [27, 72] width 40 height 38
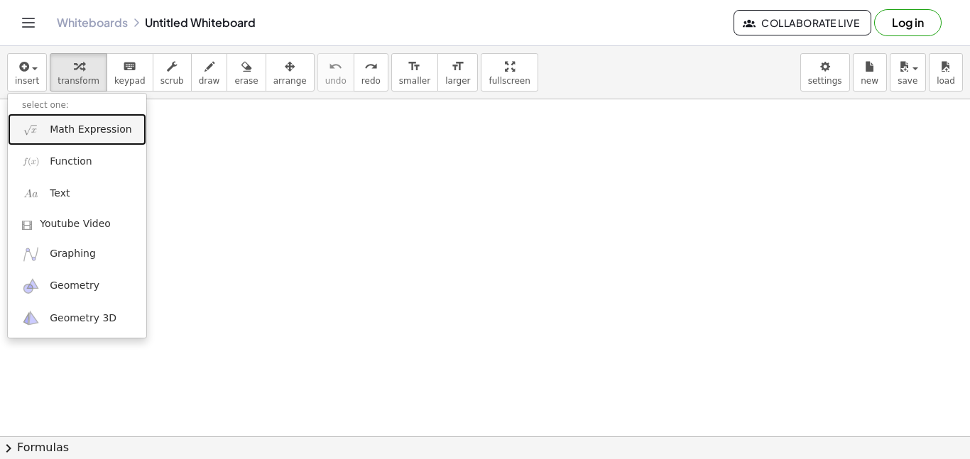
click at [73, 127] on span "Math Expression" at bounding box center [91, 130] width 82 height 14
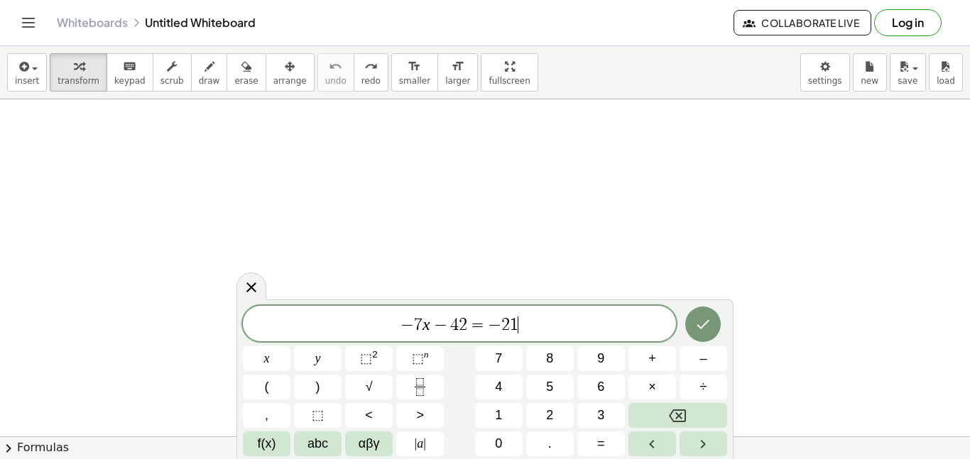
scroll to position [13, 0]
click at [707, 322] on icon "Done" at bounding box center [702, 324] width 17 height 17
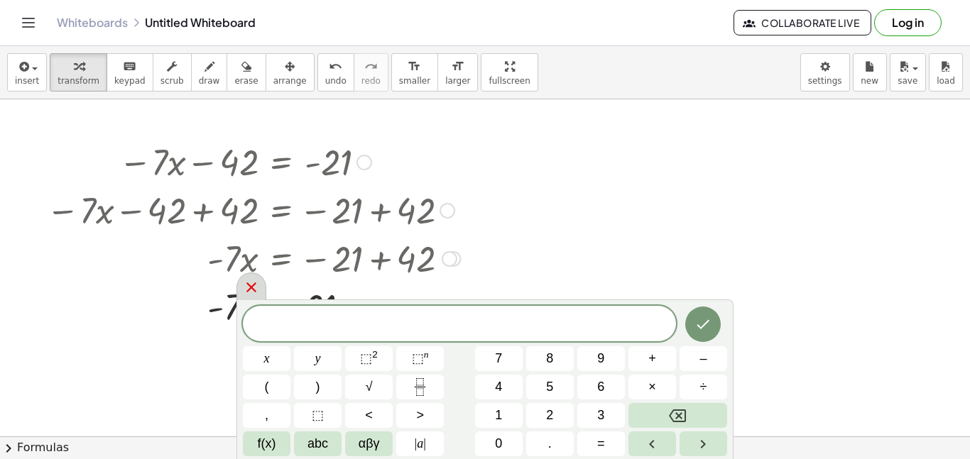
click at [257, 287] on icon at bounding box center [251, 287] width 17 height 17
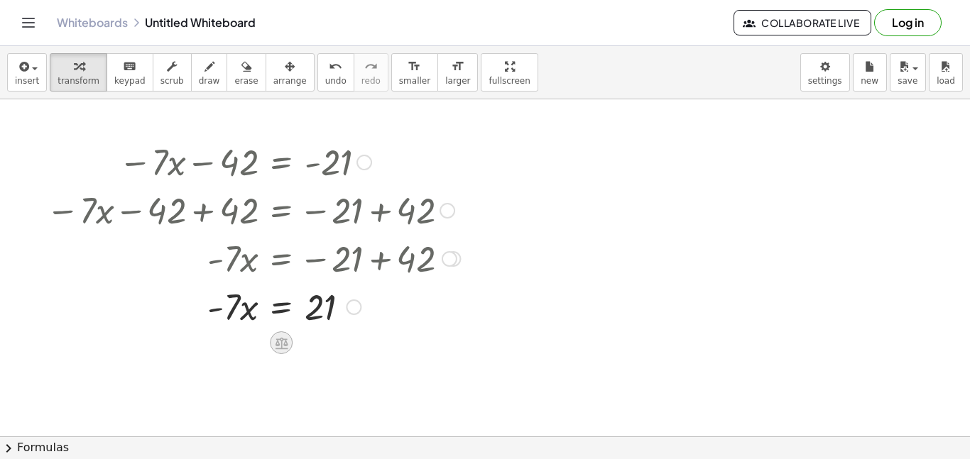
click at [280, 351] on div at bounding box center [281, 343] width 23 height 23
click at [309, 351] on span "÷" at bounding box center [310, 343] width 8 height 21
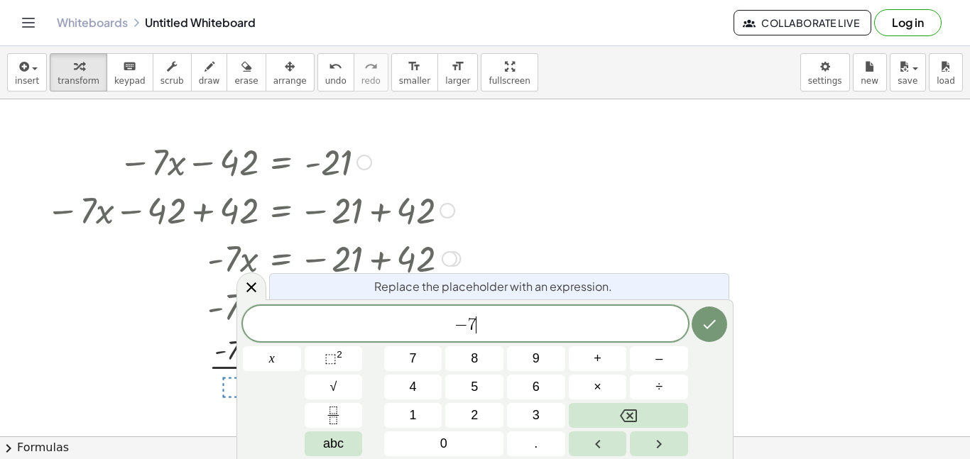
scroll to position [0, 0]
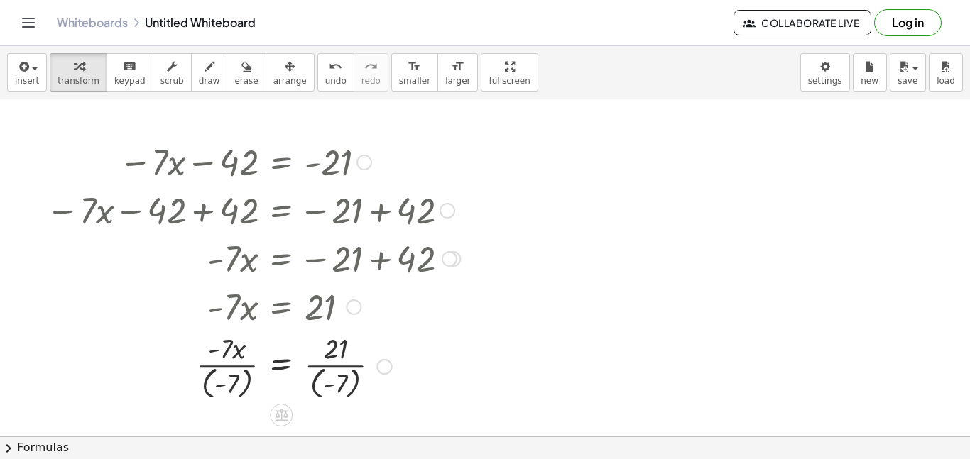
click at [231, 370] on div at bounding box center [253, 366] width 428 height 74
click at [224, 356] on div at bounding box center [253, 366] width 428 height 74
click at [324, 364] on div at bounding box center [253, 366] width 428 height 74
click at [323, 391] on div at bounding box center [253, 366] width 428 height 74
click at [217, 377] on div at bounding box center [253, 366] width 428 height 74
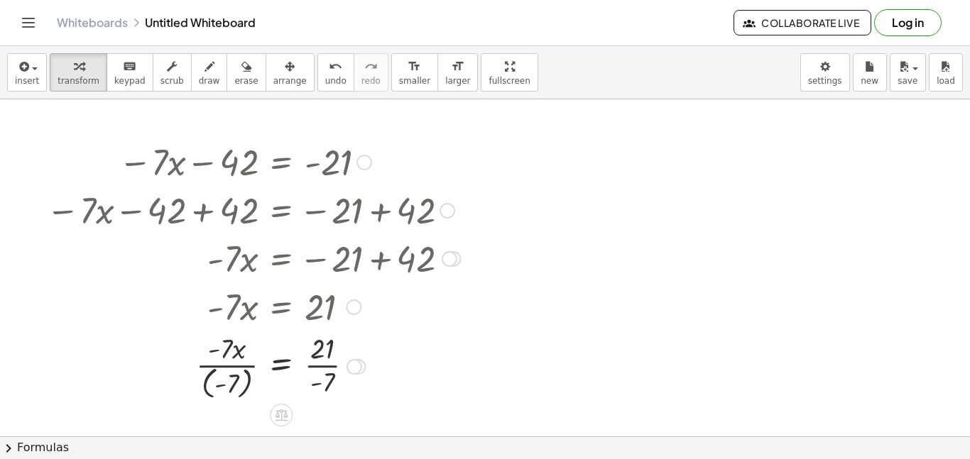
click at [218, 386] on div at bounding box center [253, 366] width 428 height 74
click at [209, 386] on div at bounding box center [253, 366] width 428 height 74
click at [224, 363] on div at bounding box center [253, 365] width 428 height 71
click at [320, 368] on div at bounding box center [253, 365] width 428 height 71
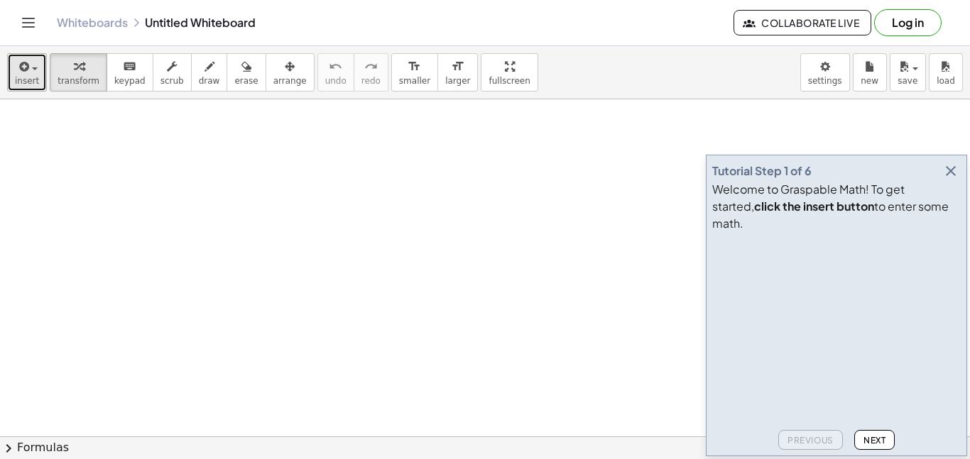
click at [36, 79] on span "insert" at bounding box center [27, 81] width 24 height 10
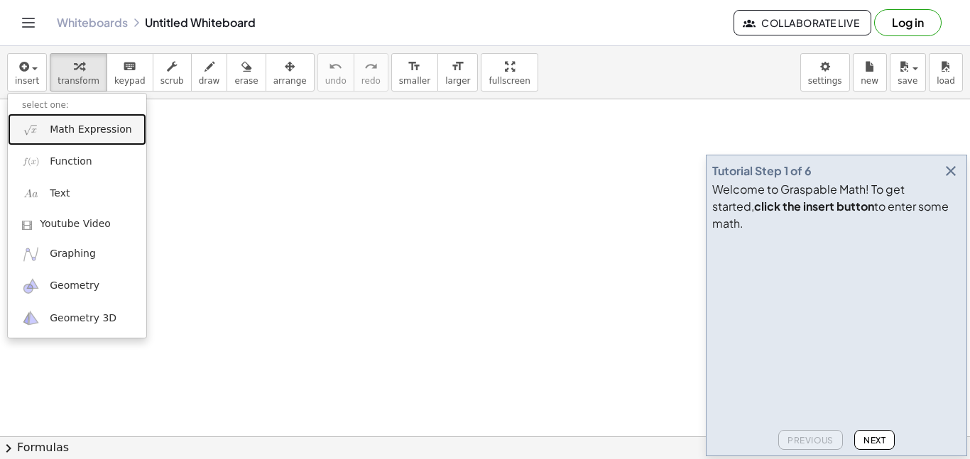
click at [65, 132] on span "Math Expression" at bounding box center [91, 130] width 82 height 14
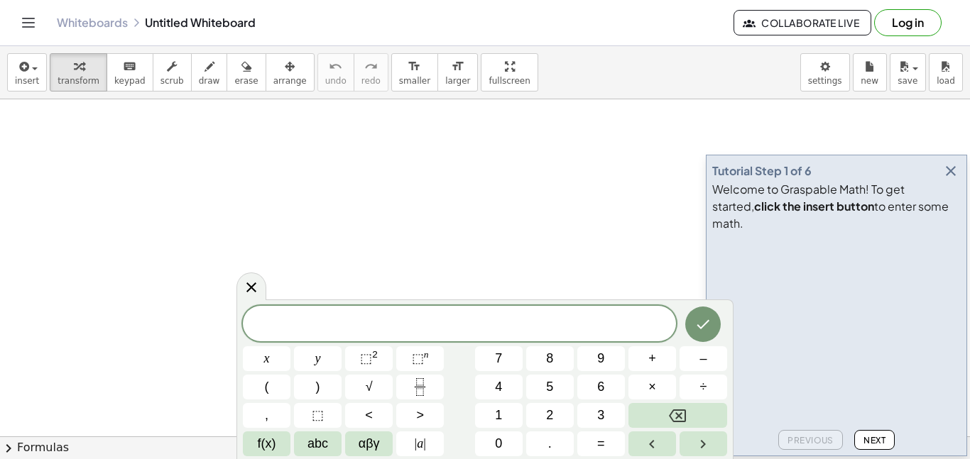
scroll to position [1, 0]
click at [704, 307] on button "Done" at bounding box center [703, 325] width 36 height 36
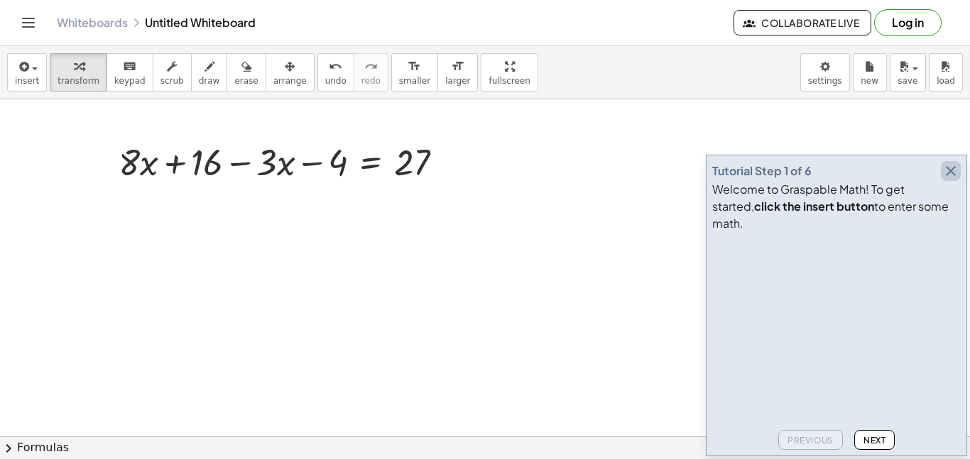
click at [954, 180] on icon "button" at bounding box center [950, 171] width 17 height 17
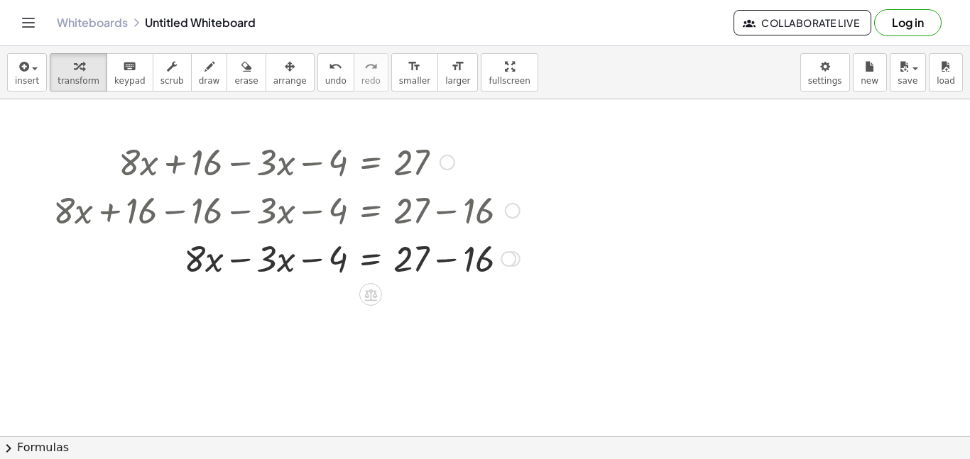
click at [447, 211] on div at bounding box center [286, 209] width 481 height 48
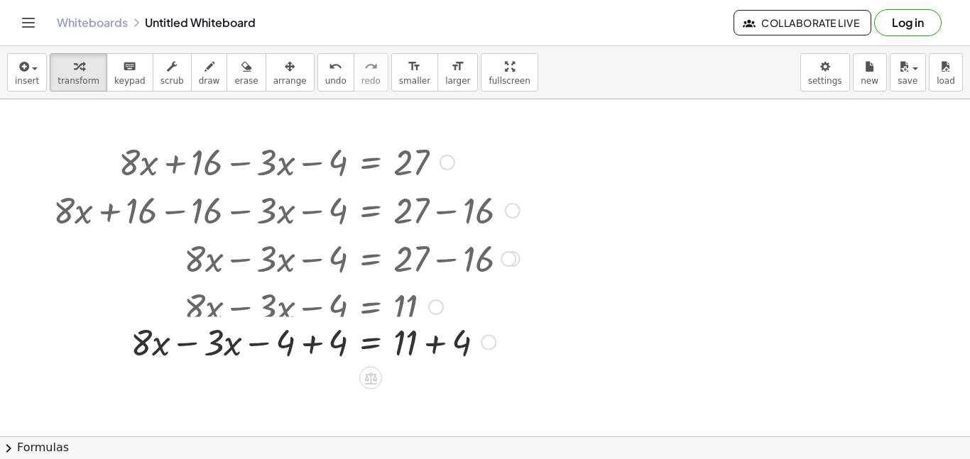
click at [322, 320] on div at bounding box center [286, 306] width 375 height 48
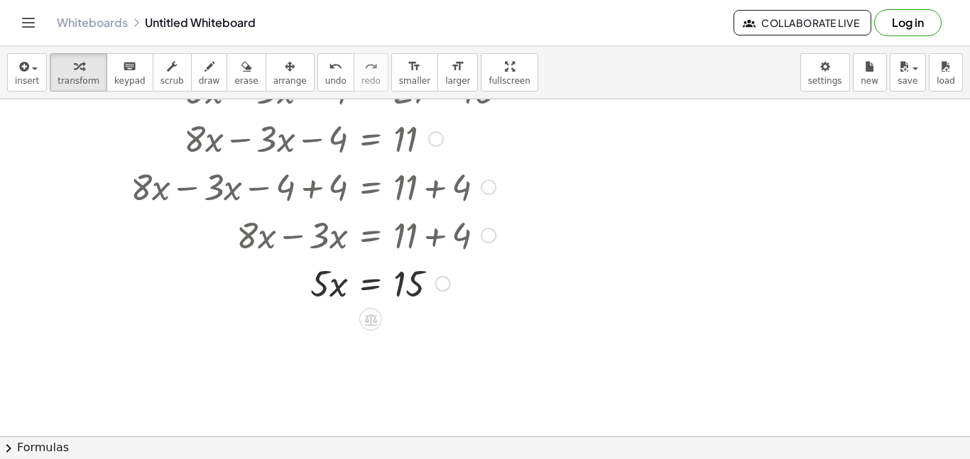
scroll to position [205, 0]
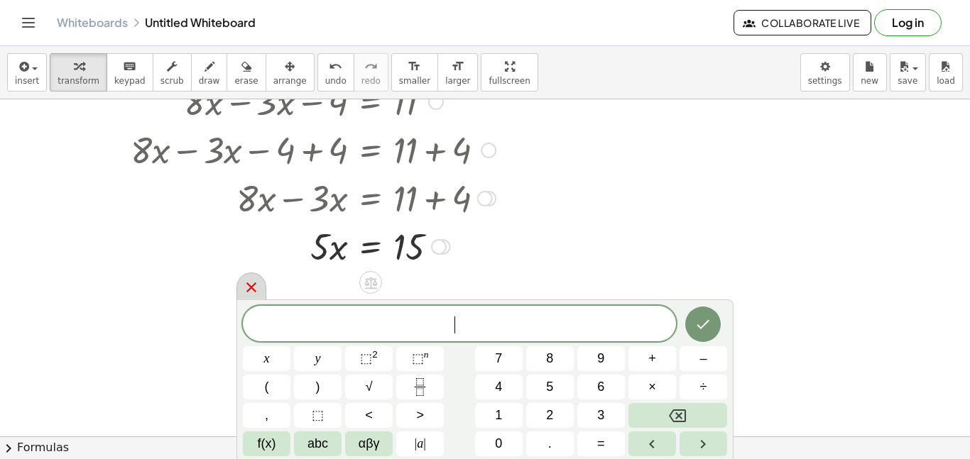
click at [255, 291] on icon at bounding box center [251, 288] width 10 height 10
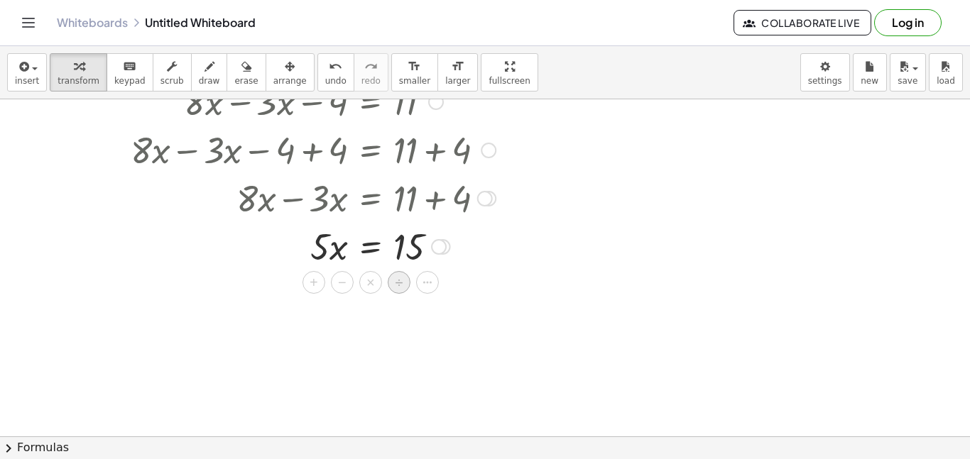
click at [400, 288] on span "÷" at bounding box center [399, 283] width 8 height 21
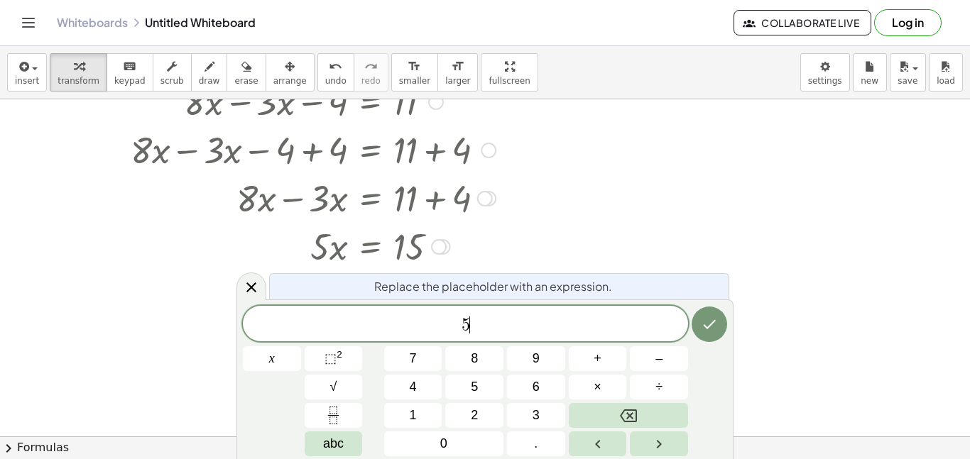
scroll to position [0, 0]
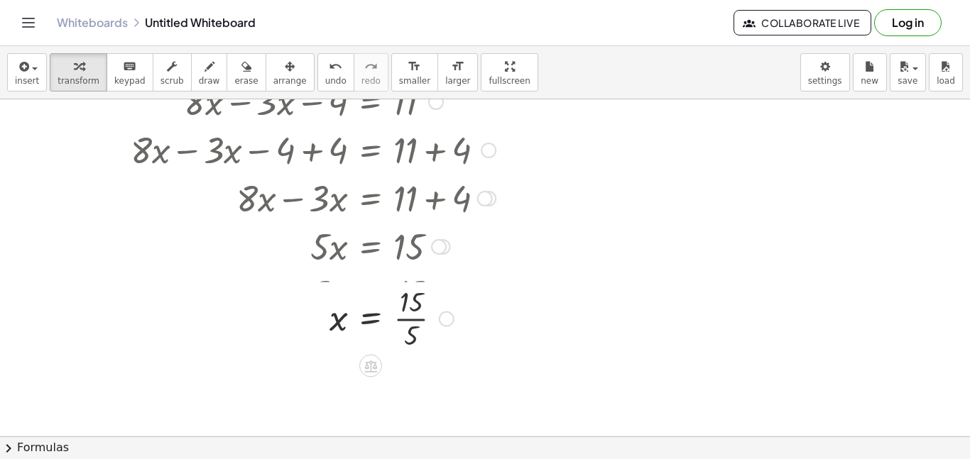
click at [409, 309] on div at bounding box center [276, 305] width 502 height 71
click at [15, 92] on div "insert select one: Math Expression Function Text Youtube Video Graphing Geometr…" at bounding box center [485, 72] width 970 height 53
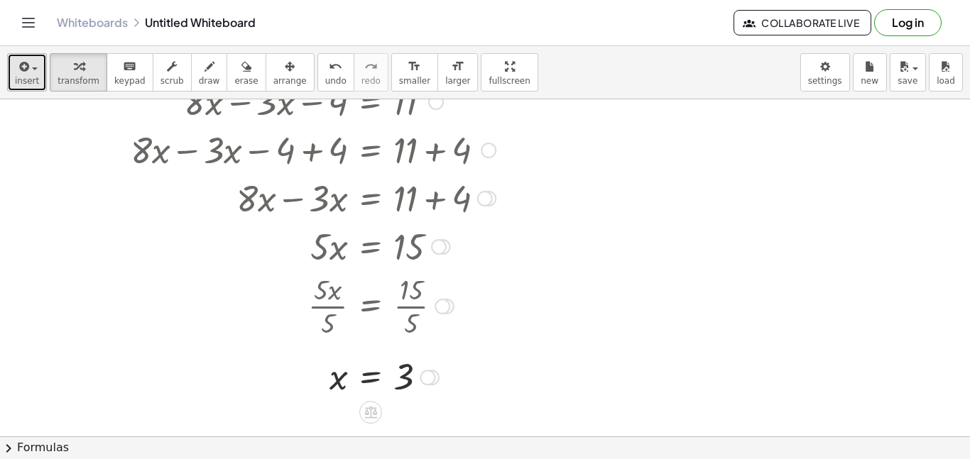
click at [16, 90] on button "insert" at bounding box center [27, 72] width 40 height 38
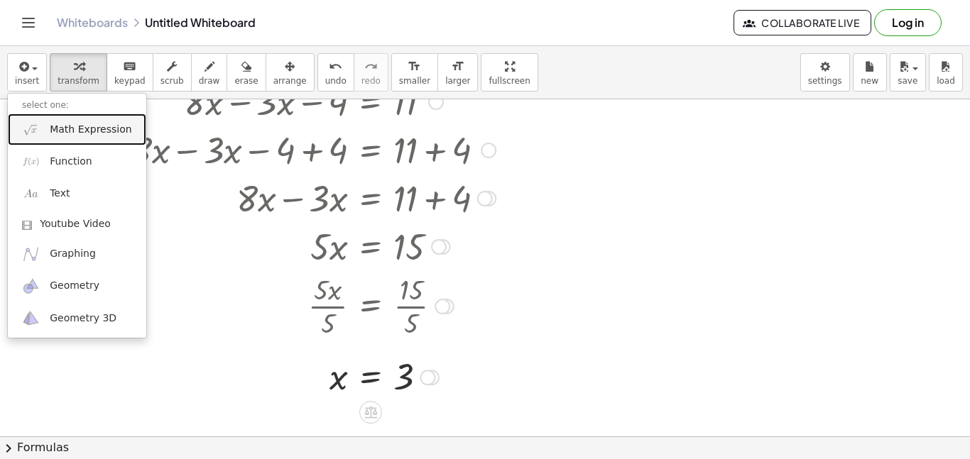
click at [51, 129] on span "Math Expression" at bounding box center [91, 130] width 82 height 14
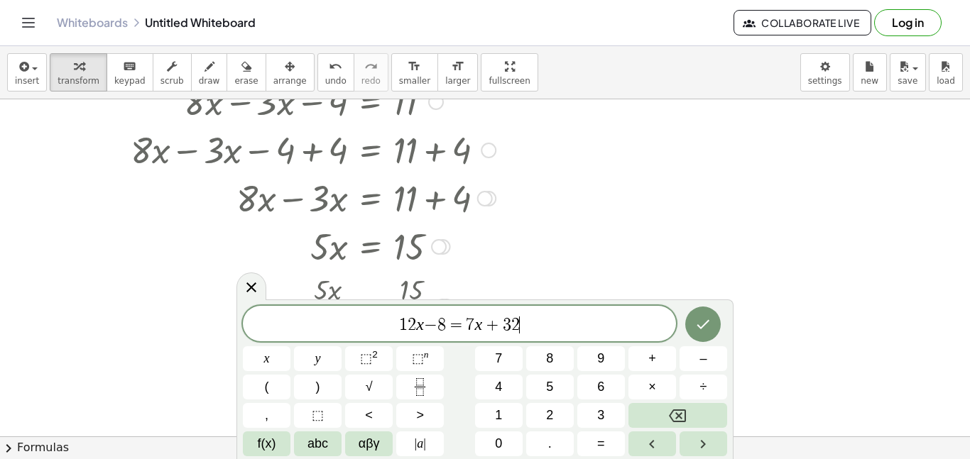
scroll to position [5, 0]
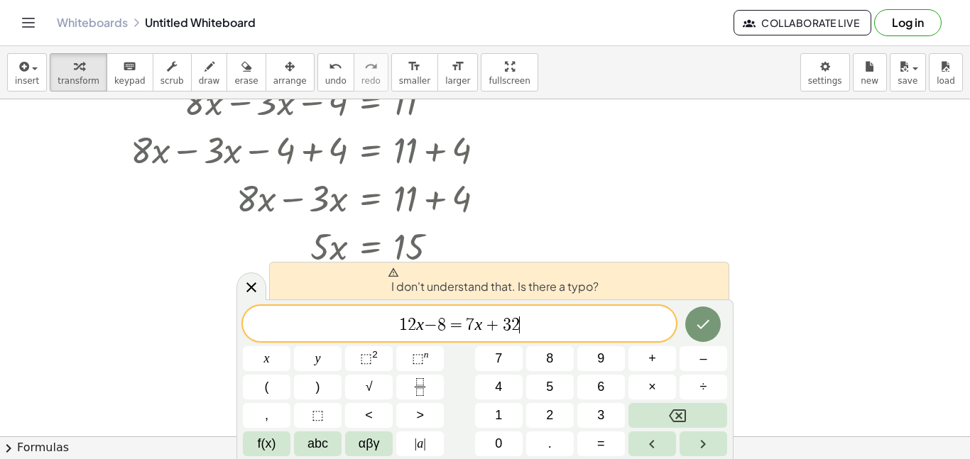
click at [446, 327] on span "=" at bounding box center [456, 325] width 21 height 17
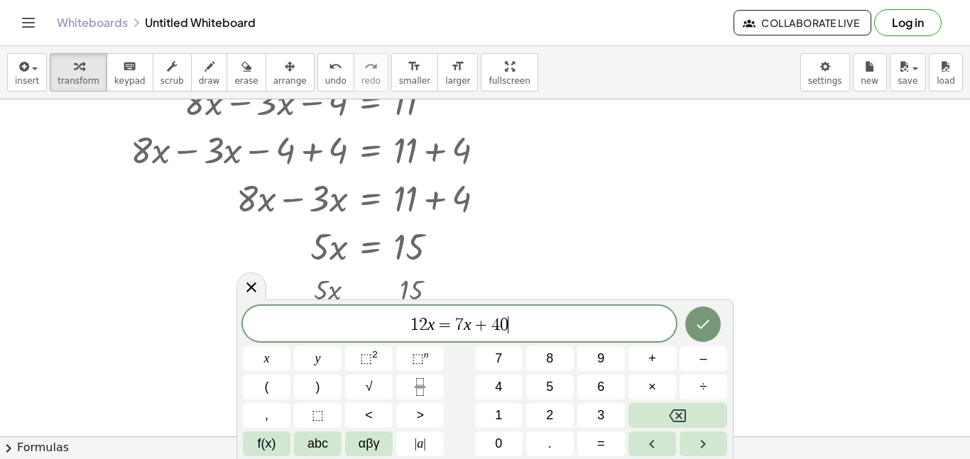
scroll to position [0, 0]
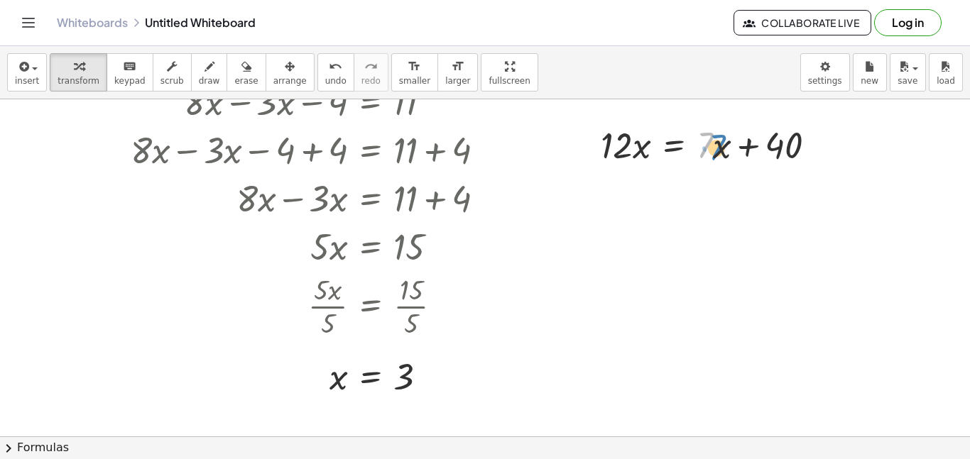
click at [719, 140] on div at bounding box center [714, 144] width 240 height 48
click at [712, 146] on div at bounding box center [714, 144] width 240 height 48
click at [703, 148] on div at bounding box center [714, 144] width 240 height 48
click at [676, 178] on icon at bounding box center [673, 181] width 15 height 15
click at [645, 184] on span "−" at bounding box center [645, 181] width 9 height 21
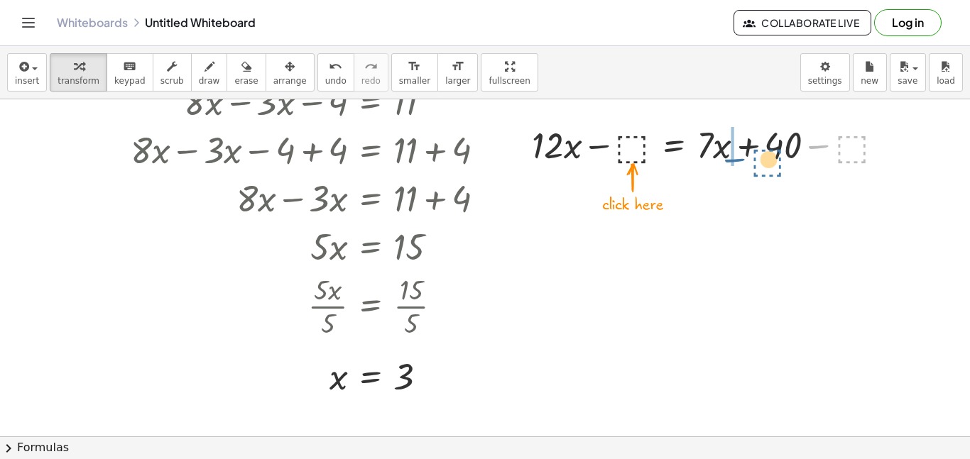
drag, startPoint x: 836, startPoint y: 141, endPoint x: 746, endPoint y: 151, distance: 90.7
click at [746, 151] on div at bounding box center [714, 144] width 378 height 48
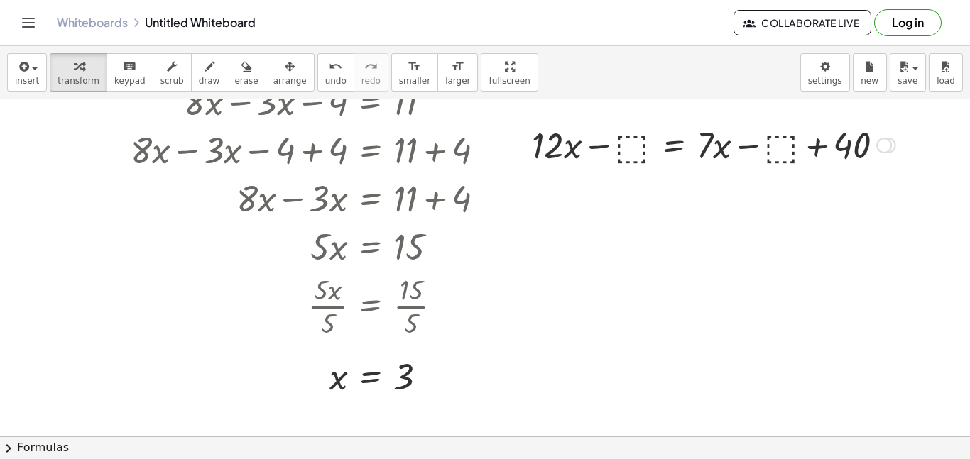
click at [635, 143] on div at bounding box center [714, 144] width 378 height 48
click at [739, 146] on div at bounding box center [713, 144] width 376 height 48
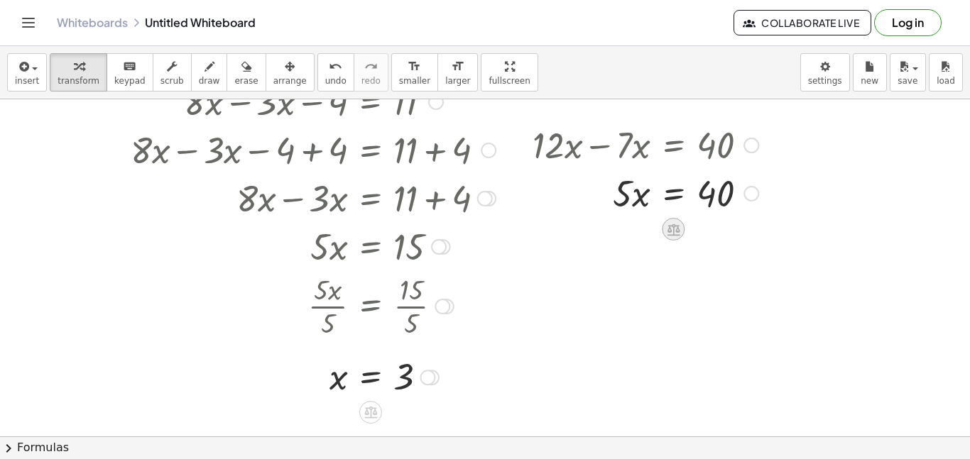
click at [670, 236] on icon at bounding box center [673, 230] width 13 height 12
click at [713, 239] on div "+ − × ÷" at bounding box center [678, 227] width 125 height 26
click at [679, 232] on icon at bounding box center [673, 230] width 13 height 12
click at [703, 231] on span "÷" at bounding box center [702, 229] width 8 height 21
click at [633, 192] on div at bounding box center [646, 192] width 242 height 71
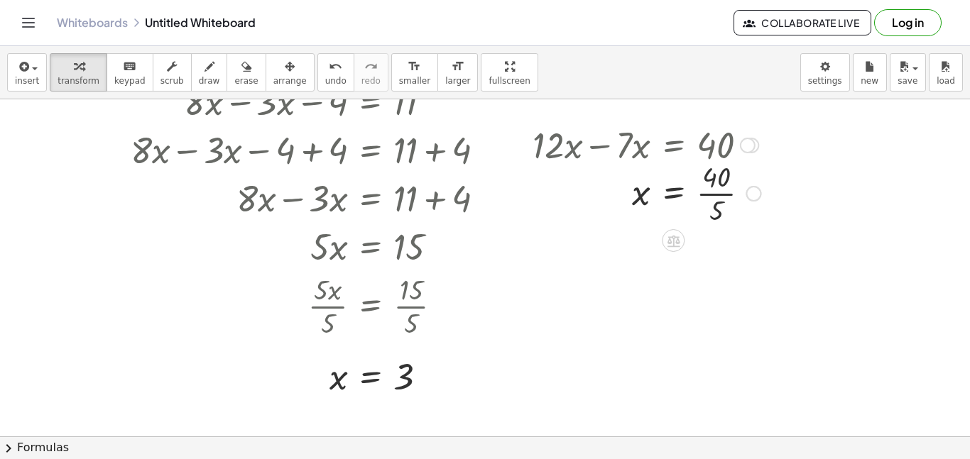
click at [719, 194] on div at bounding box center [646, 192] width 242 height 71
click at [19, 79] on span "insert" at bounding box center [27, 81] width 24 height 10
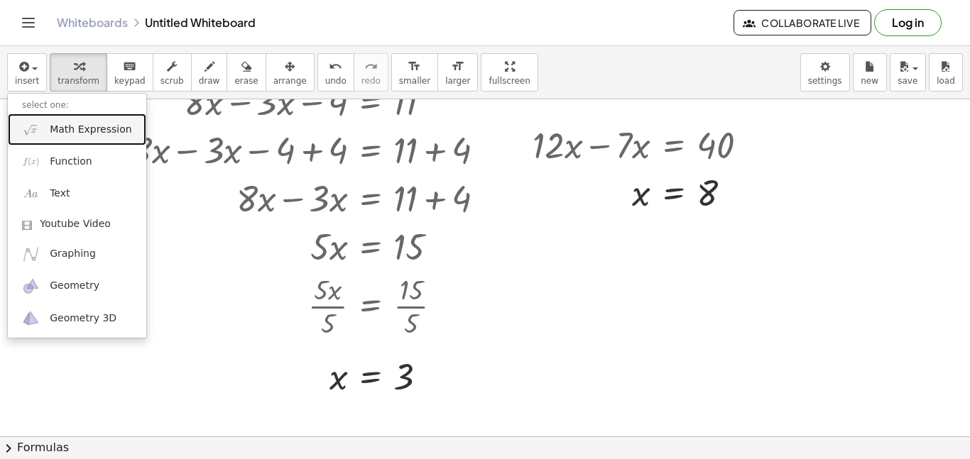
click at [60, 131] on span "Math Expression" at bounding box center [91, 130] width 82 height 14
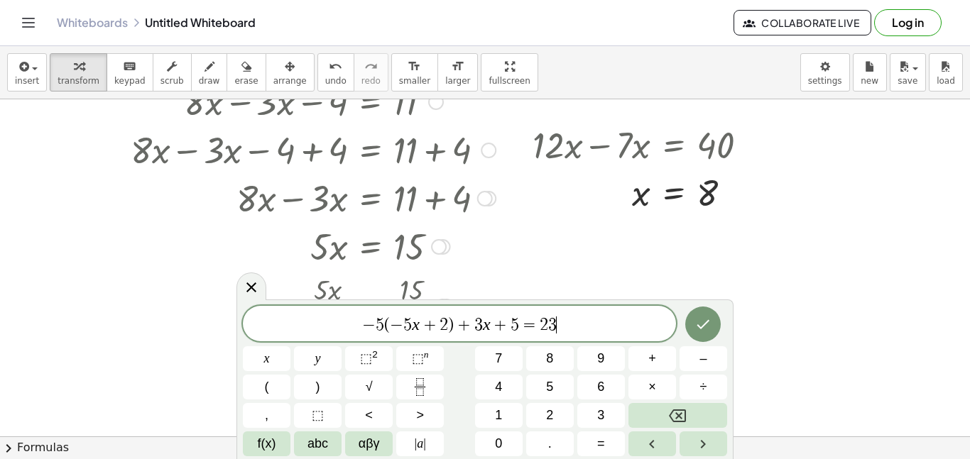
scroll to position [13, 0]
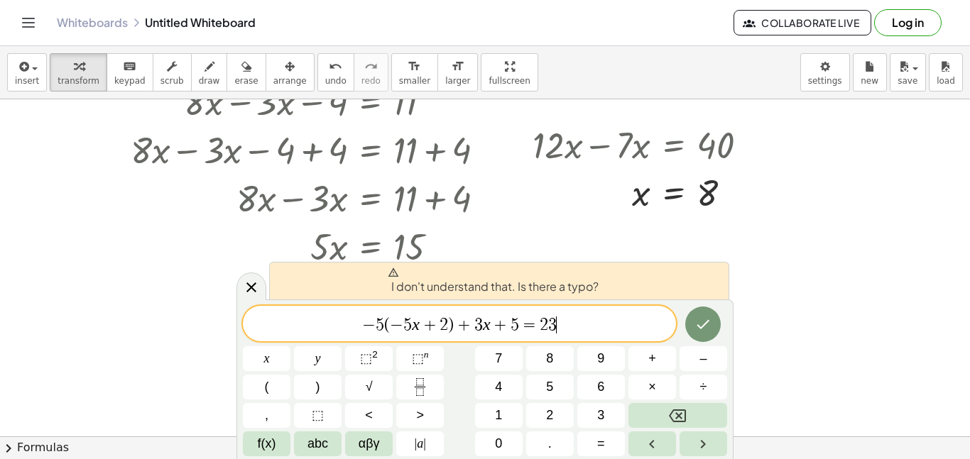
click at [455, 325] on span "+" at bounding box center [464, 325] width 21 height 17
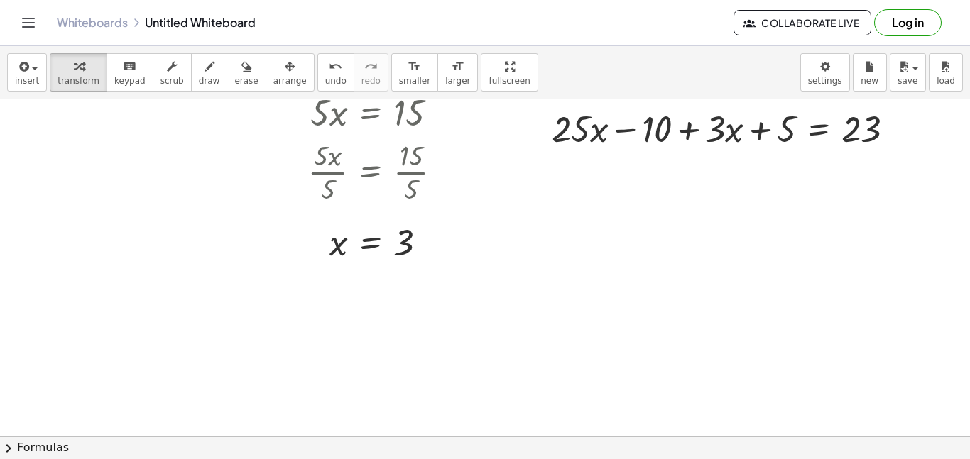
scroll to position [343, 0]
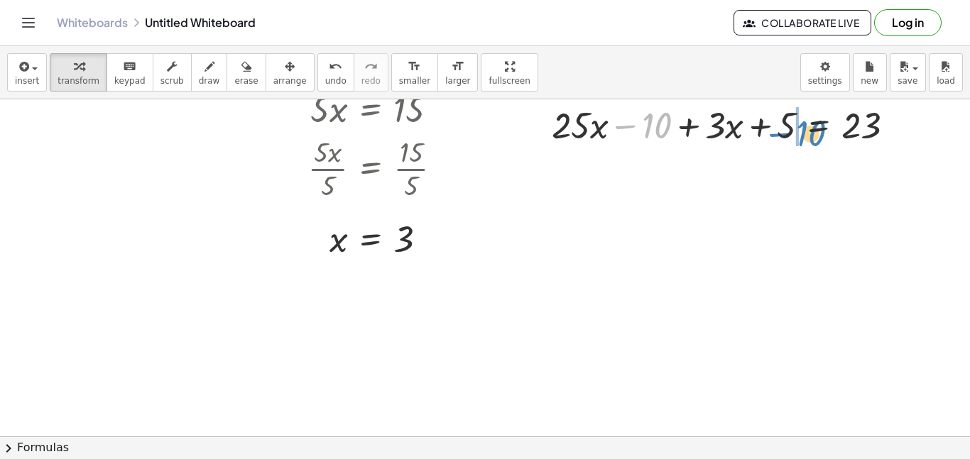
drag, startPoint x: 646, startPoint y: 131, endPoint x: 803, endPoint y: 138, distance: 157.1
click at [803, 138] on div at bounding box center [729, 124] width 369 height 48
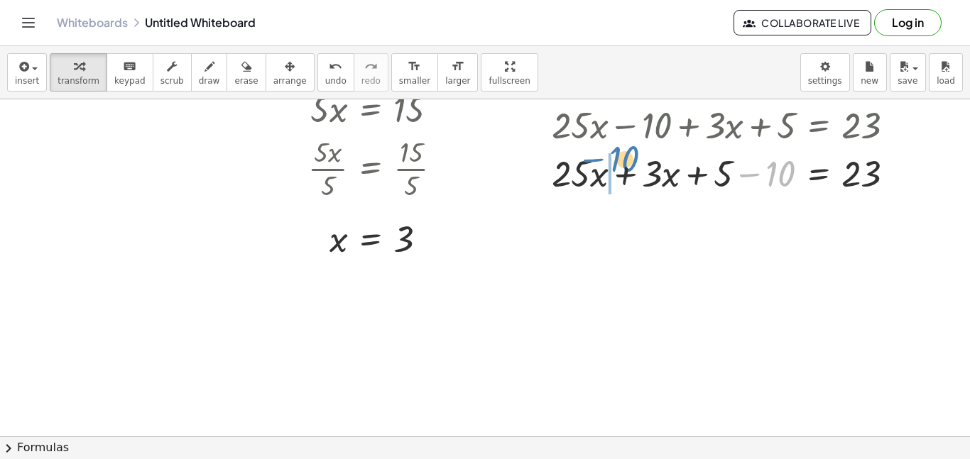
drag, startPoint x: 762, startPoint y: 173, endPoint x: 606, endPoint y: 161, distance: 156.6
click at [606, 161] on div at bounding box center [729, 172] width 369 height 48
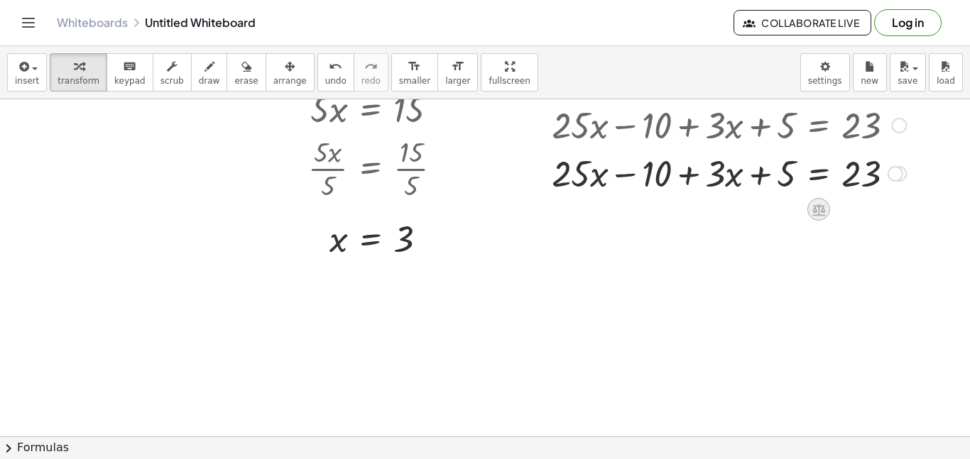
click at [812, 207] on icon at bounding box center [818, 209] width 15 height 15
click at [763, 210] on span "+" at bounding box center [762, 210] width 9 height 21
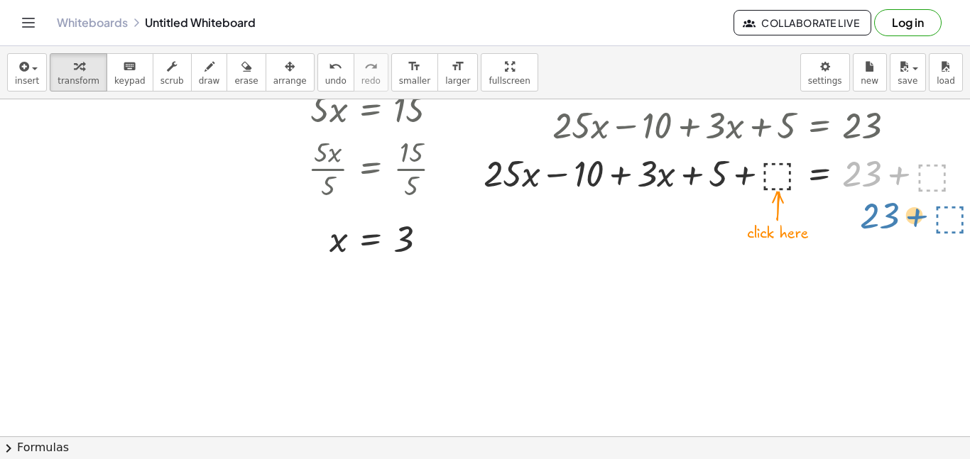
drag, startPoint x: 912, startPoint y: 180, endPoint x: 969, endPoint y: 192, distance: 58.2
click at [969, 192] on div "+ · 8 · x + 16 − · 3 · x − 4 = 27 + · 8 · x + 16 − 16 − · 3 · x − 4 = + 27 − 16…" at bounding box center [485, 267] width 970 height 337
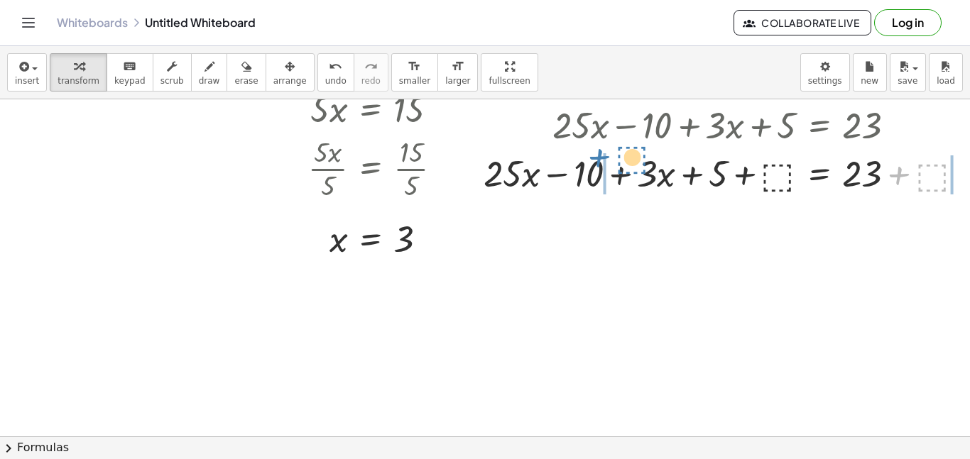
drag, startPoint x: 927, startPoint y: 168, endPoint x: 626, endPoint y: 153, distance: 300.7
click at [626, 153] on div at bounding box center [729, 172] width 506 height 48
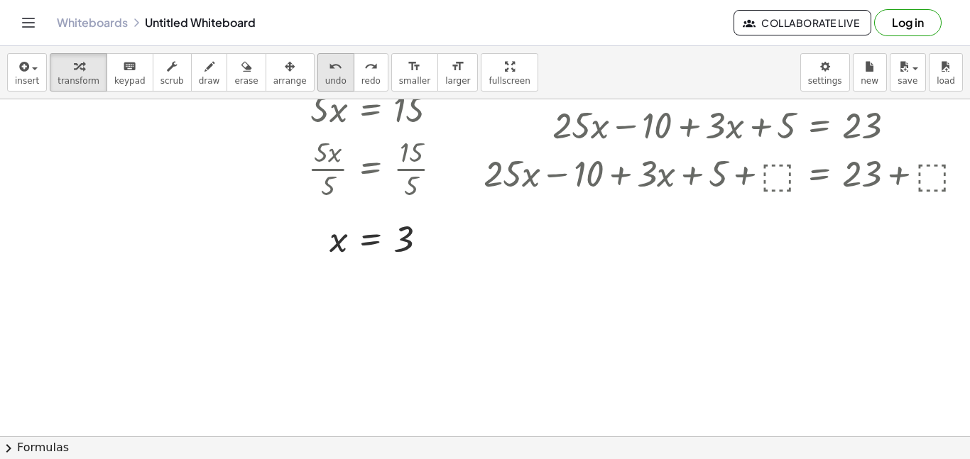
click at [325, 77] on span "undo" at bounding box center [335, 81] width 21 height 10
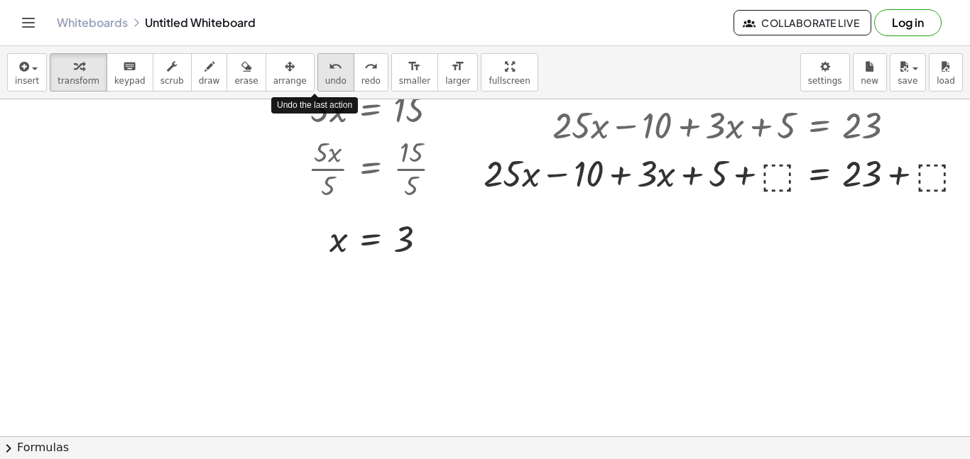
click at [325, 77] on span "undo" at bounding box center [335, 81] width 21 height 10
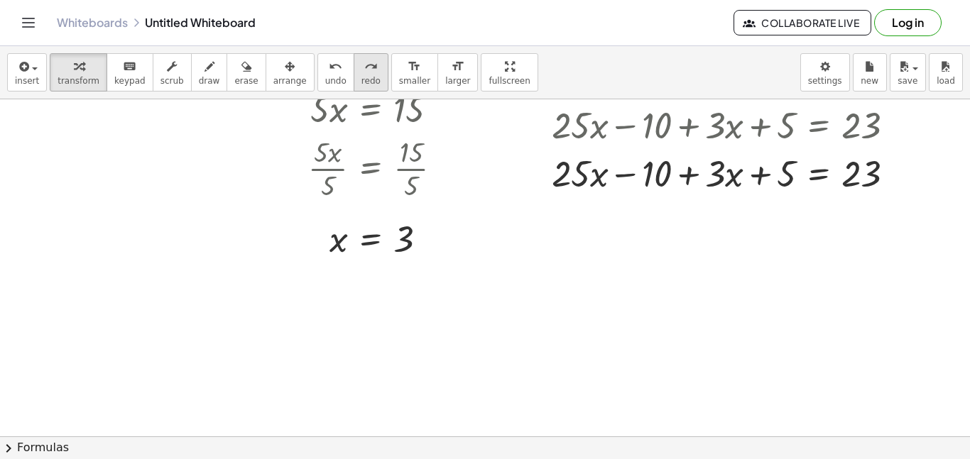
click at [361, 80] on span "redo" at bounding box center [370, 81] width 19 height 10
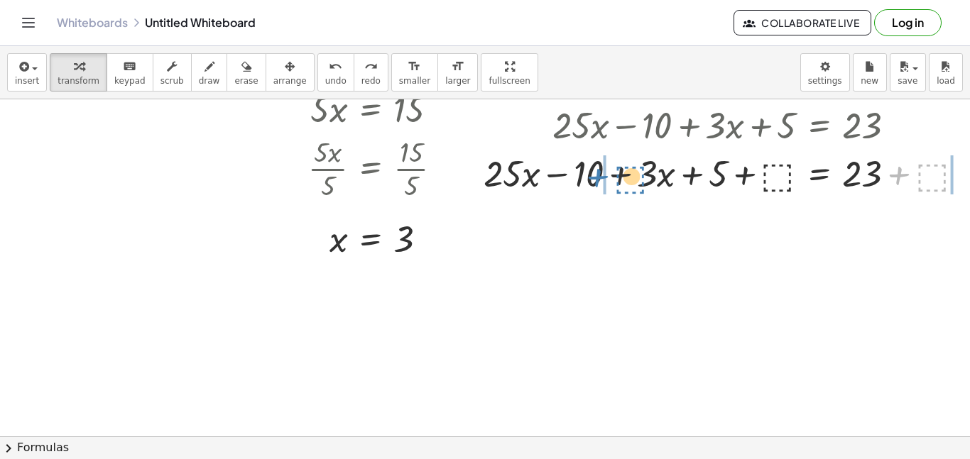
drag, startPoint x: 905, startPoint y: 173, endPoint x: 602, endPoint y: 175, distance: 302.5
click at [602, 175] on div at bounding box center [729, 172] width 506 height 48
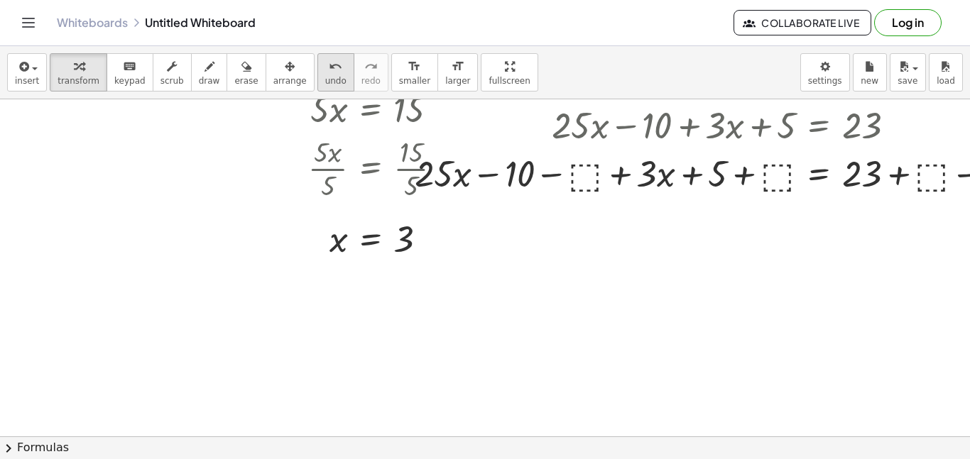
click at [325, 70] on div "undo" at bounding box center [335, 66] width 21 height 17
click at [329, 69] on icon "undo" at bounding box center [335, 66] width 13 height 17
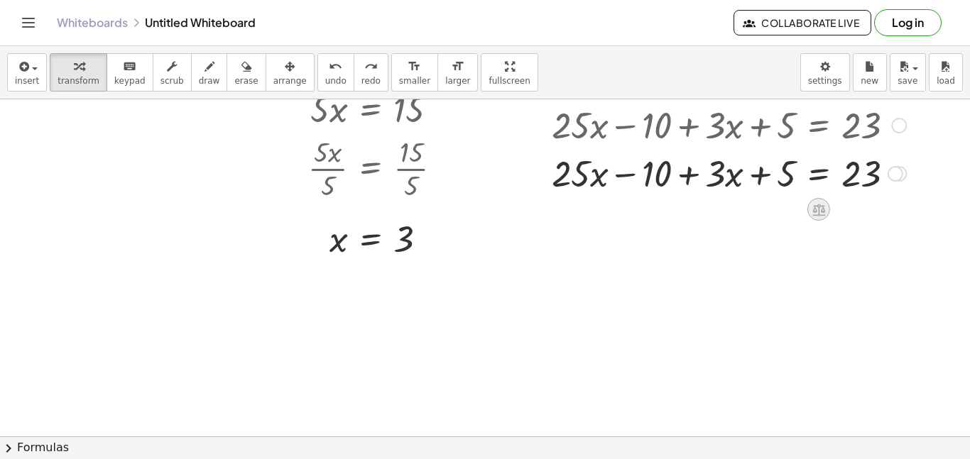
click at [818, 209] on icon at bounding box center [818, 210] width 13 height 12
click at [792, 216] on span "−" at bounding box center [790, 210] width 9 height 21
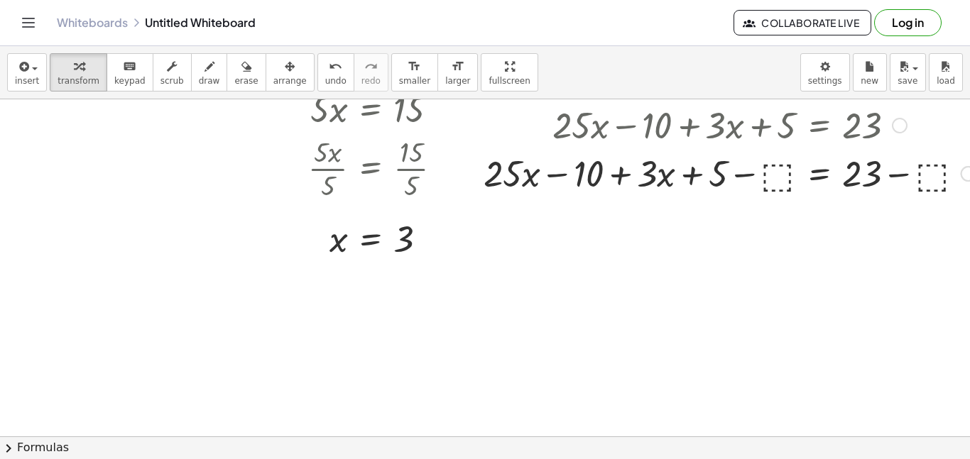
click at [773, 175] on div at bounding box center [729, 172] width 506 height 48
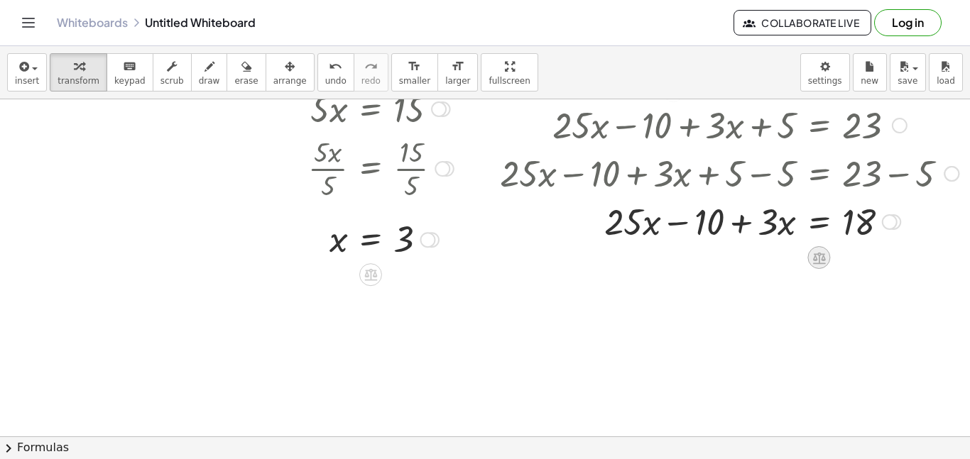
click at [814, 256] on icon at bounding box center [819, 258] width 13 height 12
click at [793, 261] on span "−" at bounding box center [791, 258] width 9 height 21
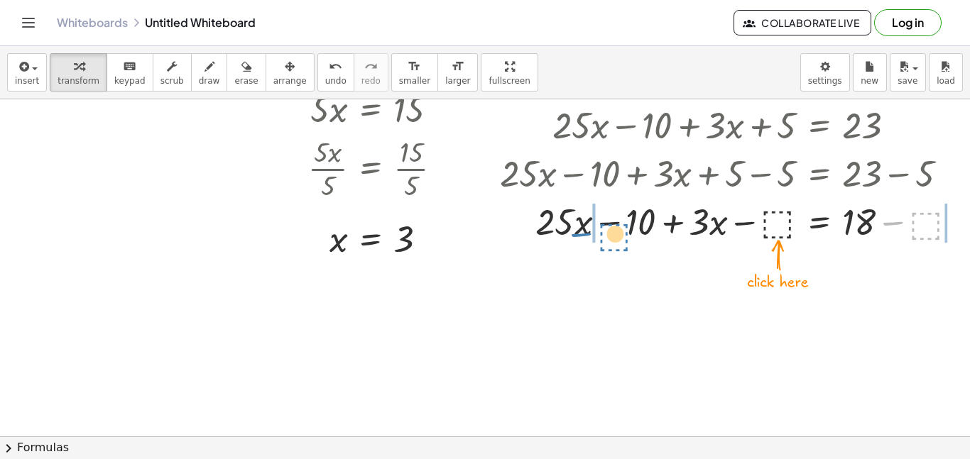
drag, startPoint x: 894, startPoint y: 223, endPoint x: 584, endPoint y: 228, distance: 310.4
click at [584, 228] on div at bounding box center [735, 221] width 484 height 48
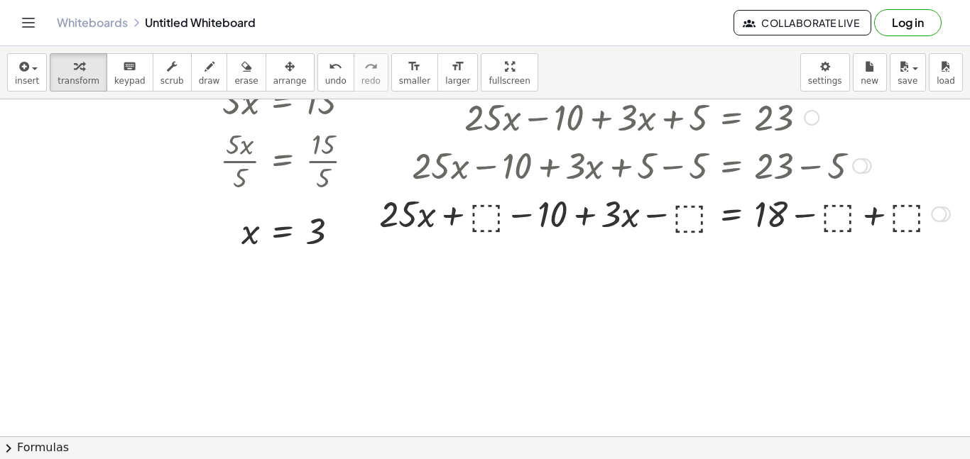
scroll to position [350, 88]
click at [912, 217] on div at bounding box center [664, 214] width 585 height 48
click at [489, 212] on div at bounding box center [625, 214] width 506 height 48
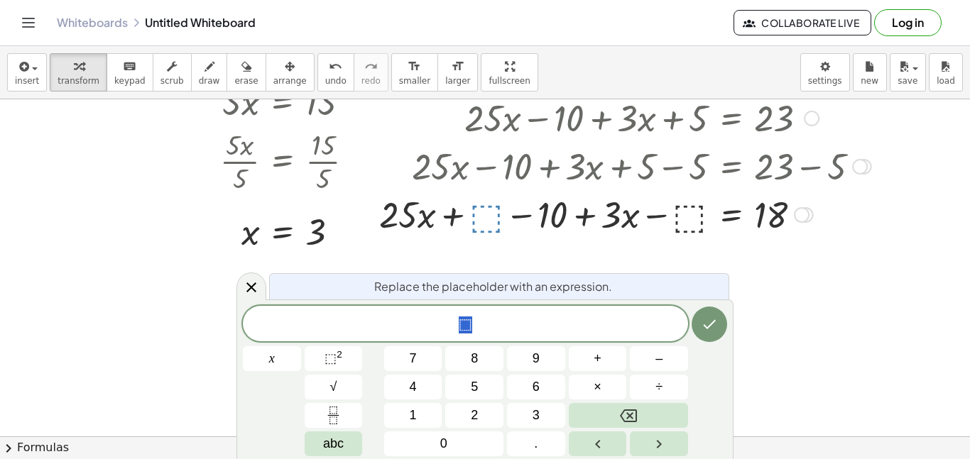
click at [458, 217] on div at bounding box center [625, 214] width 506 height 48
click at [247, 287] on icon at bounding box center [251, 287] width 17 height 17
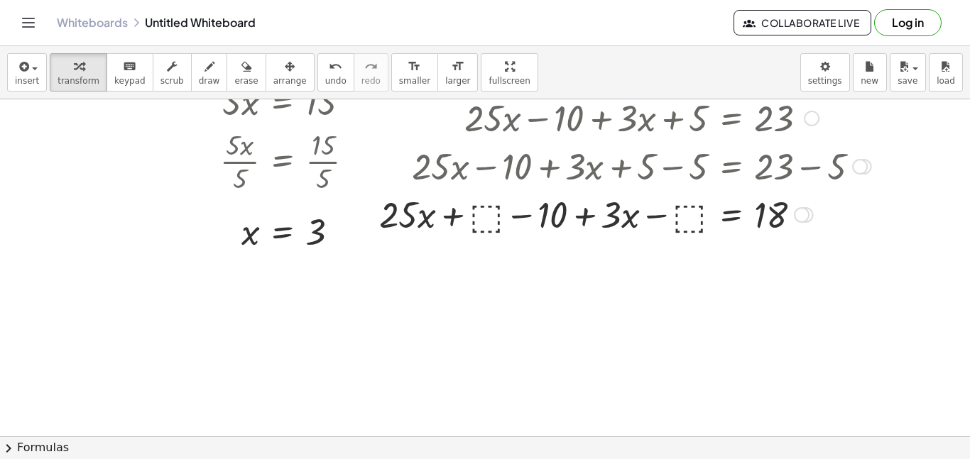
click at [651, 214] on div at bounding box center [625, 214] width 506 height 48
click at [658, 219] on div at bounding box center [625, 214] width 506 height 48
click at [687, 217] on div at bounding box center [625, 214] width 506 height 48
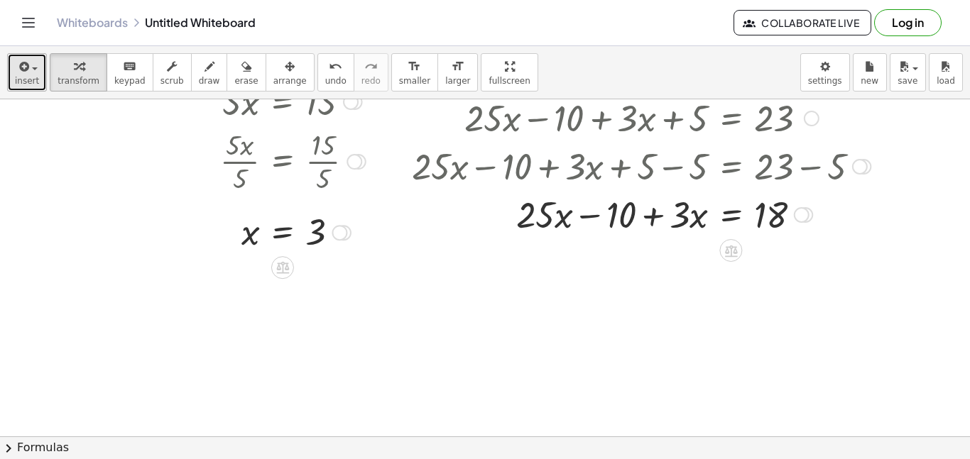
click at [29, 61] on div "button" at bounding box center [27, 66] width 24 height 17
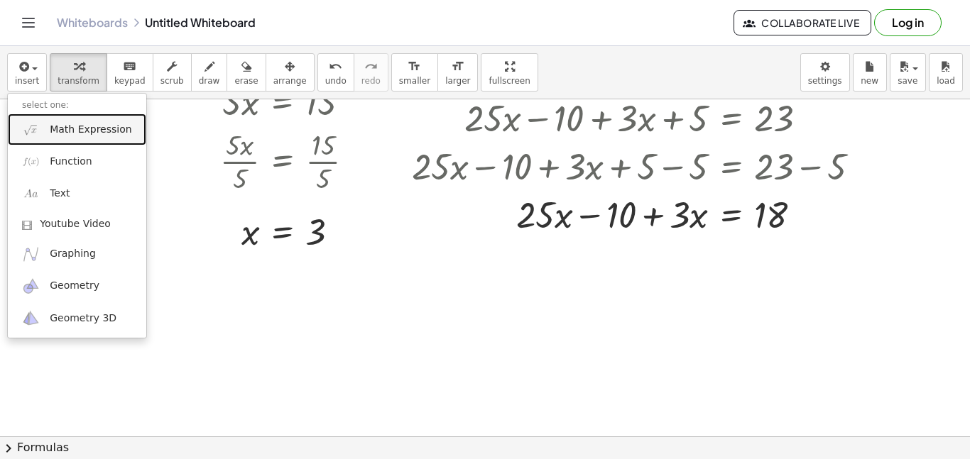
click at [77, 120] on link "Math Expression" at bounding box center [77, 130] width 138 height 32
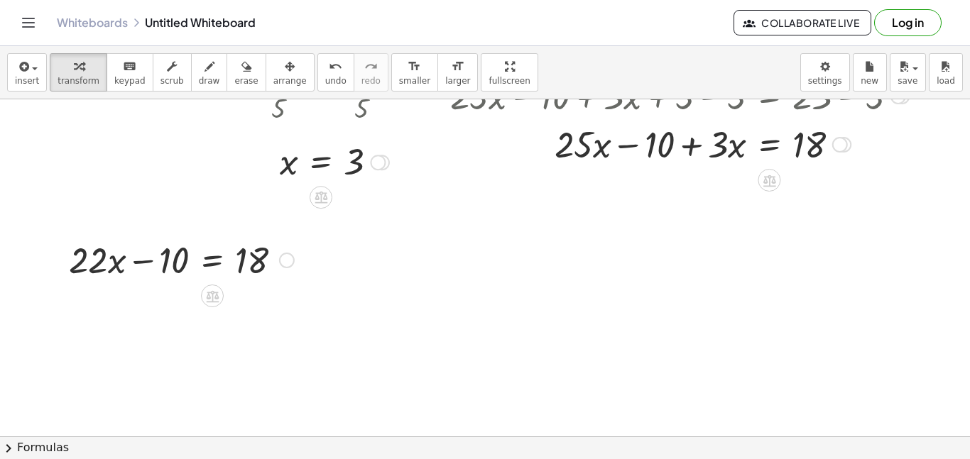
scroll to position [443, 40]
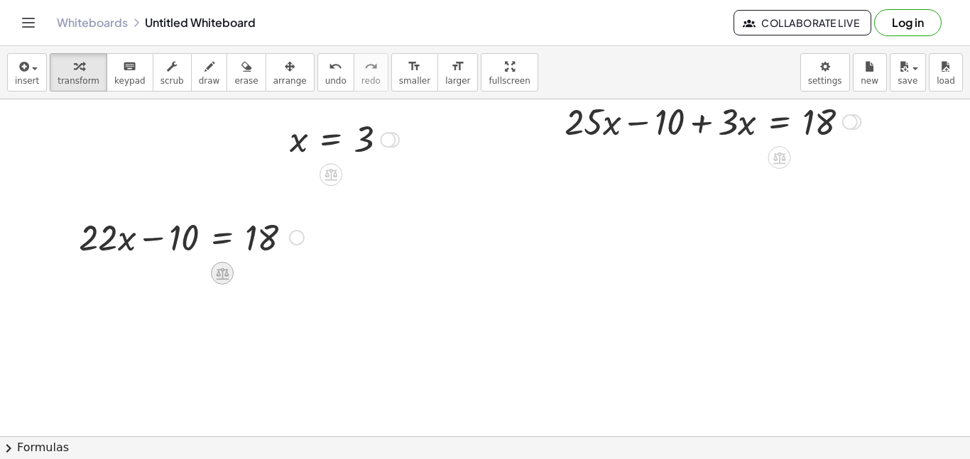
click at [224, 273] on icon at bounding box center [222, 274] width 13 height 12
click at [164, 273] on span "+" at bounding box center [165, 273] width 9 height 21
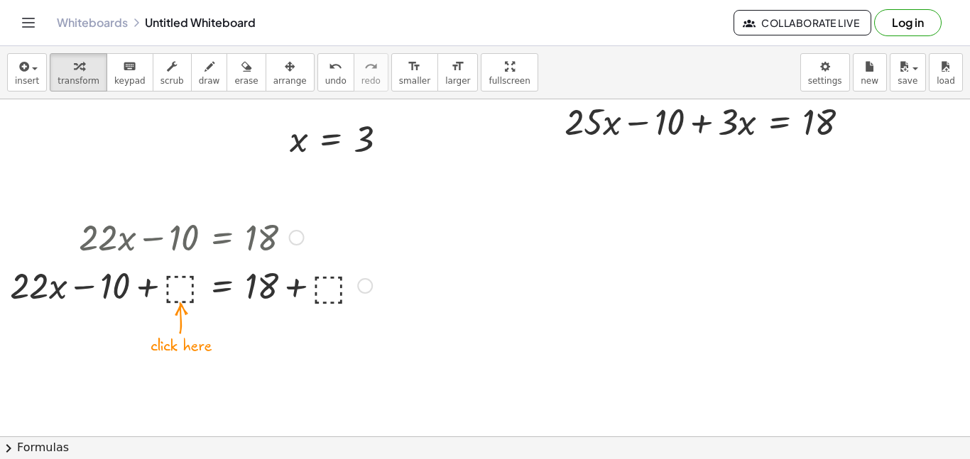
click at [185, 291] on div at bounding box center [191, 285] width 376 height 48
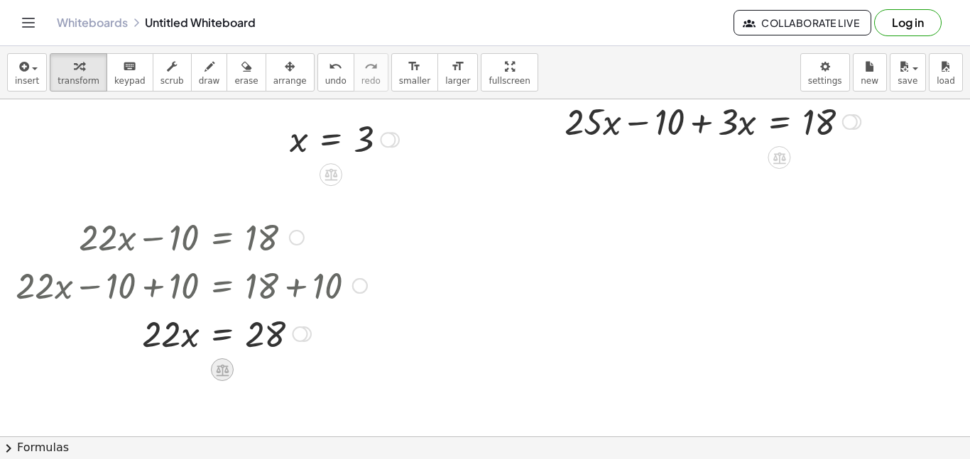
click at [214, 369] on icon at bounding box center [221, 370] width 15 height 15
click at [253, 376] on span "÷" at bounding box center [250, 370] width 8 height 21
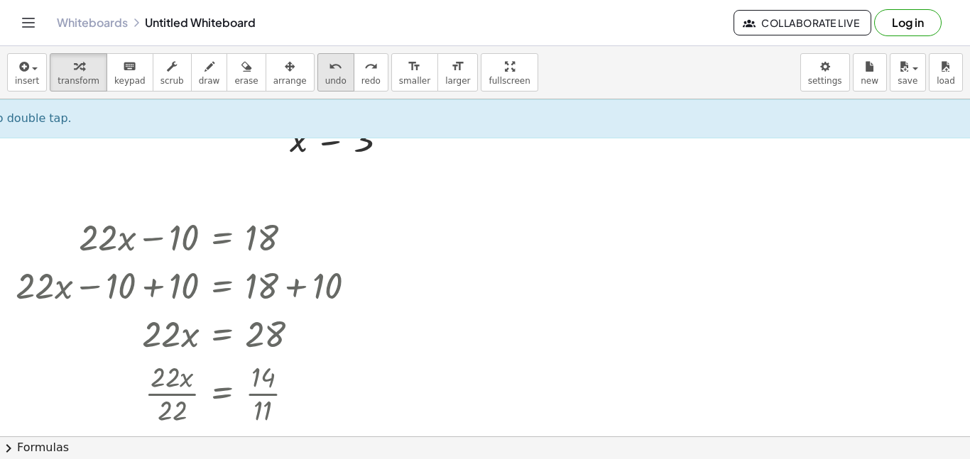
click at [325, 60] on div "undo" at bounding box center [335, 66] width 21 height 17
click at [325, 85] on span "undo" at bounding box center [335, 81] width 21 height 10
click at [268, 393] on div at bounding box center [184, 392] width 351 height 71
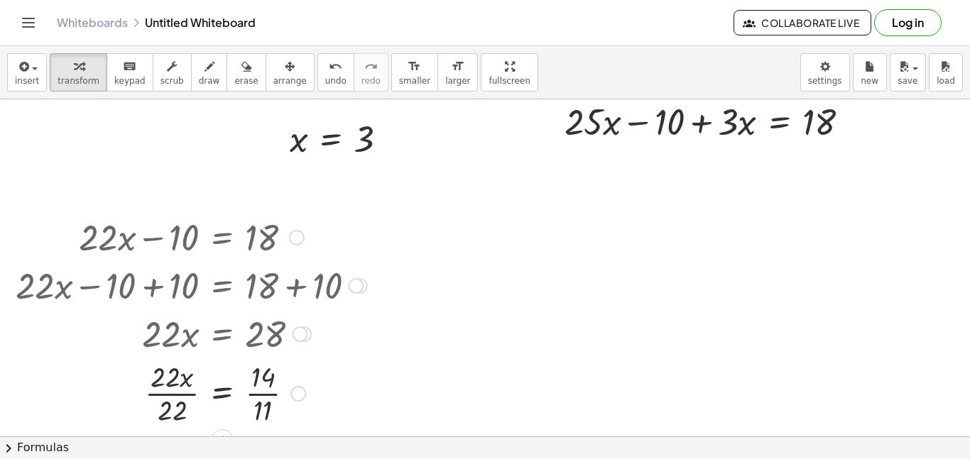
click at [261, 396] on div at bounding box center [192, 392] width 366 height 71
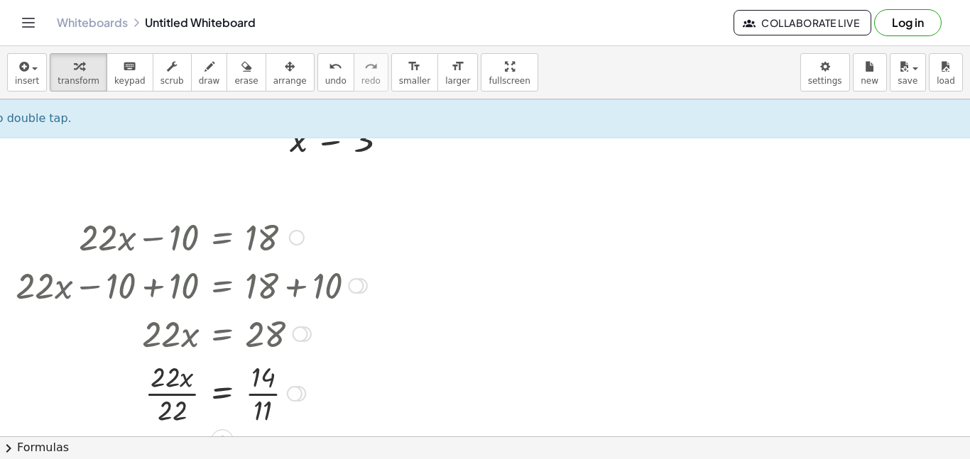
click at [162, 395] on div at bounding box center [192, 392] width 366 height 71
